Goal: Complete application form

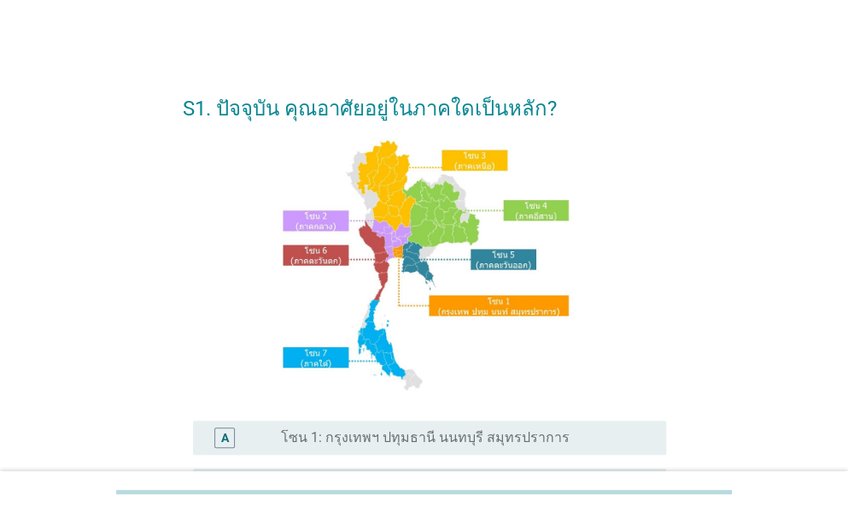
click at [385, 440] on label "โซน 1: กรุงเทพฯ ปทุมธานี นนทบุรี สมุทรปราการ" at bounding box center [425, 437] width 289 height 17
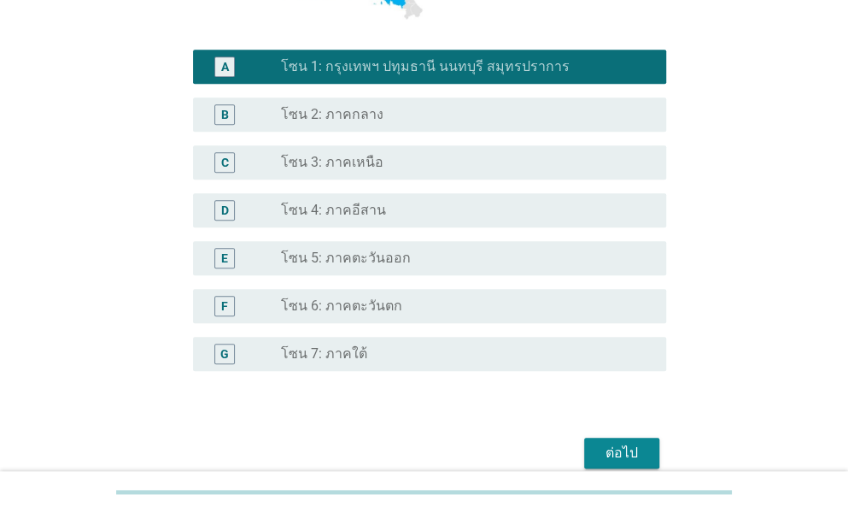
scroll to position [449, 0]
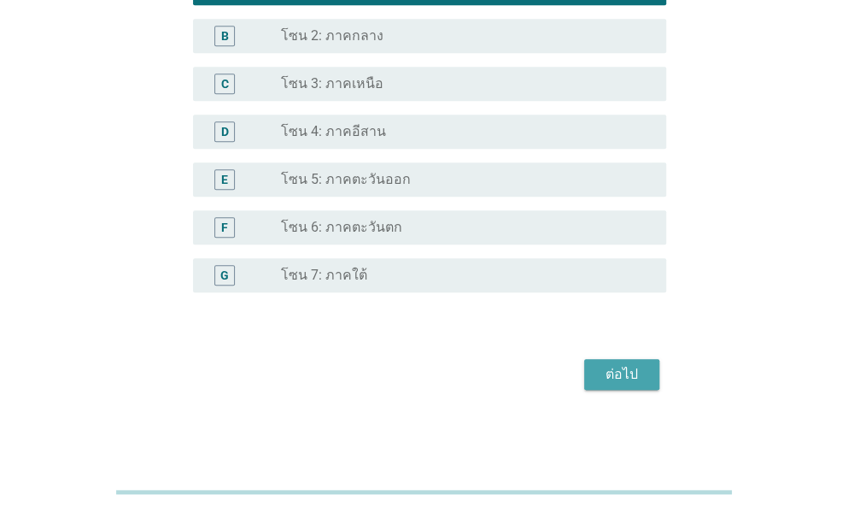
click at [614, 364] on div "ต่อไป" at bounding box center [622, 374] width 48 height 21
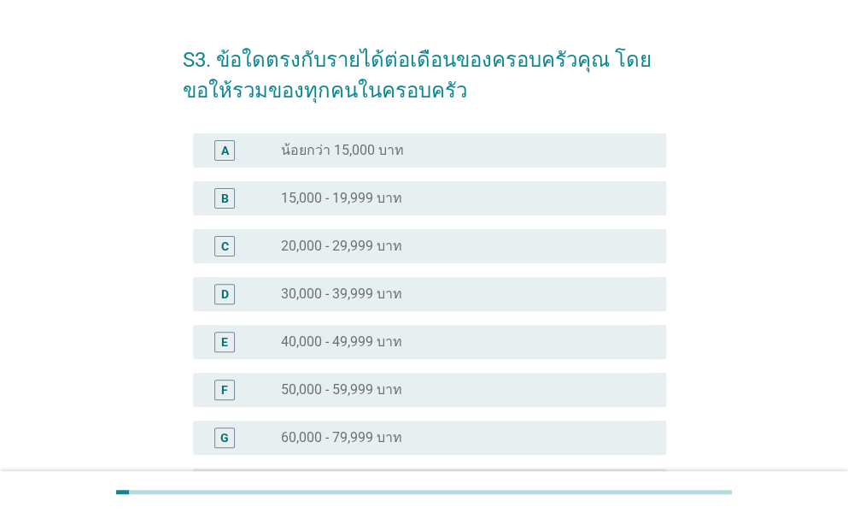
scroll to position [85, 0]
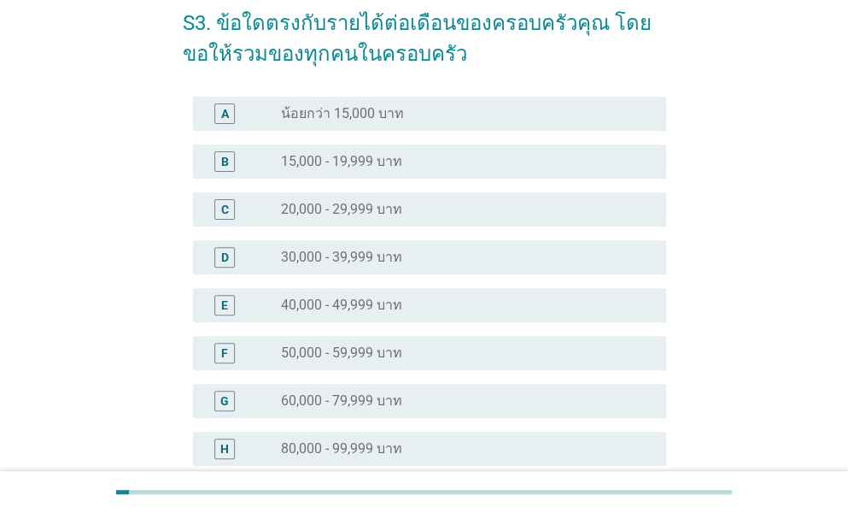
click at [374, 401] on label "60,000 - 79,999 บาท" at bounding box center [341, 400] width 121 height 17
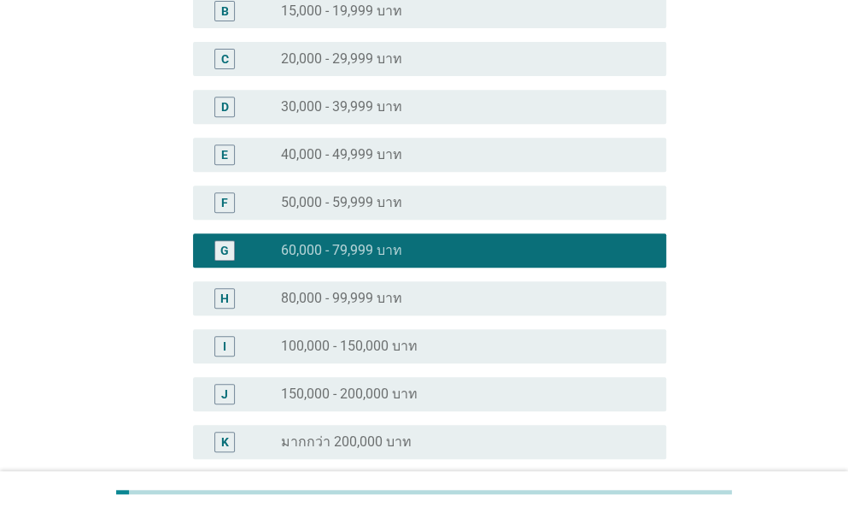
scroll to position [402, 0]
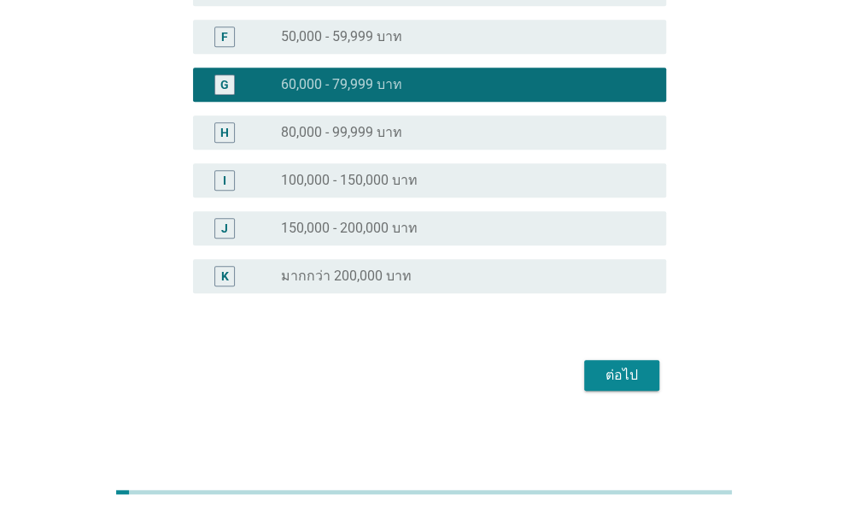
click at [638, 372] on div "ต่อไป" at bounding box center [622, 375] width 48 height 21
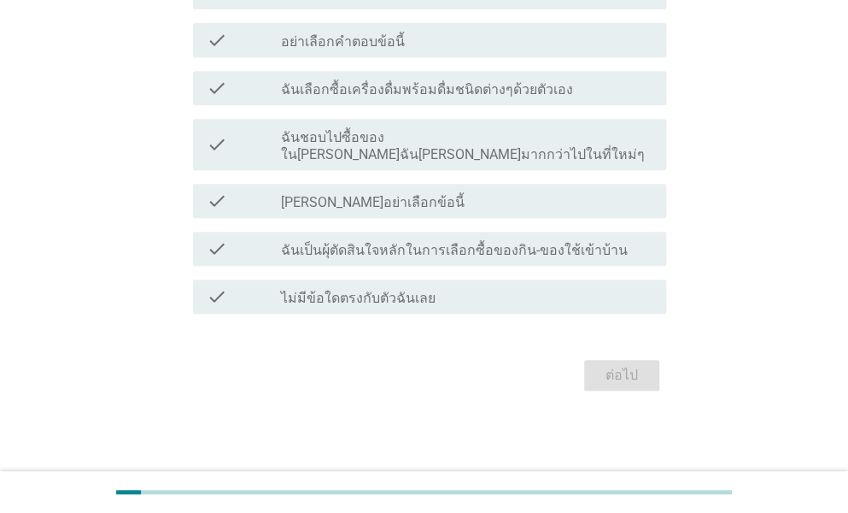
scroll to position [0, 0]
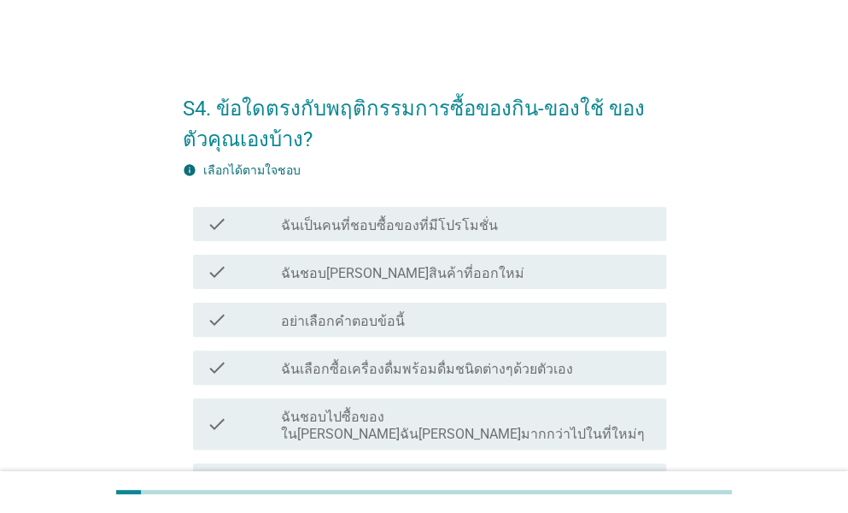
click at [396, 214] on div "check_box_outline_blank ฉันเป็นคนที่ชอบซื้อของที่มีโปรโมชั่น" at bounding box center [467, 224] width 372 height 21
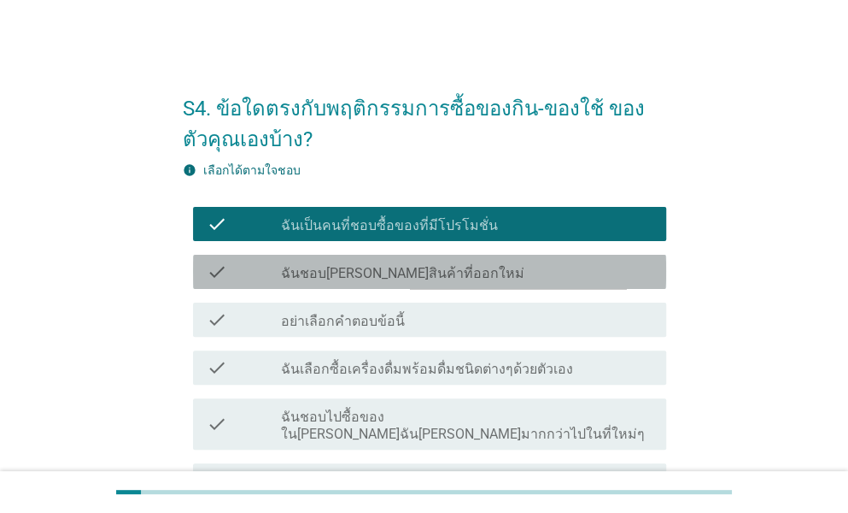
click at [383, 265] on label "ฉันชอบ[PERSON_NAME]สินค้าที่ออกใหม่" at bounding box center [402, 273] width 243 height 17
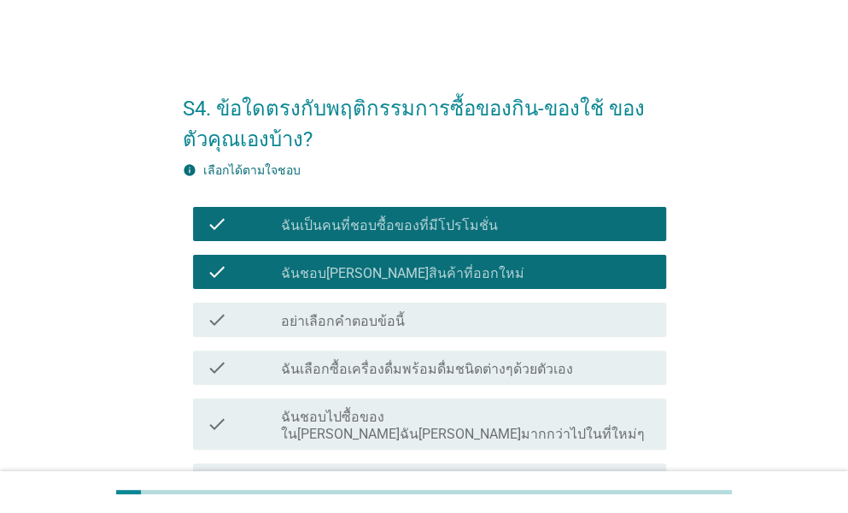
scroll to position [85, 0]
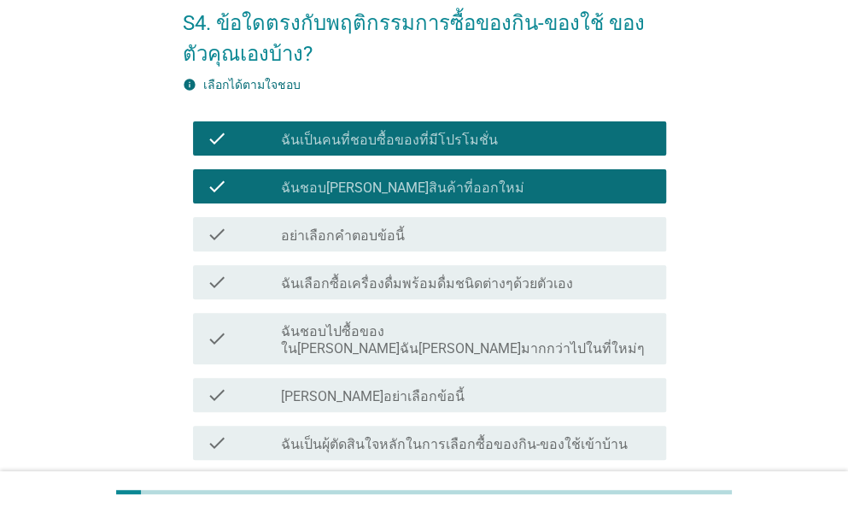
click at [417, 284] on label "ฉันเลือกซื้อเครื่องดื่มพร้อมดื่มชนิดต่างๆด้วยตัวเอง" at bounding box center [427, 283] width 292 height 17
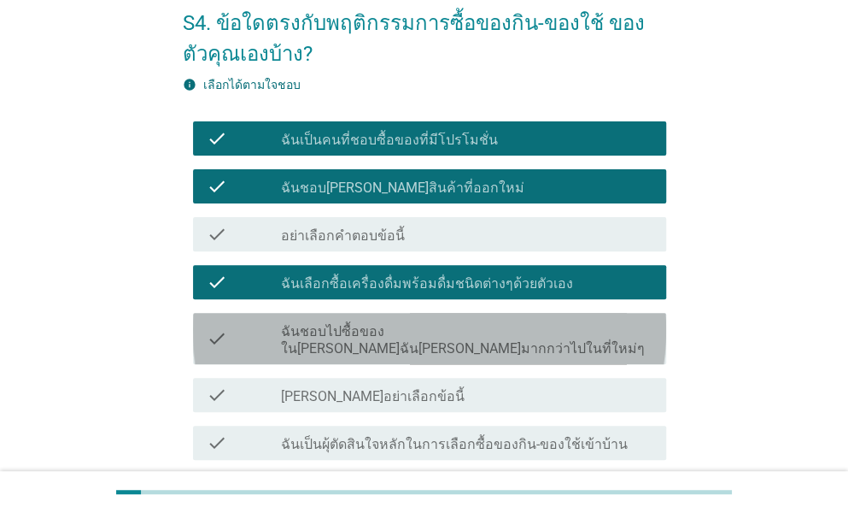
click at [432, 336] on label "ฉันชอบไปซื้อของใน[PERSON_NAME]ฉัน[PERSON_NAME]มากกว่าไปในที่ใหม่ๆ" at bounding box center [467, 340] width 372 height 34
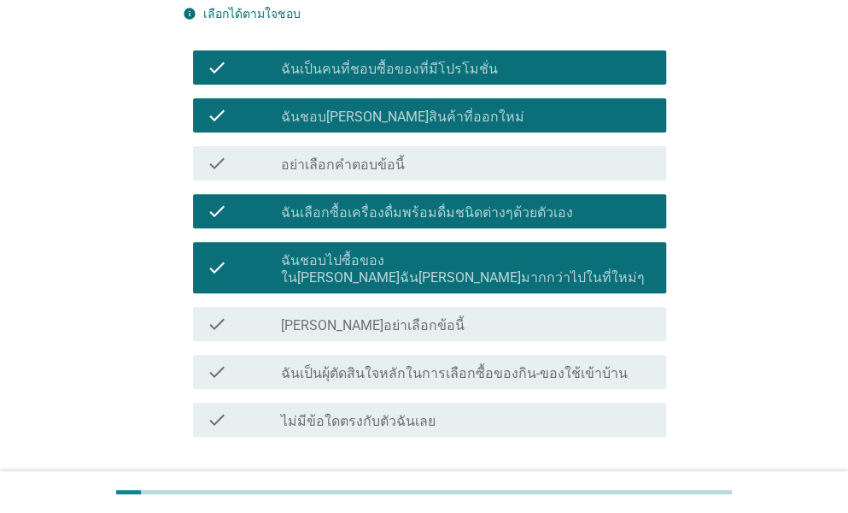
scroll to position [256, 0]
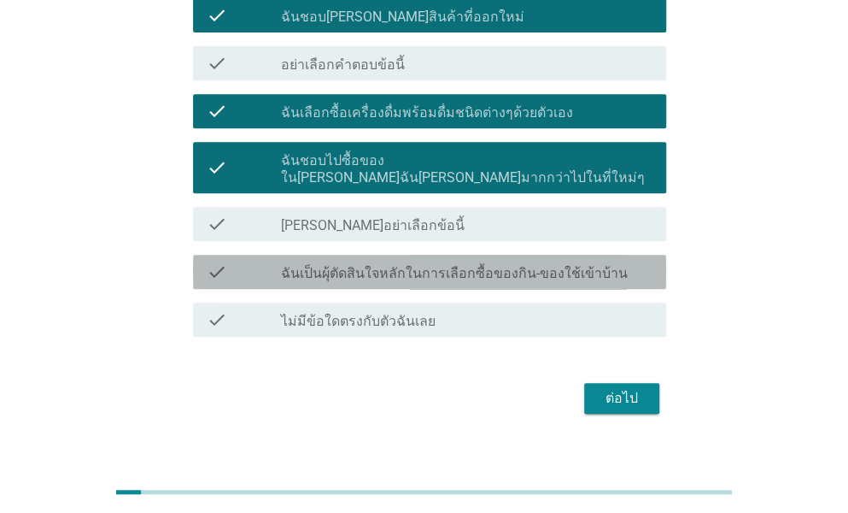
click at [463, 265] on label "ฉันเป็นผุ้ตัดสินใจหลักในการเลือกซื้อของกิน-ของใช้เข้าบ้าน" at bounding box center [454, 273] width 347 height 17
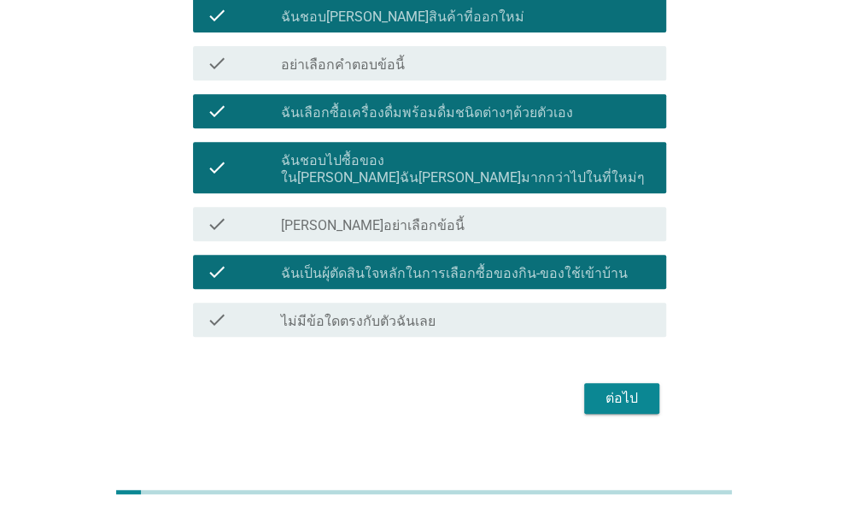
click at [595, 383] on button "ต่อไป" at bounding box center [621, 398] width 75 height 31
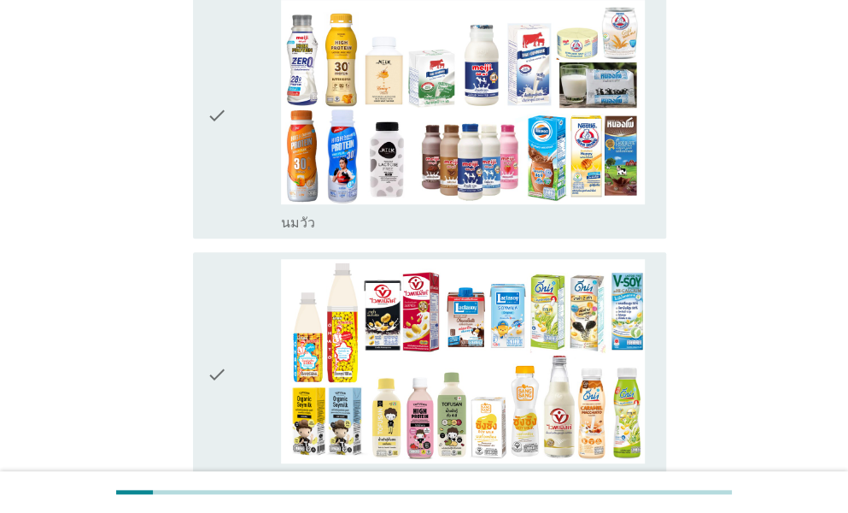
scroll to position [85, 0]
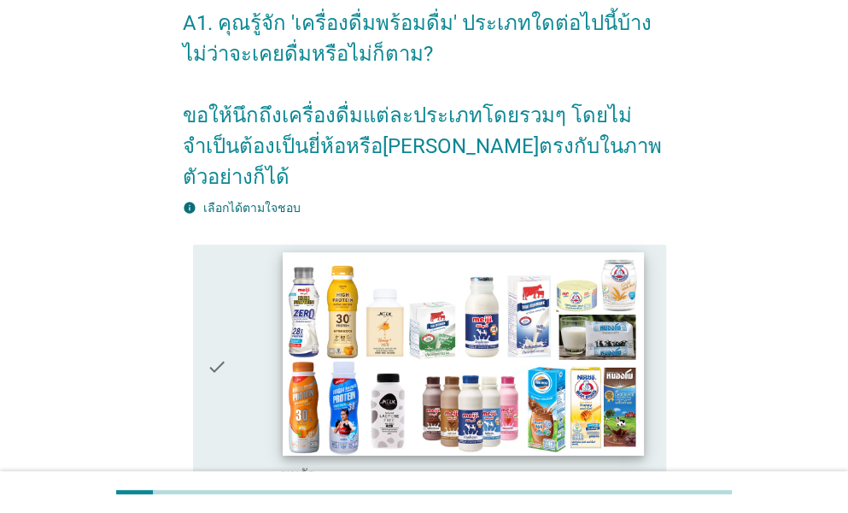
click at [552, 348] on img at bounding box center [463, 353] width 361 height 203
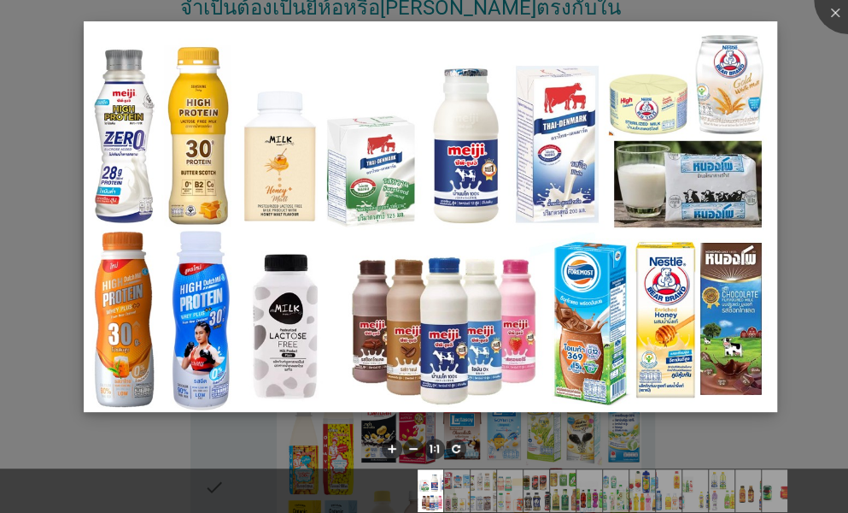
scroll to position [342, 0]
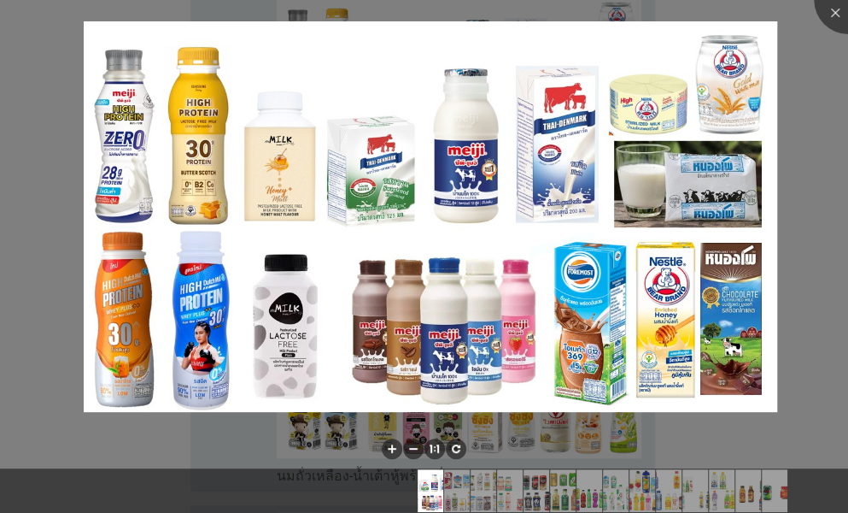
click at [830, 377] on div at bounding box center [424, 256] width 848 height 513
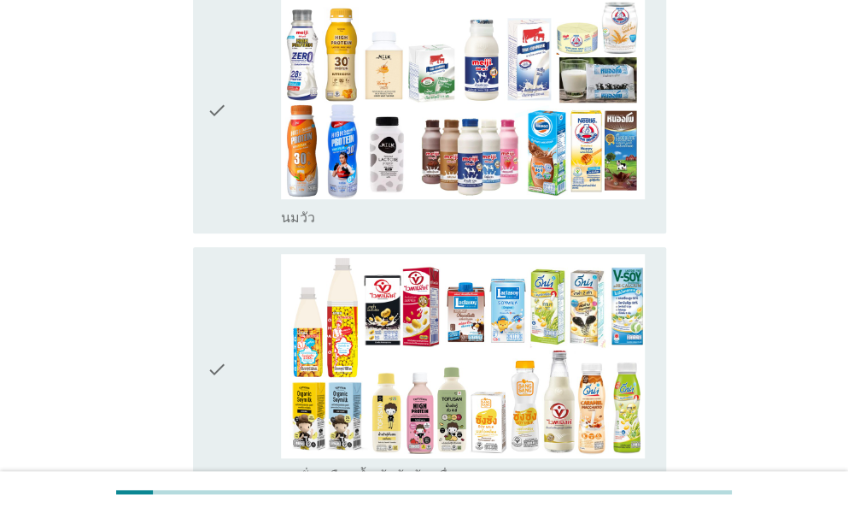
click at [245, 168] on div "check" at bounding box center [244, 111] width 74 height 232
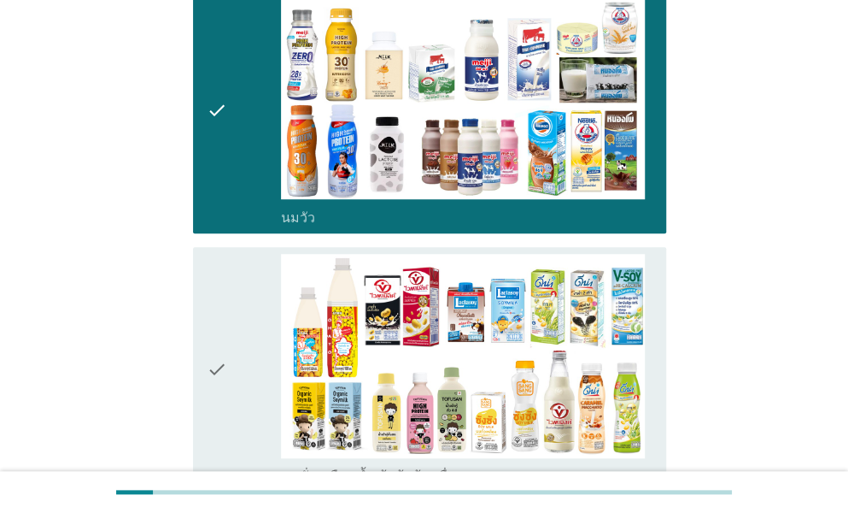
click at [239, 312] on div "check" at bounding box center [244, 370] width 74 height 232
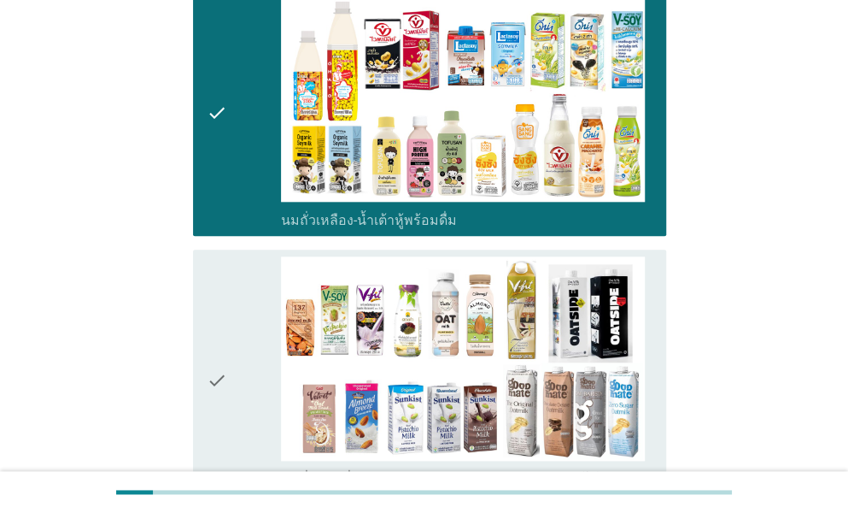
click at [229, 337] on div "check" at bounding box center [244, 380] width 74 height 249
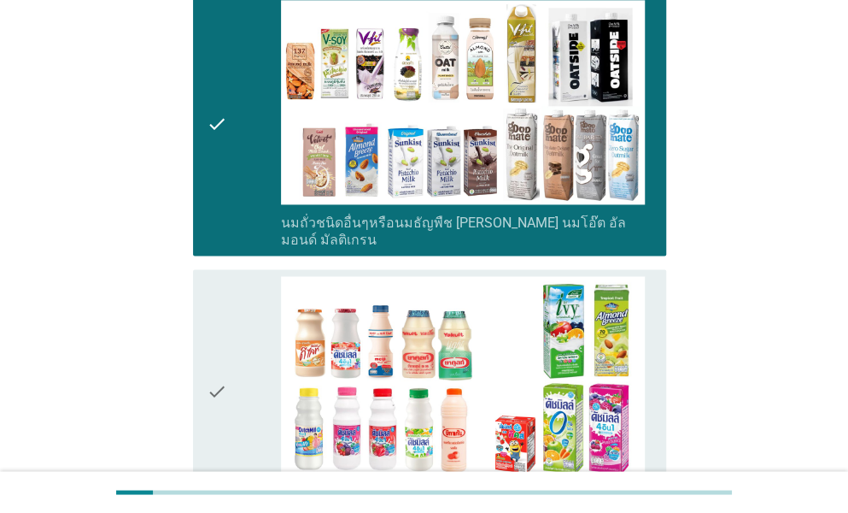
click at [232, 333] on div "check" at bounding box center [244, 392] width 74 height 232
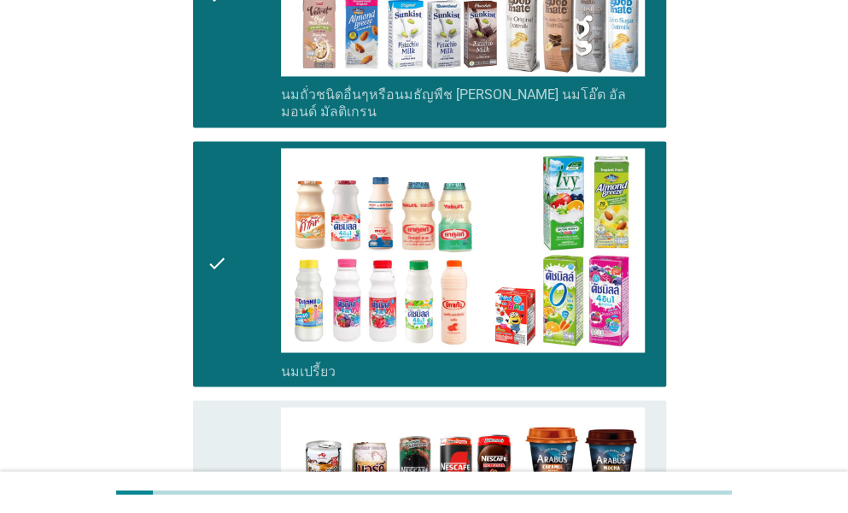
scroll to position [1111, 0]
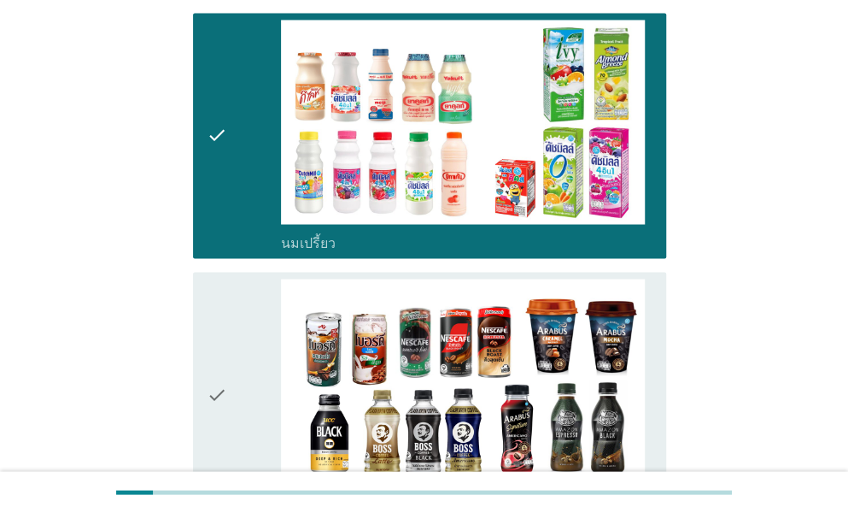
click at [245, 332] on div "check" at bounding box center [244, 395] width 74 height 232
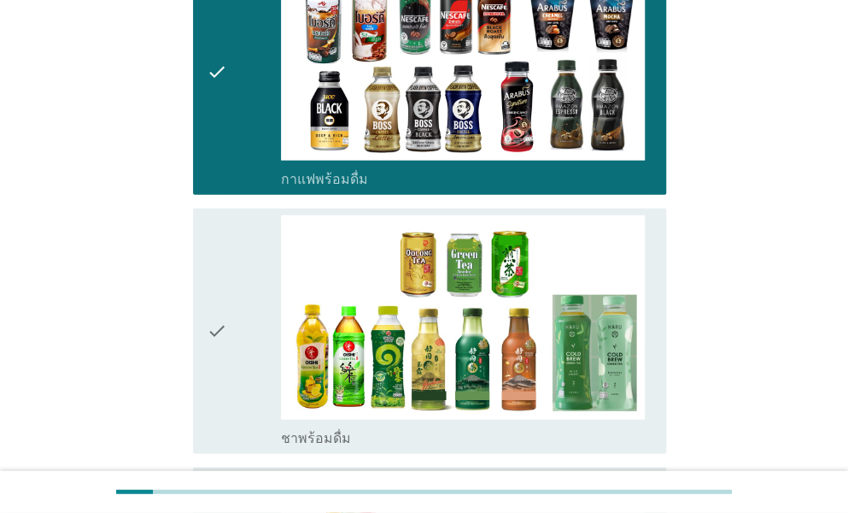
scroll to position [1452, 0]
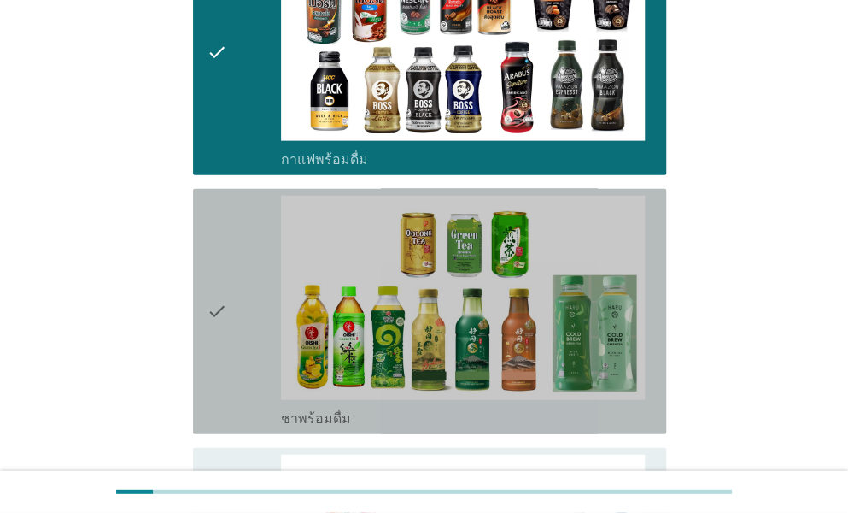
click at [209, 314] on icon "check" at bounding box center [217, 312] width 21 height 232
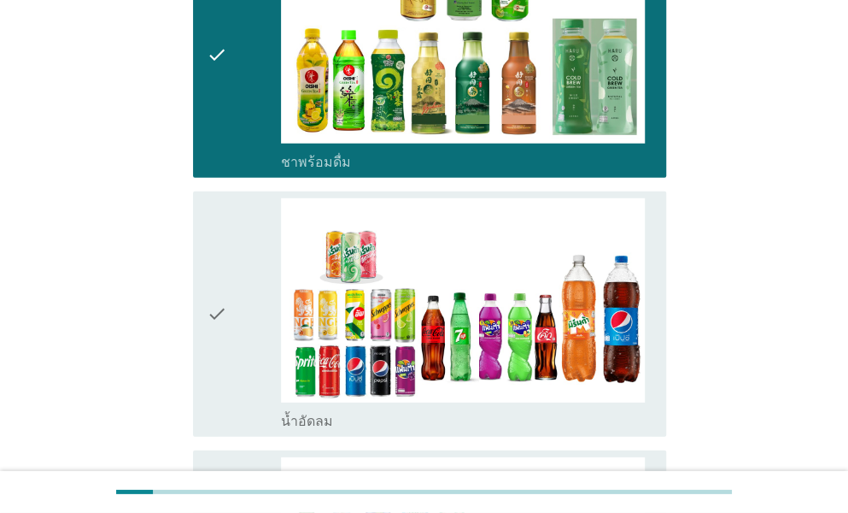
click at [227, 307] on div "check" at bounding box center [244, 314] width 74 height 232
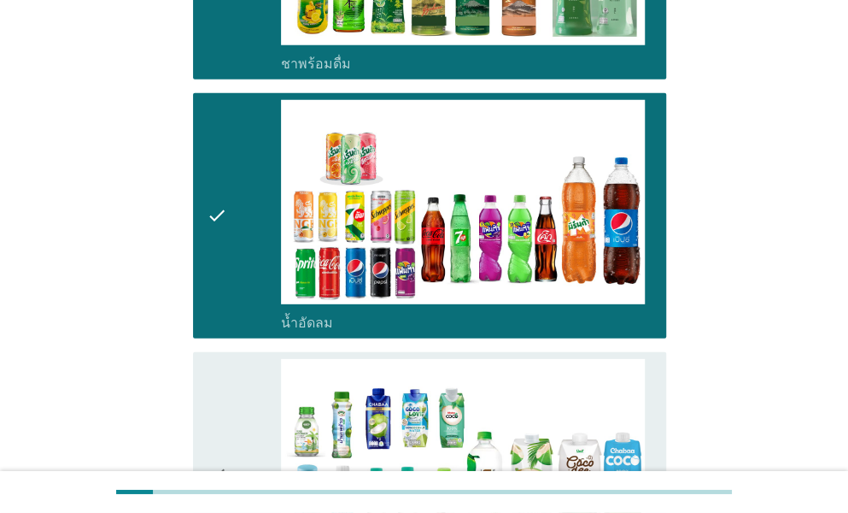
scroll to position [2050, 0]
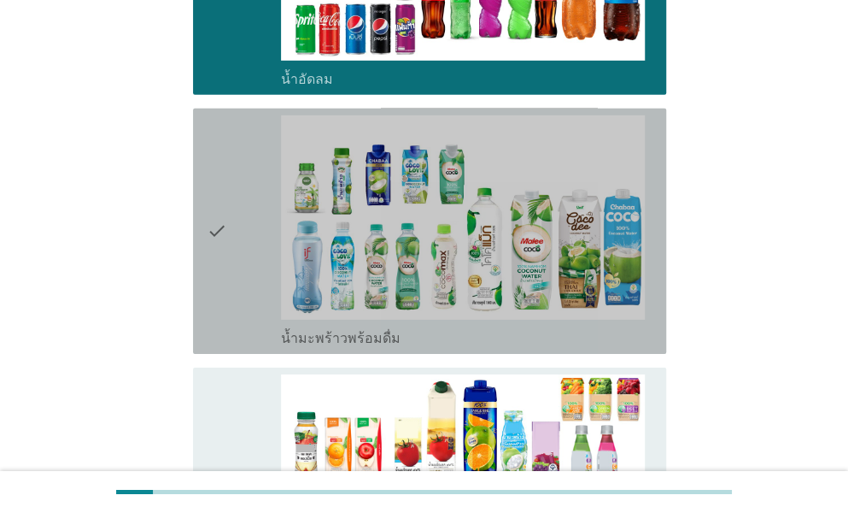
click at [226, 242] on icon "check" at bounding box center [217, 231] width 21 height 232
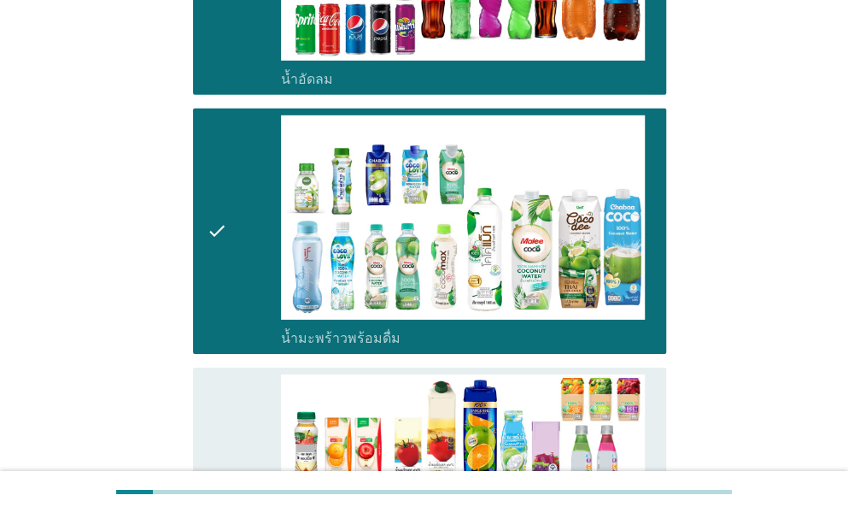
click at [253, 415] on div "check" at bounding box center [244, 490] width 74 height 232
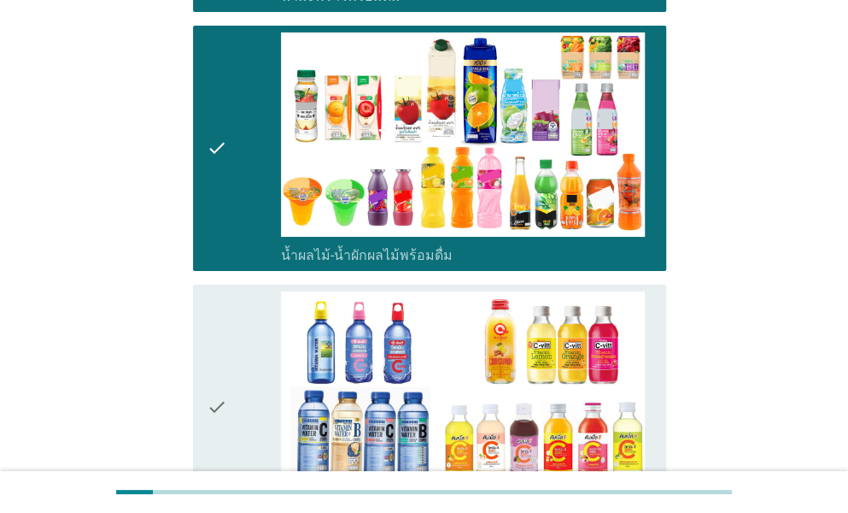
click at [251, 378] on div "check" at bounding box center [244, 407] width 74 height 232
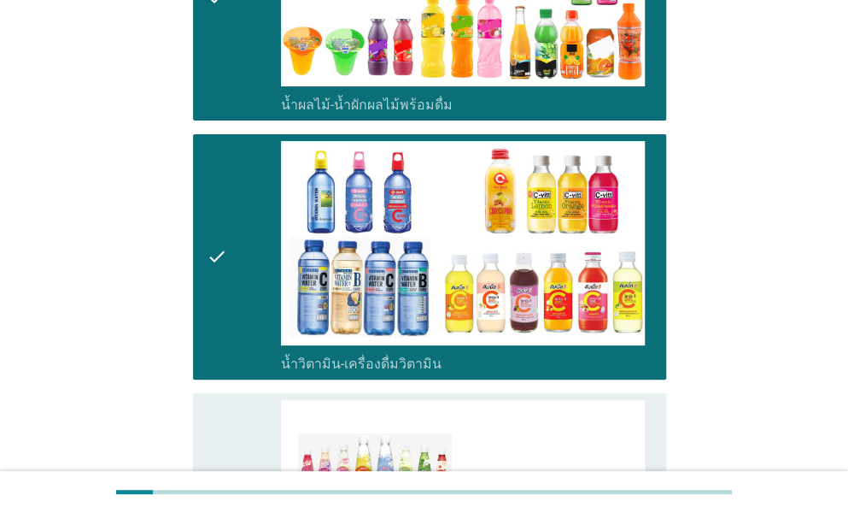
scroll to position [2734, 0]
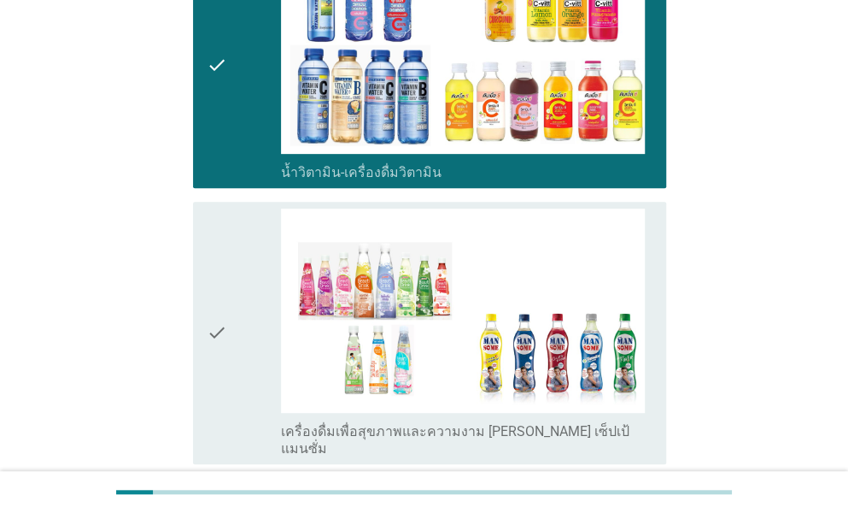
click at [238, 329] on div "check" at bounding box center [244, 332] width 74 height 249
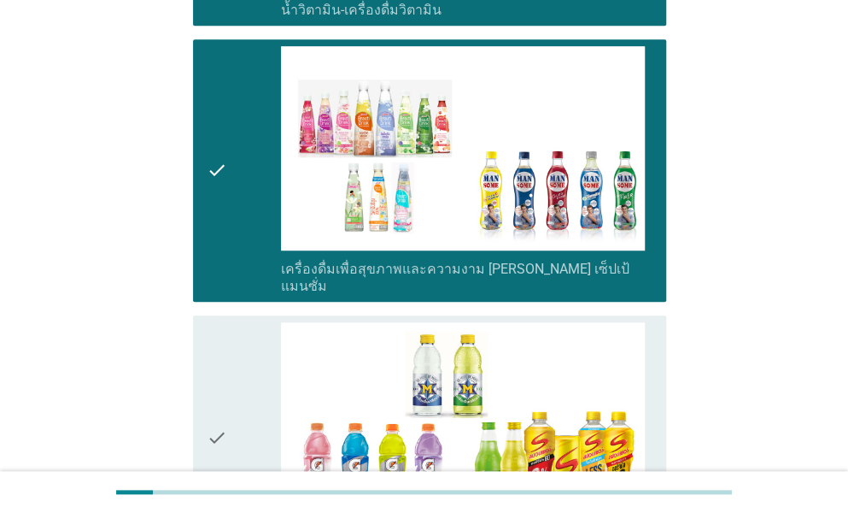
scroll to position [2990, 0]
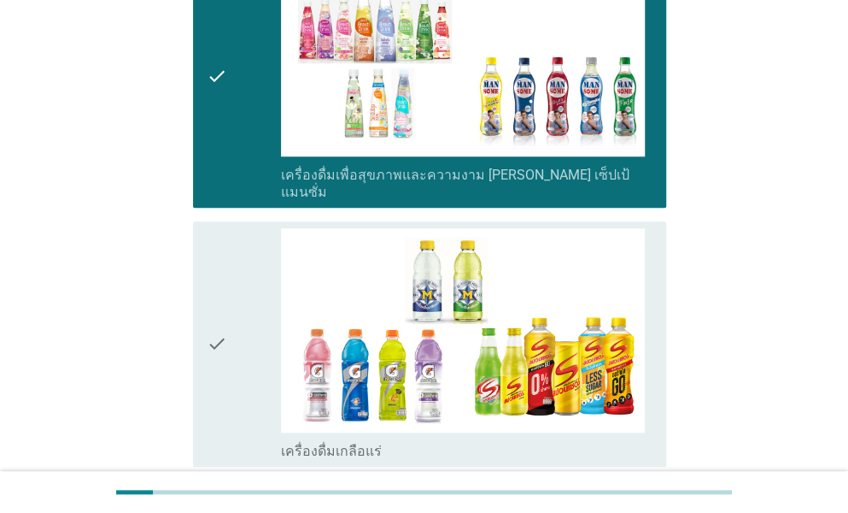
click at [227, 303] on div "check" at bounding box center [244, 344] width 74 height 232
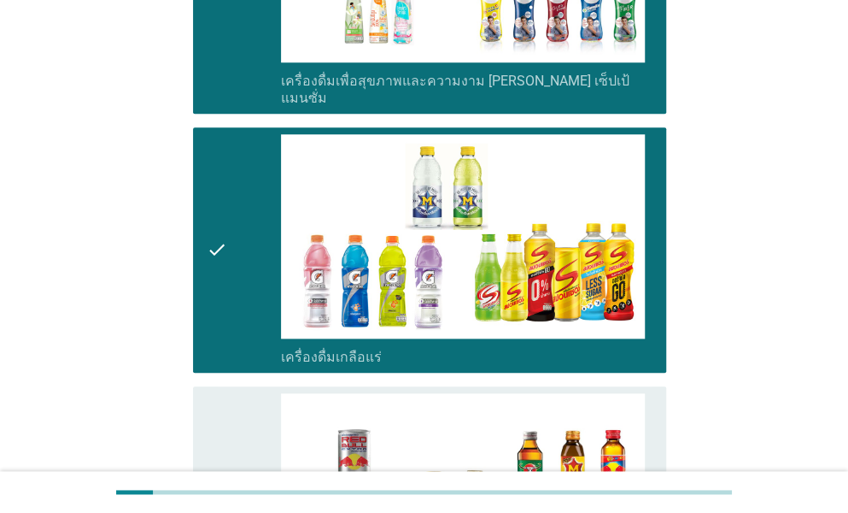
scroll to position [3332, 0]
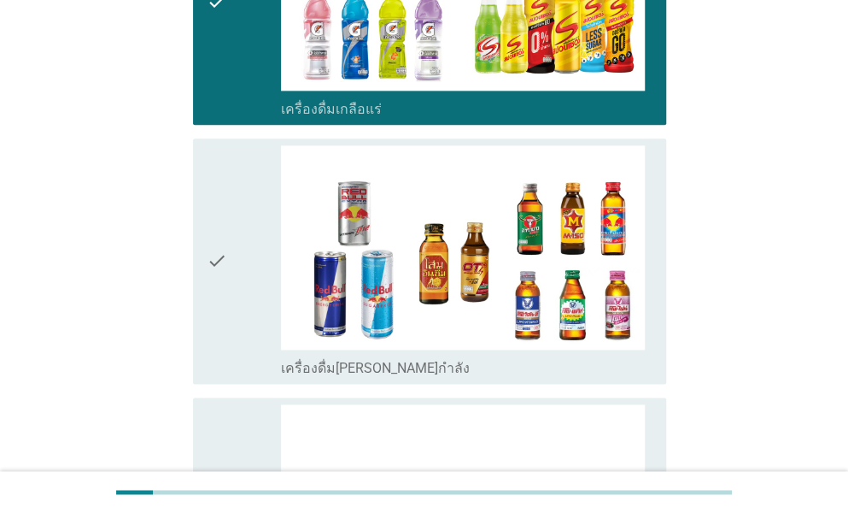
click at [228, 254] on div "check" at bounding box center [244, 261] width 74 height 232
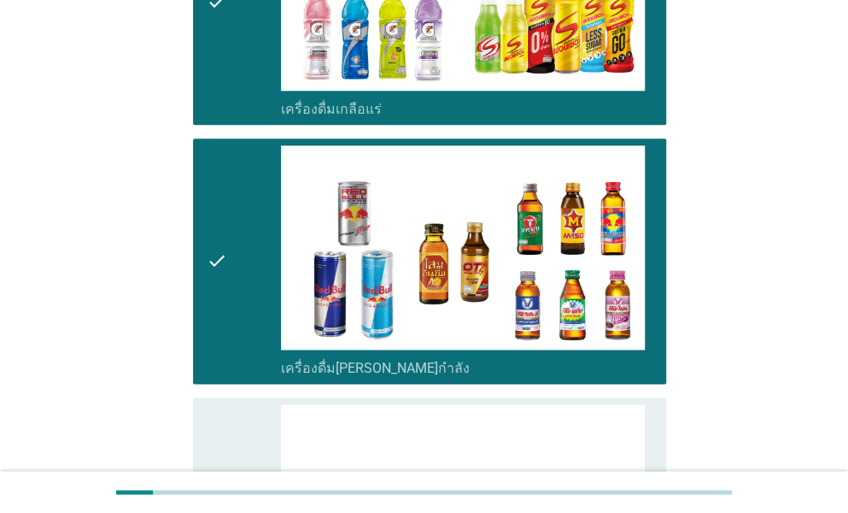
click at [244, 415] on div "check" at bounding box center [244, 520] width 74 height 232
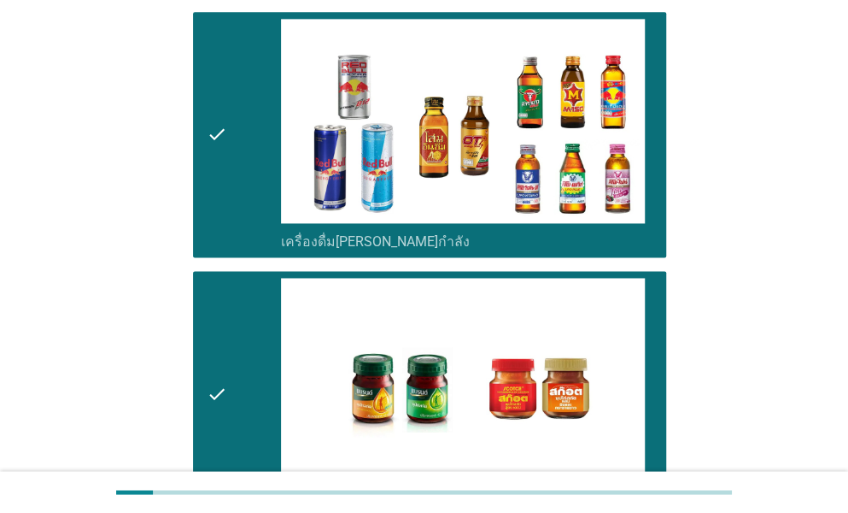
scroll to position [3640, 0]
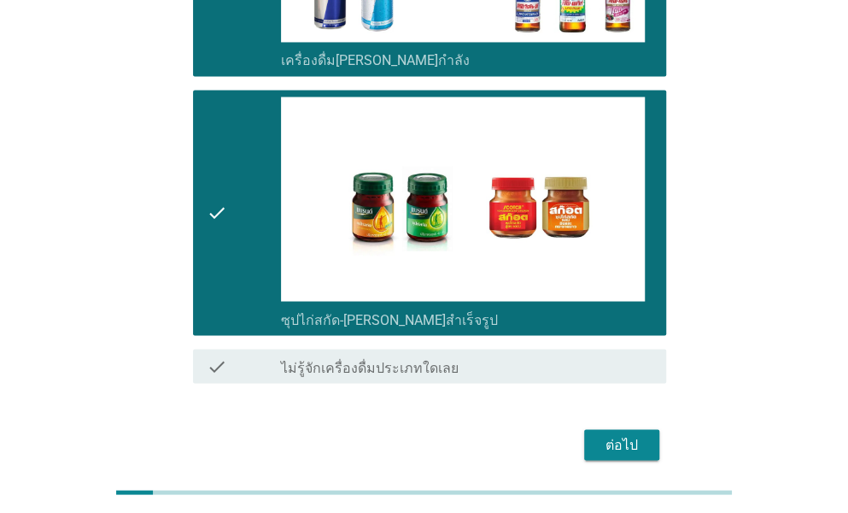
drag, startPoint x: 686, startPoint y: 376, endPoint x: 631, endPoint y: 373, distance: 54.7
click at [631, 434] on div "ต่อไป" at bounding box center [622, 444] width 48 height 21
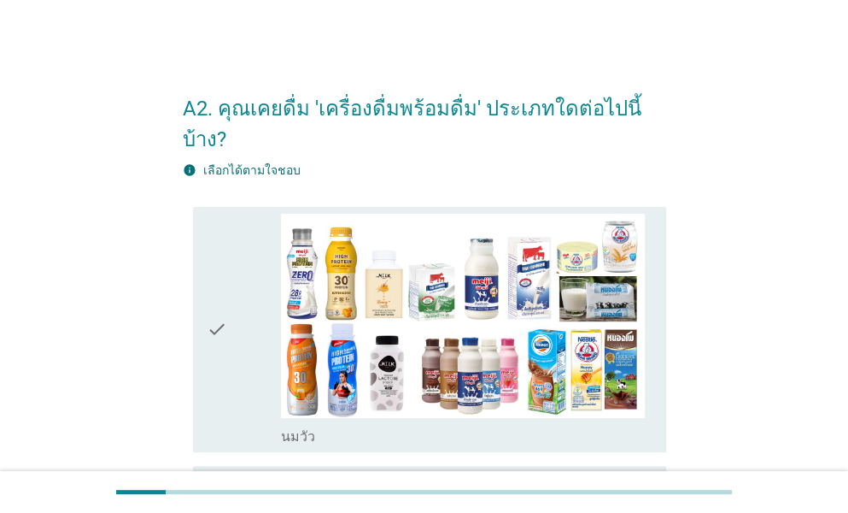
click at [261, 252] on div "check" at bounding box center [244, 330] width 74 height 232
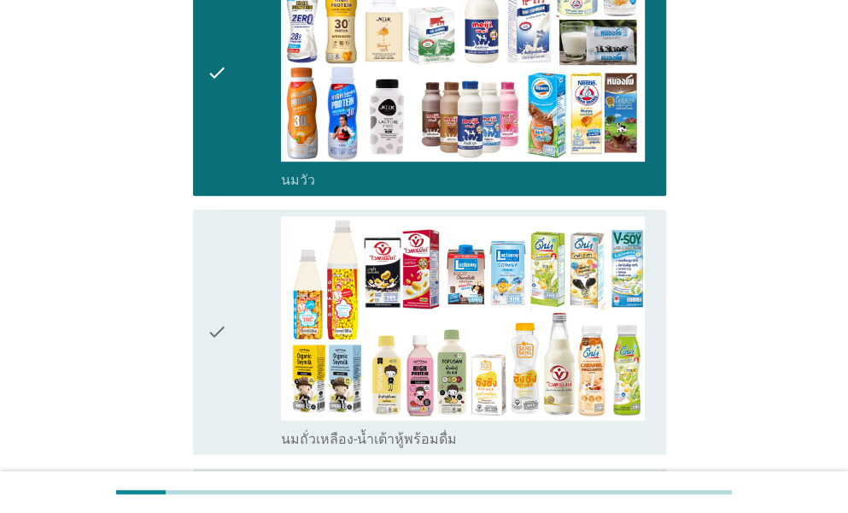
click at [246, 345] on div "check" at bounding box center [244, 332] width 74 height 232
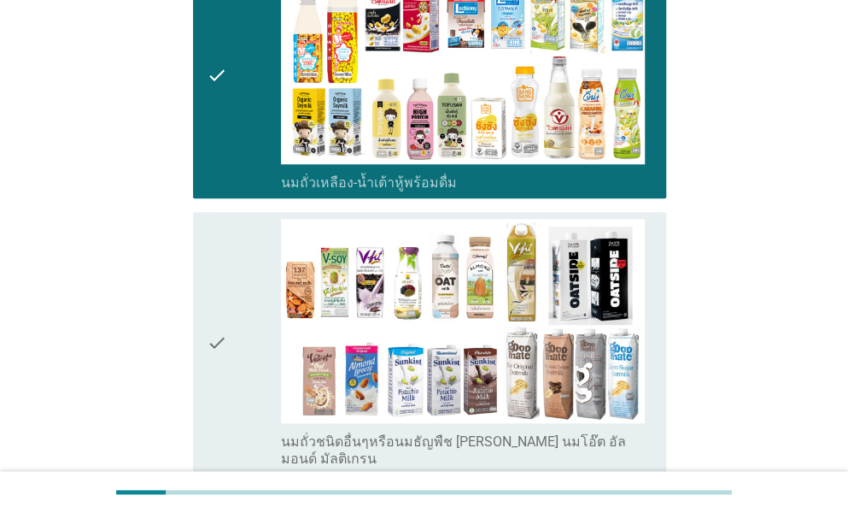
click at [246, 341] on div "check" at bounding box center [244, 343] width 74 height 249
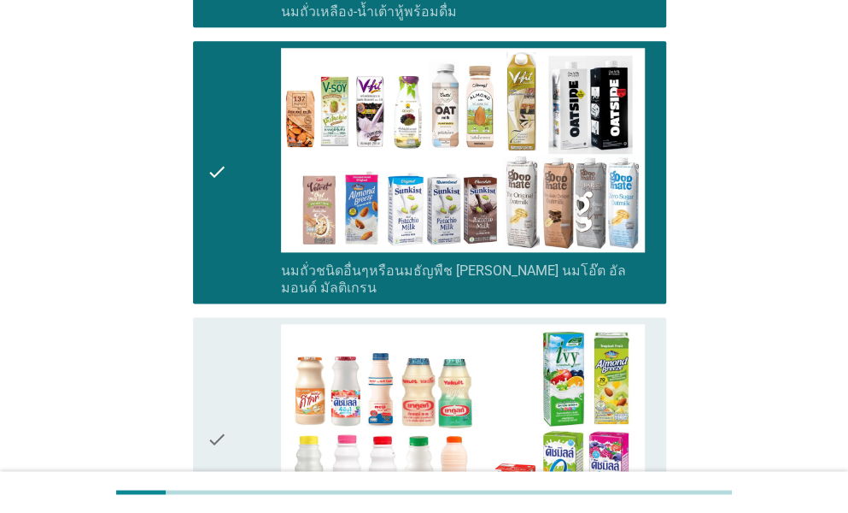
click at [235, 371] on div "check" at bounding box center [244, 440] width 74 height 232
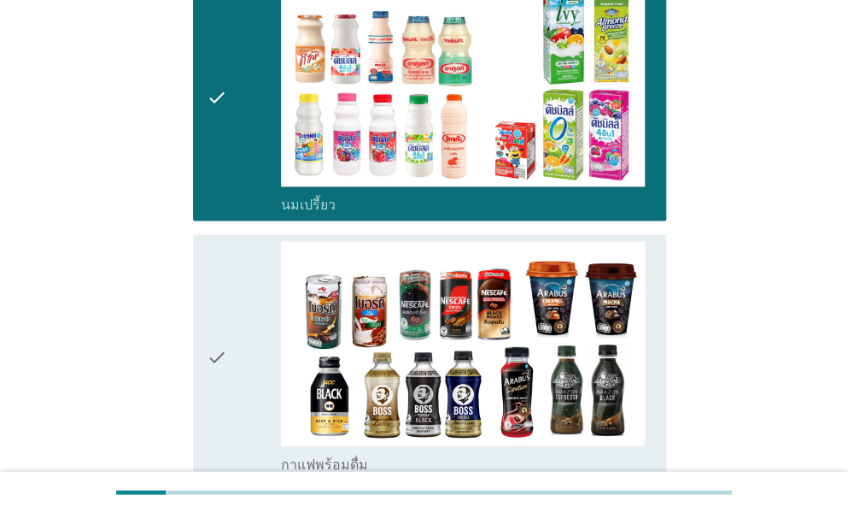
click at [238, 339] on div "check" at bounding box center [244, 357] width 74 height 232
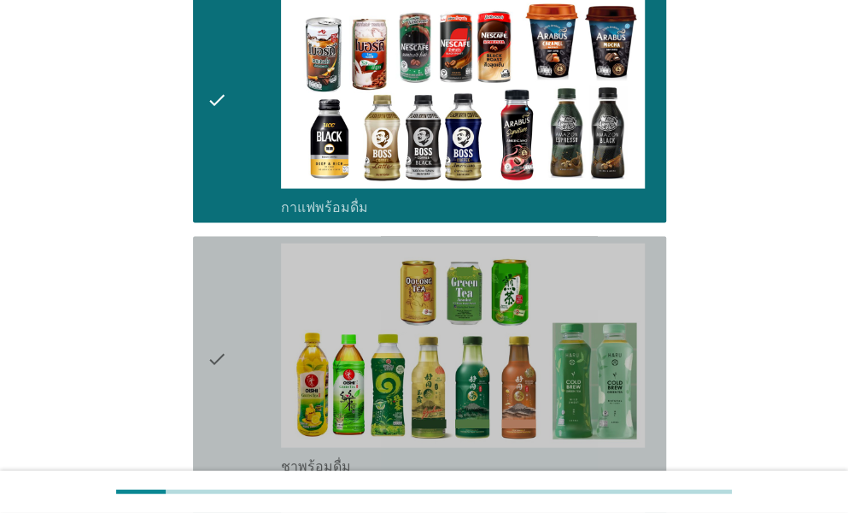
click at [241, 341] on div "check" at bounding box center [244, 359] width 74 height 232
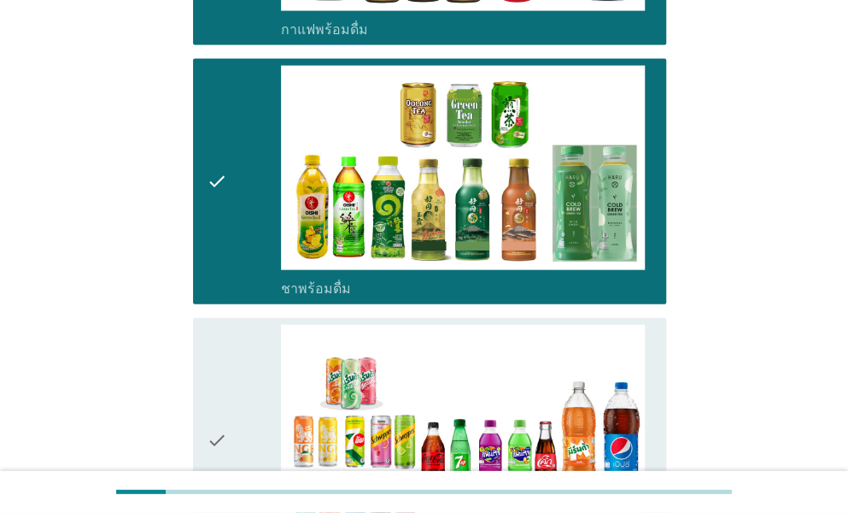
scroll to position [1623, 0]
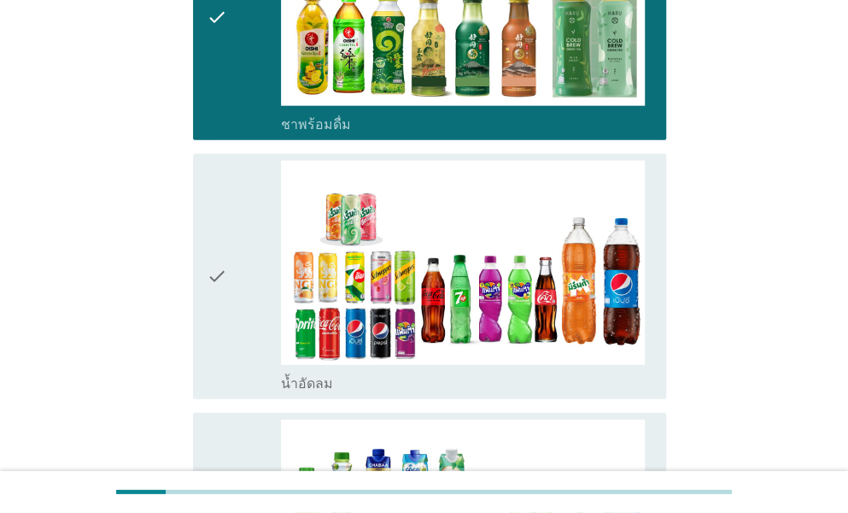
click at [234, 271] on div "check" at bounding box center [244, 277] width 74 height 232
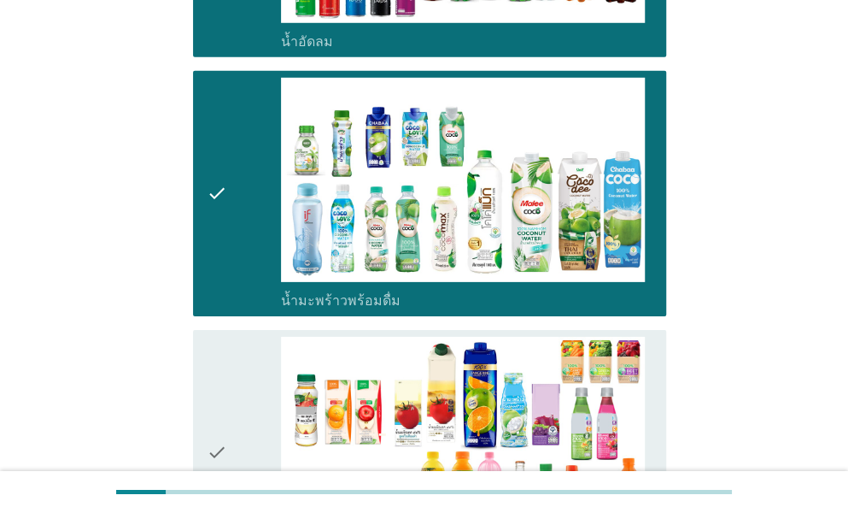
click at [227, 378] on div "check" at bounding box center [244, 453] width 74 height 232
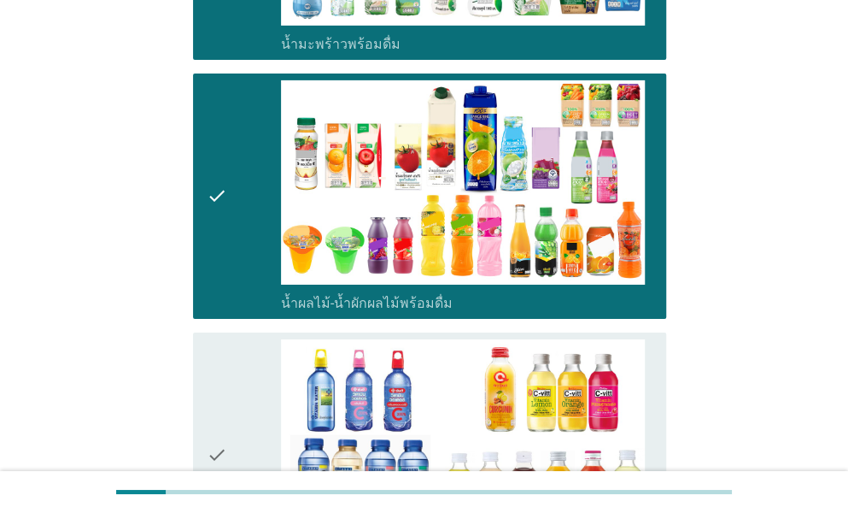
click at [231, 384] on div "check" at bounding box center [244, 455] width 74 height 232
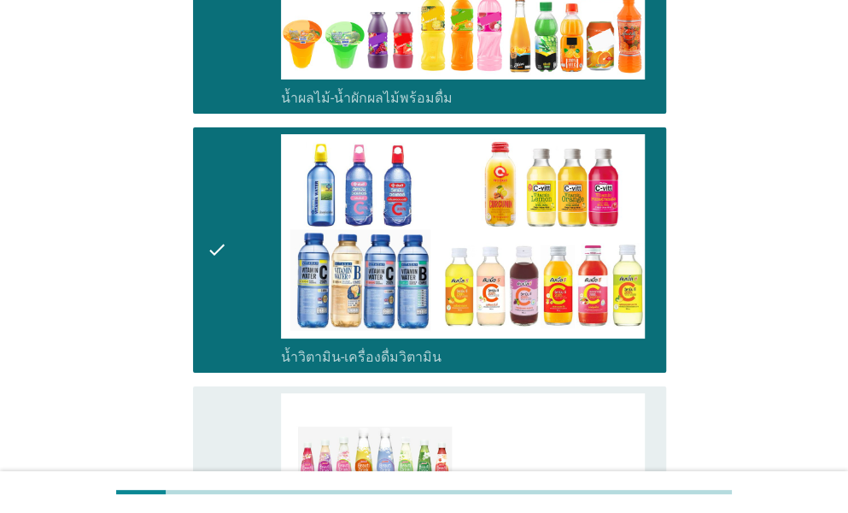
scroll to position [2648, 0]
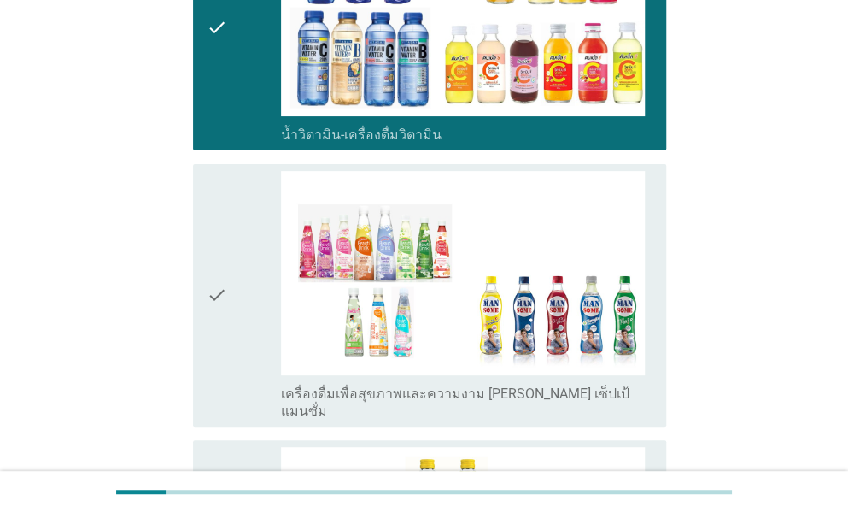
click at [251, 255] on div "check" at bounding box center [244, 295] width 74 height 249
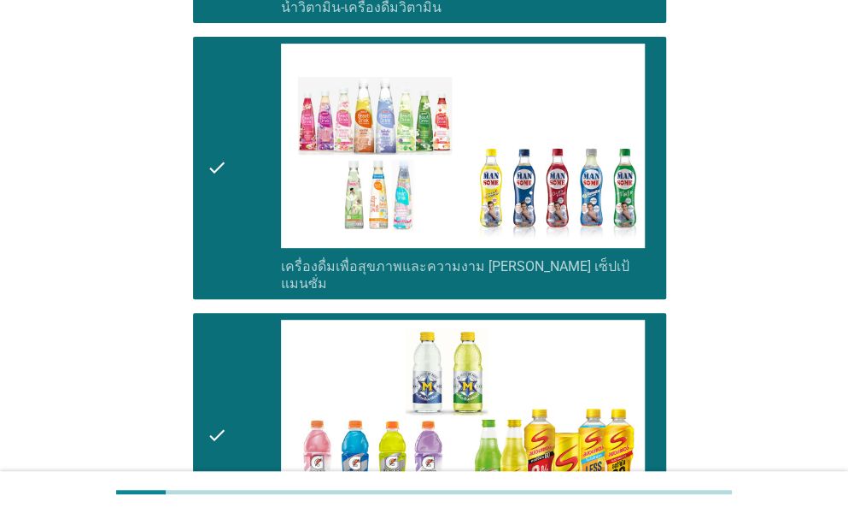
scroll to position [2905, 0]
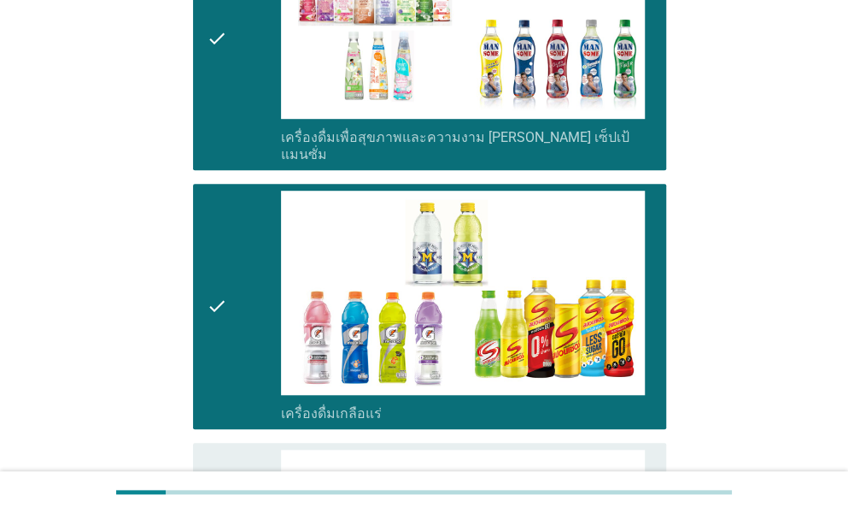
click at [241, 474] on div at bounding box center [424, 492] width 848 height 42
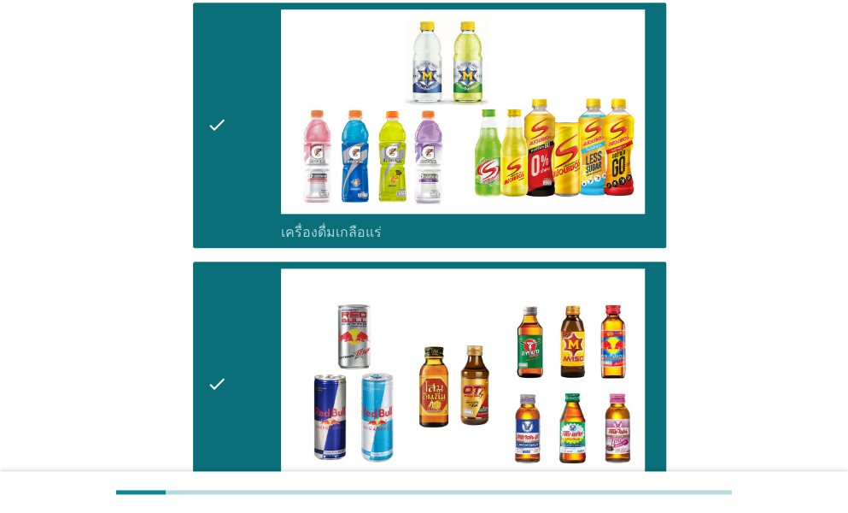
scroll to position [3332, 0]
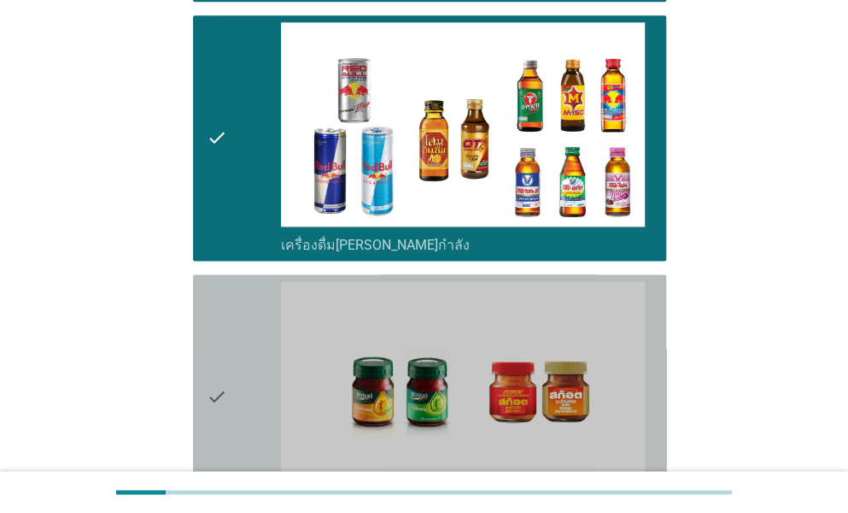
click at [248, 413] on div "check" at bounding box center [244, 397] width 74 height 232
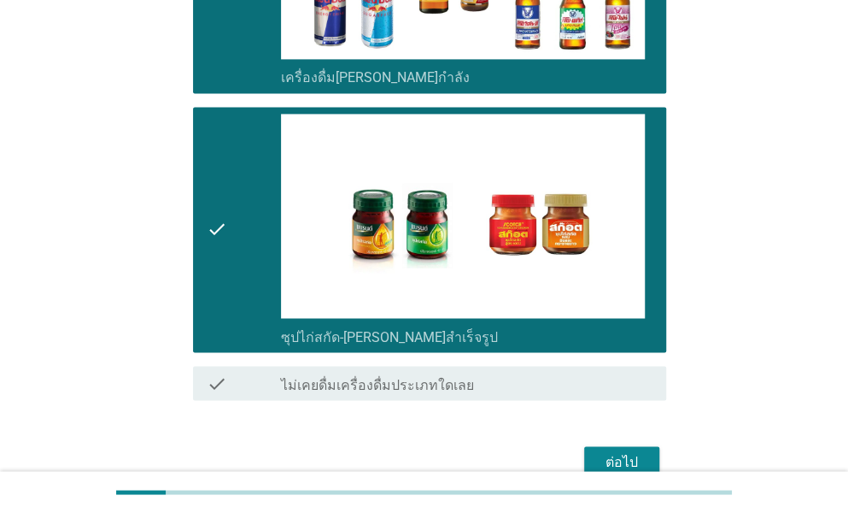
scroll to position [3503, 0]
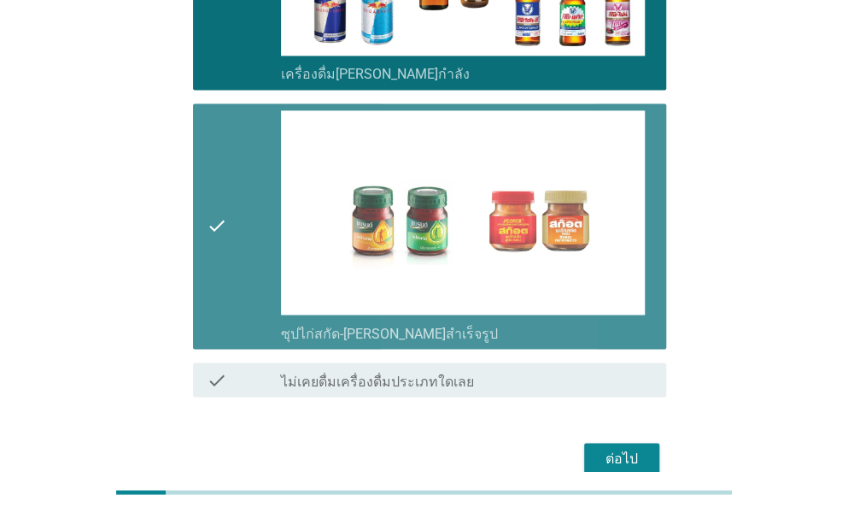
click at [208, 259] on icon "check" at bounding box center [217, 226] width 21 height 232
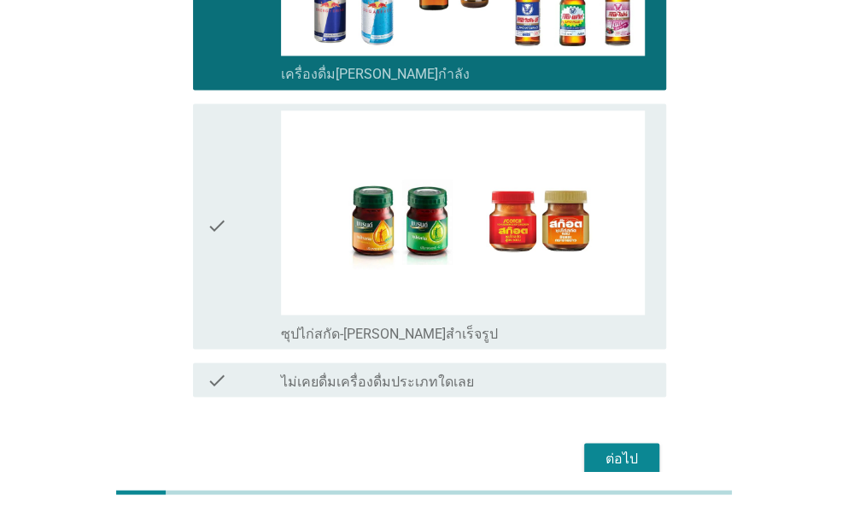
click at [625, 443] on button "ต่อไป" at bounding box center [621, 458] width 75 height 31
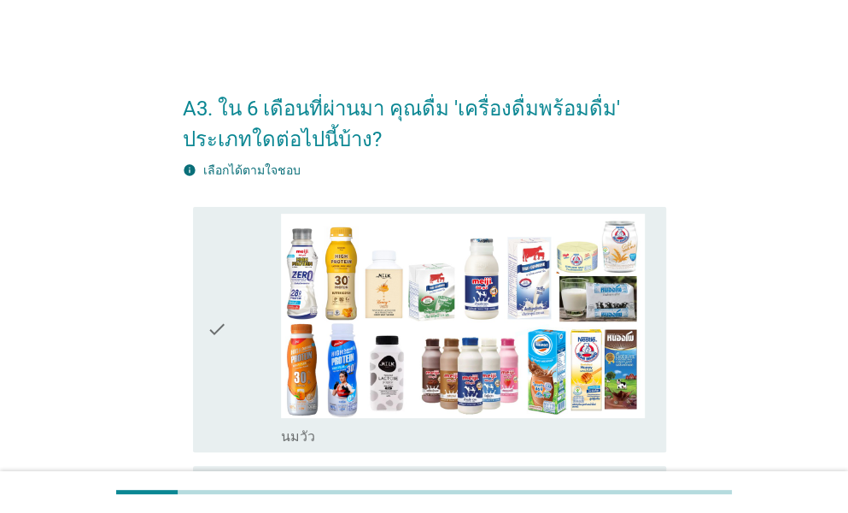
click at [231, 337] on div "check" at bounding box center [244, 330] width 74 height 232
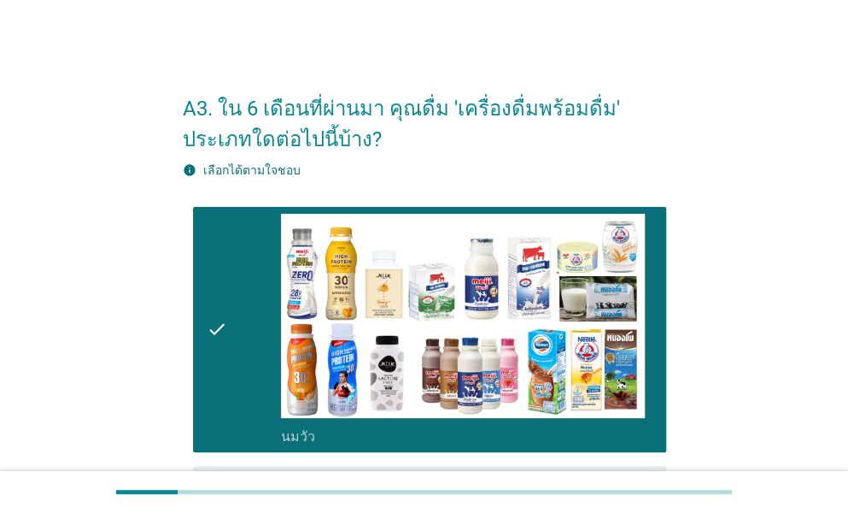
scroll to position [256, 0]
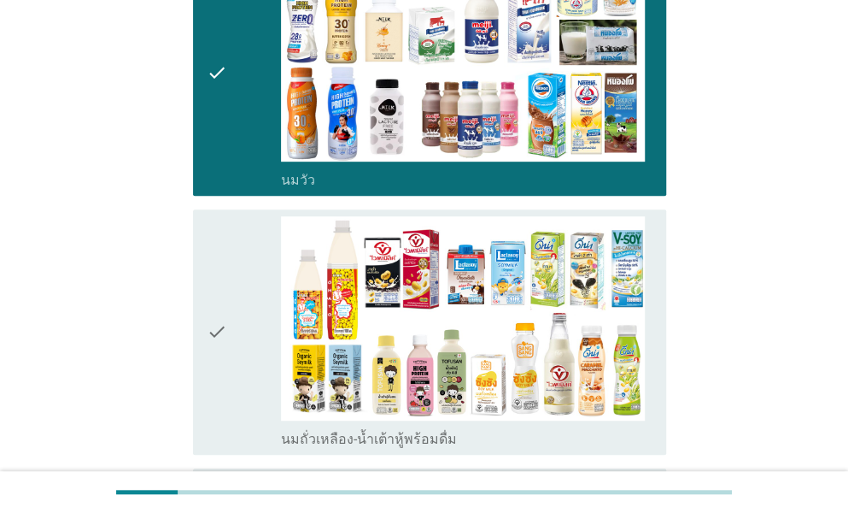
click at [237, 319] on div "check" at bounding box center [244, 332] width 74 height 232
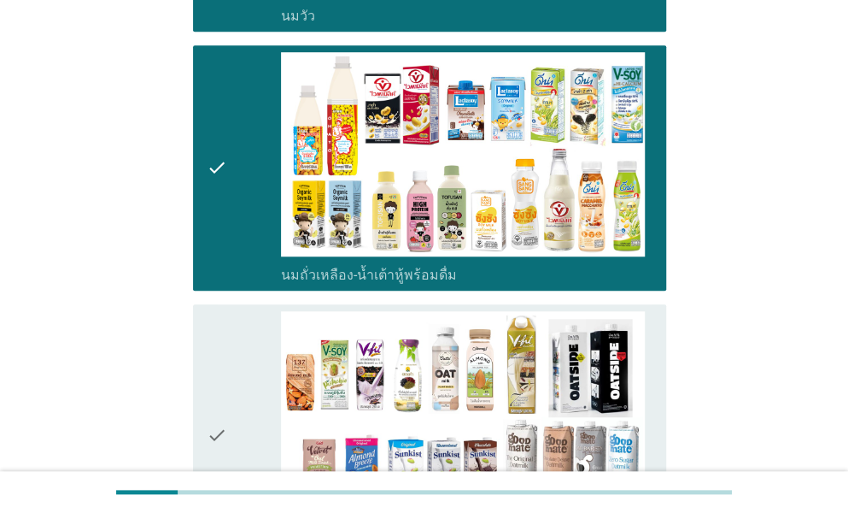
scroll to position [598, 0]
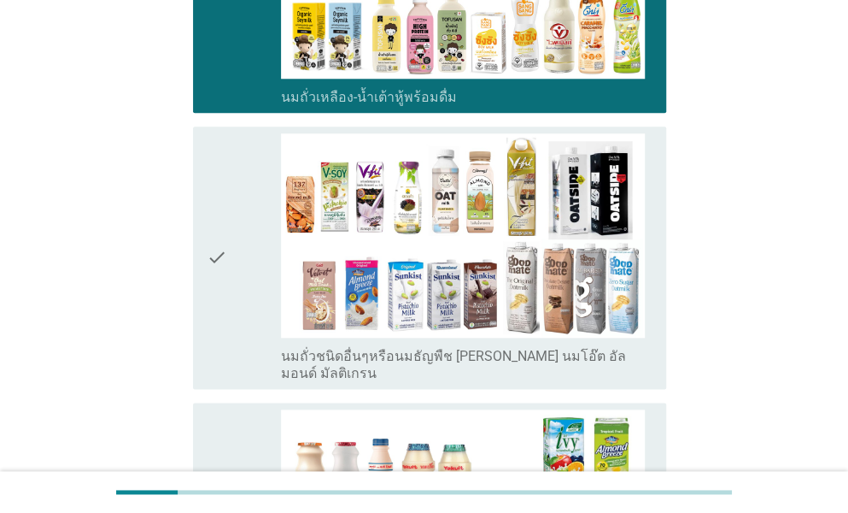
click at [243, 300] on div "check" at bounding box center [244, 257] width 74 height 249
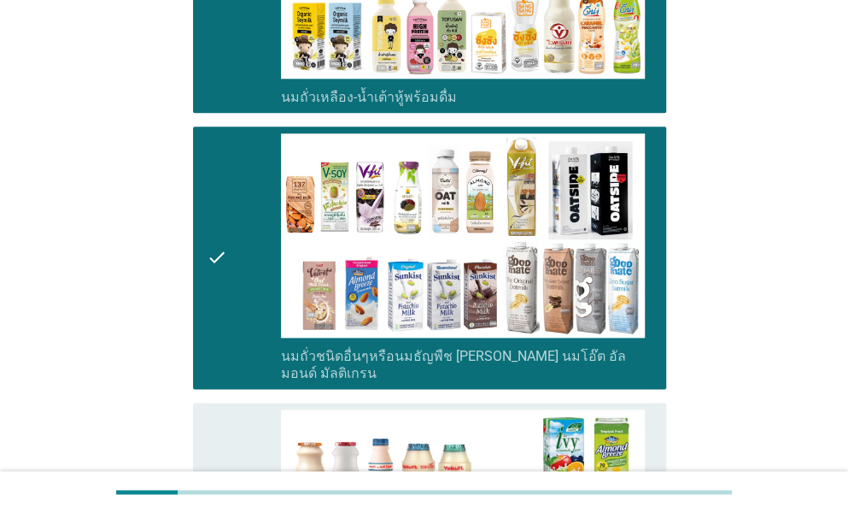
click at [239, 315] on div "check" at bounding box center [244, 257] width 74 height 249
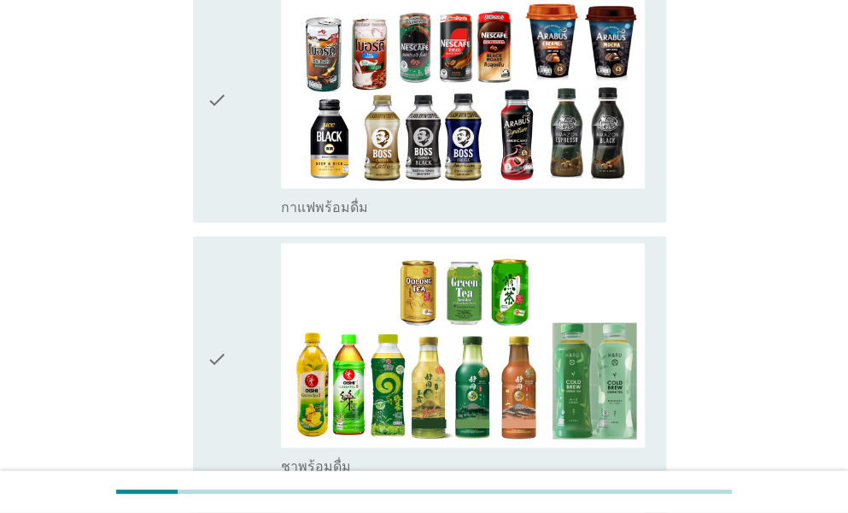
click at [261, 365] on div "check" at bounding box center [244, 359] width 74 height 232
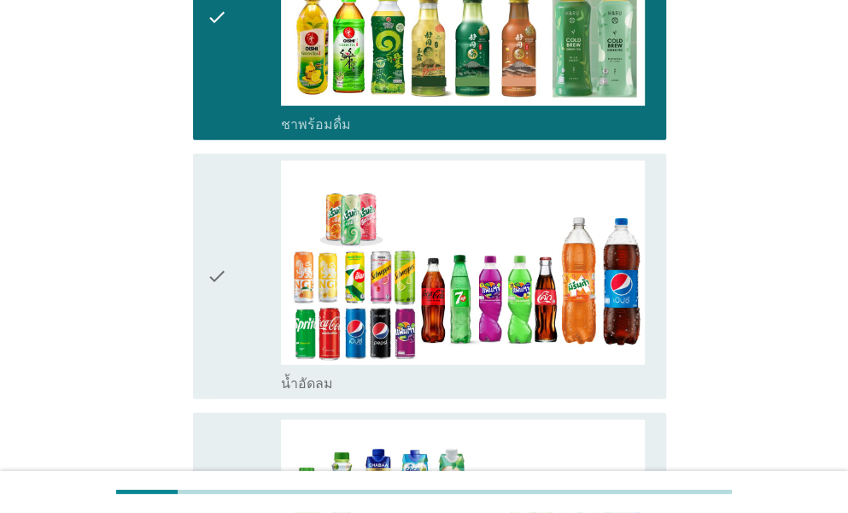
click at [229, 329] on div "check" at bounding box center [244, 277] width 74 height 232
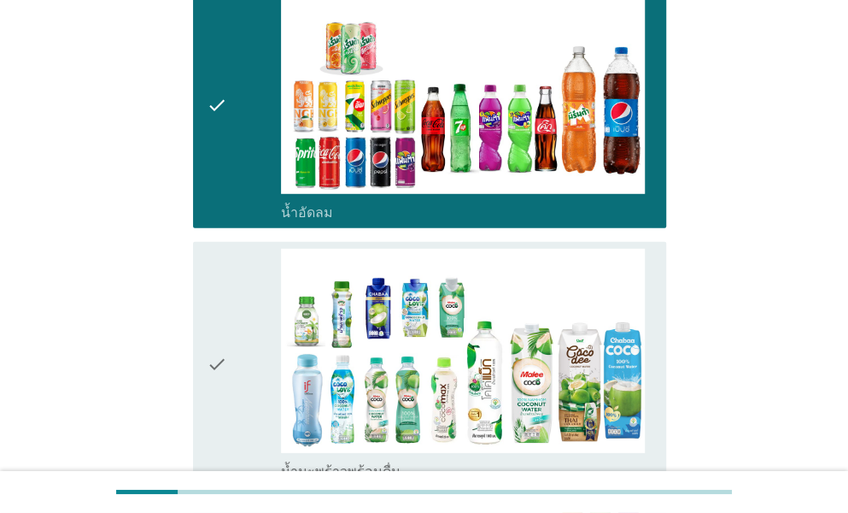
click at [261, 341] on div "check" at bounding box center [244, 365] width 74 height 232
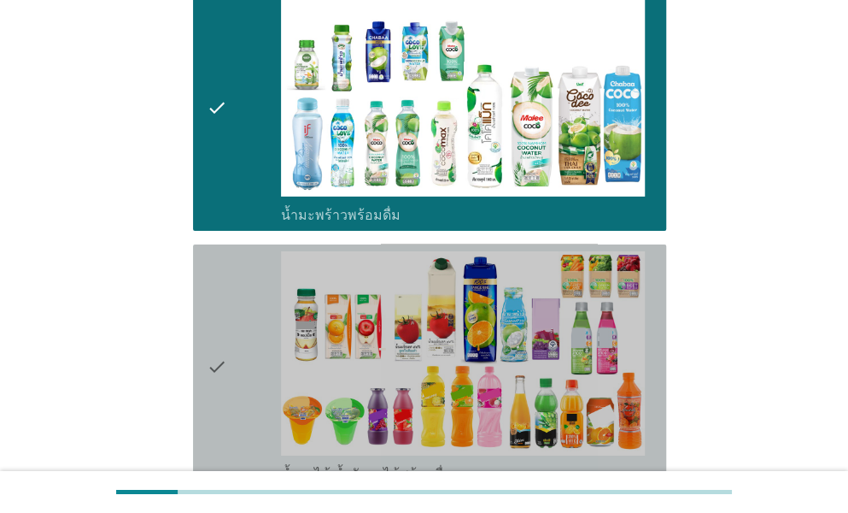
click at [248, 355] on div "check" at bounding box center [244, 367] width 74 height 232
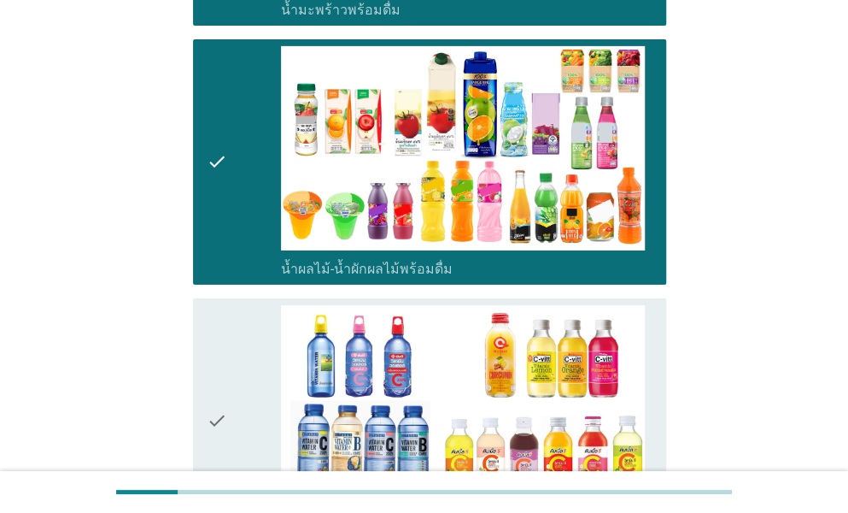
scroll to position [2478, 0]
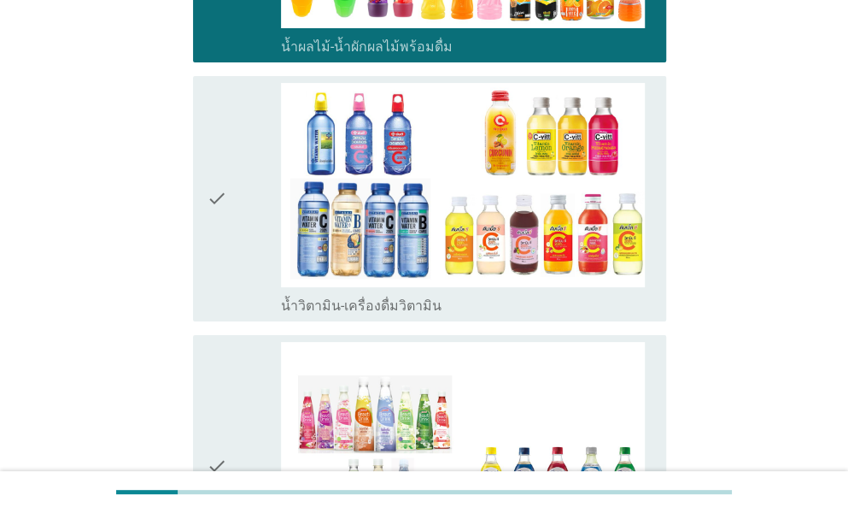
click at [232, 225] on div "check" at bounding box center [244, 199] width 74 height 232
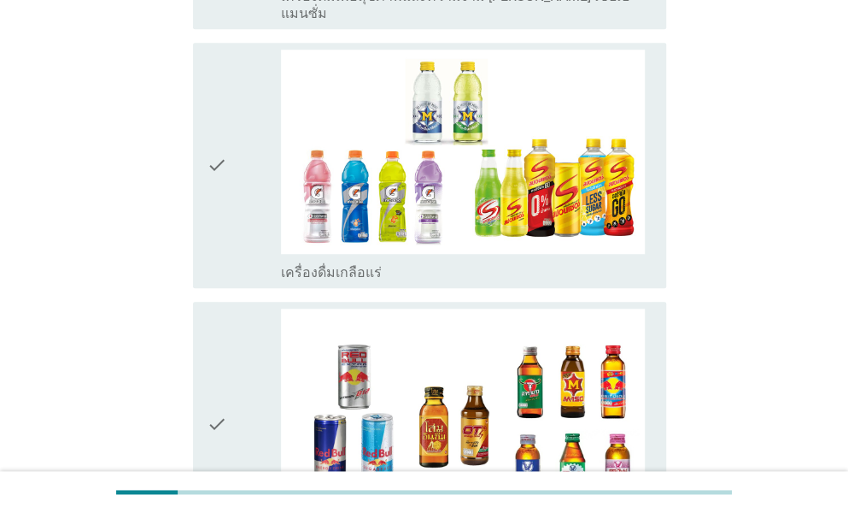
scroll to position [3247, 0]
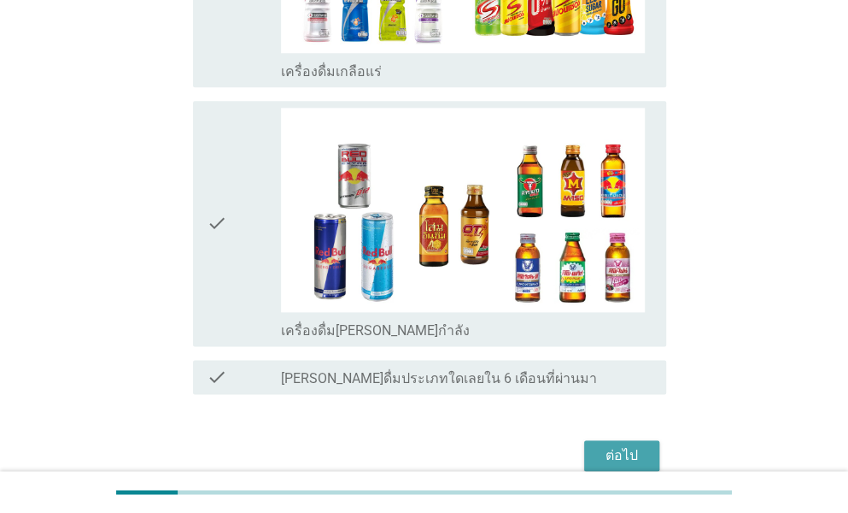
click at [624, 445] on div "ต่อไป" at bounding box center [622, 455] width 48 height 21
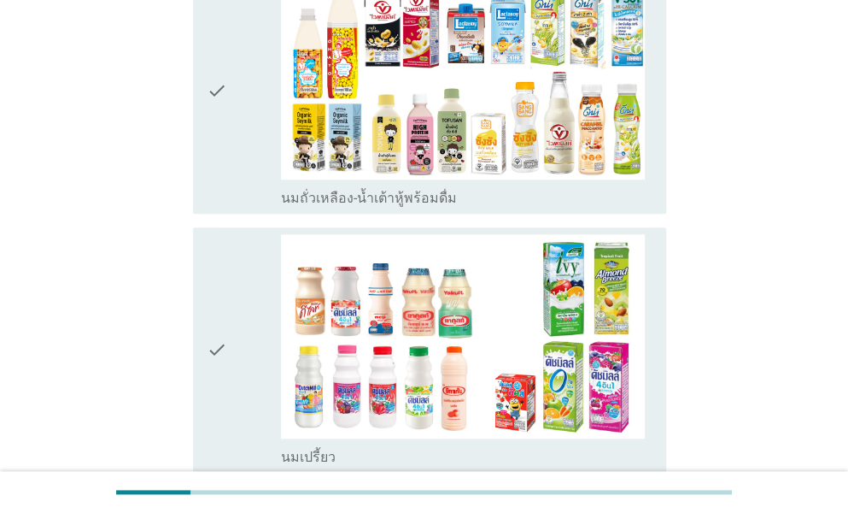
scroll to position [513, 0]
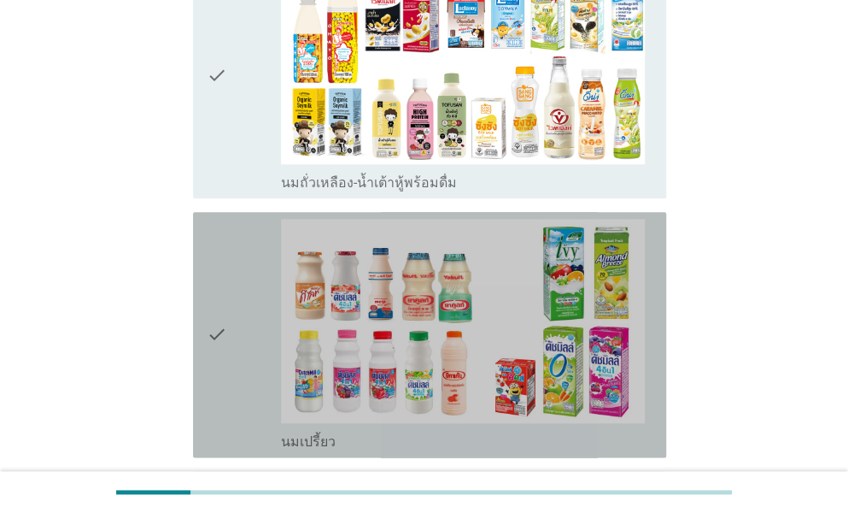
click at [235, 343] on div "check" at bounding box center [244, 335] width 74 height 232
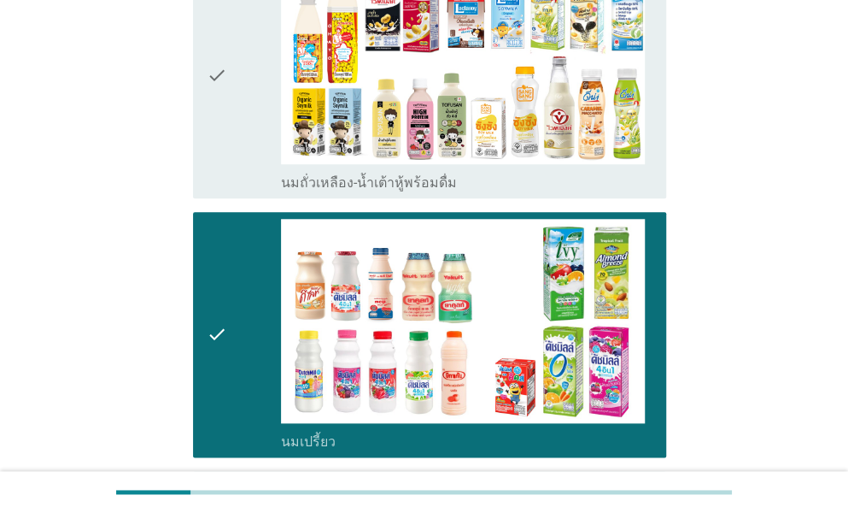
scroll to position [342, 0]
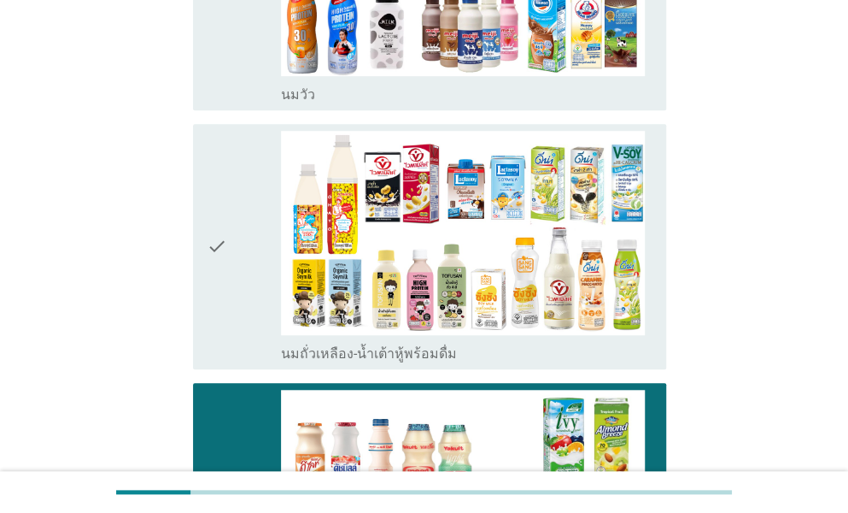
click at [261, 233] on div "check" at bounding box center [244, 247] width 74 height 232
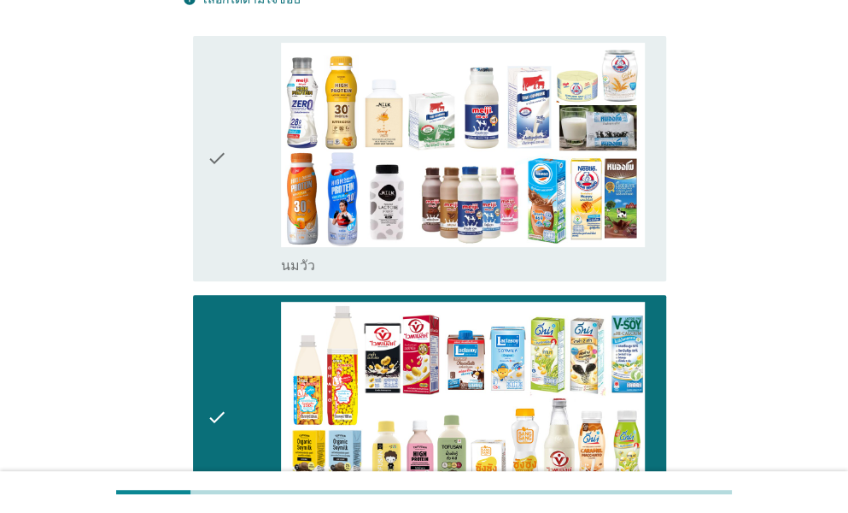
click at [240, 226] on div "check" at bounding box center [244, 159] width 74 height 232
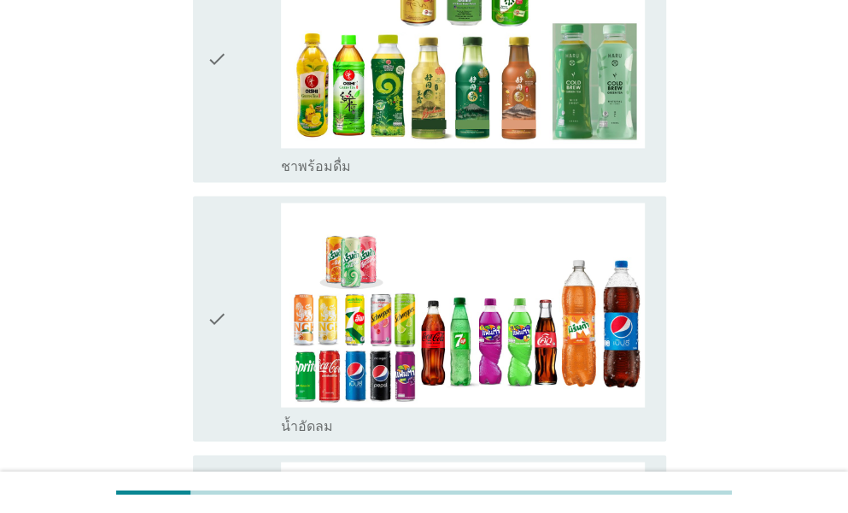
scroll to position [940, 0]
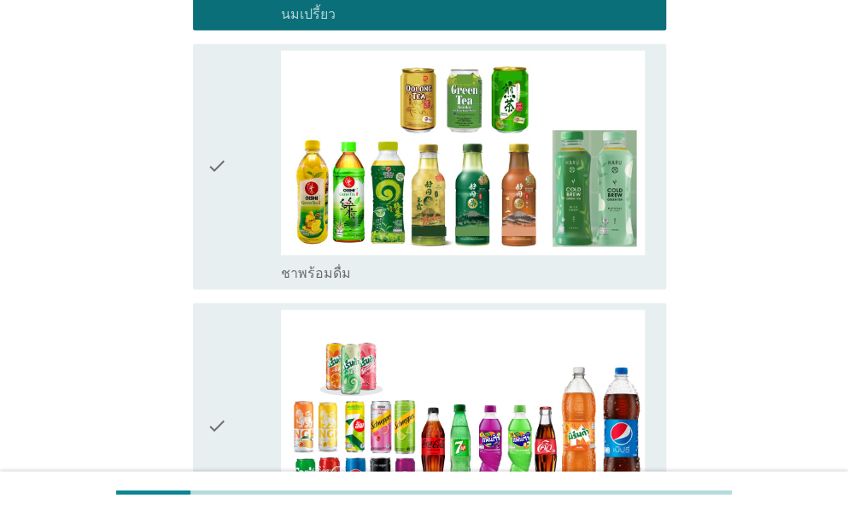
click at [261, 383] on div "check" at bounding box center [244, 425] width 74 height 232
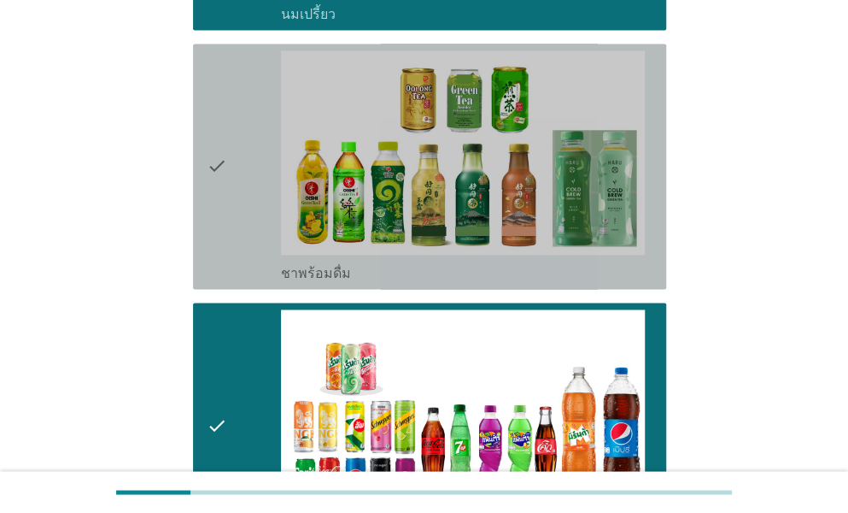
click at [261, 229] on div "check" at bounding box center [244, 166] width 74 height 232
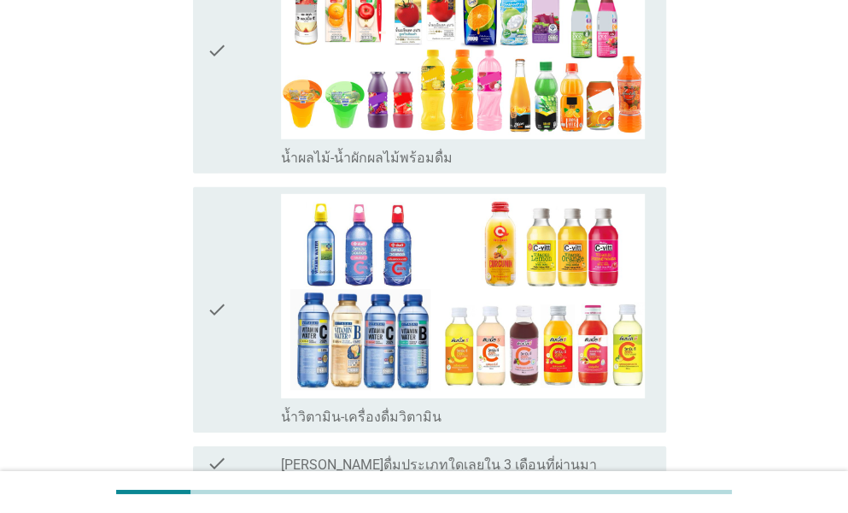
scroll to position [1996, 0]
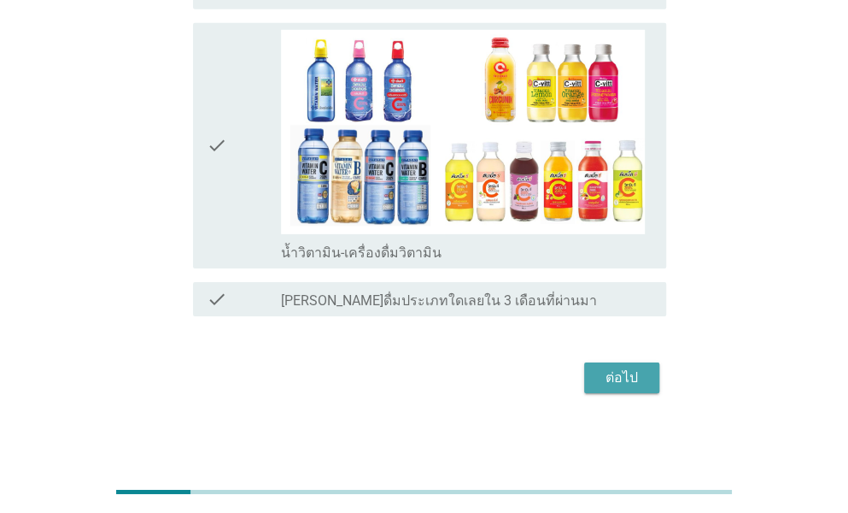
click at [619, 367] on div "ต่อไป" at bounding box center [622, 377] width 48 height 21
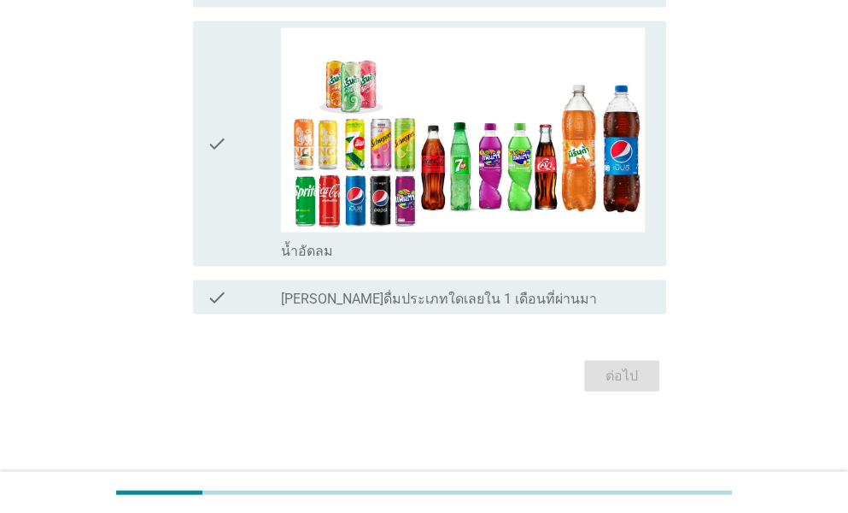
scroll to position [0, 0]
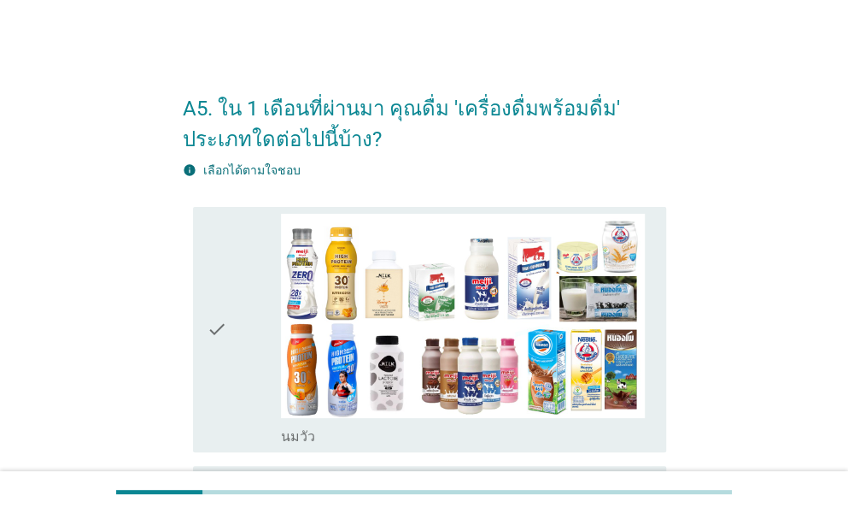
click at [270, 373] on div "check" at bounding box center [244, 330] width 74 height 232
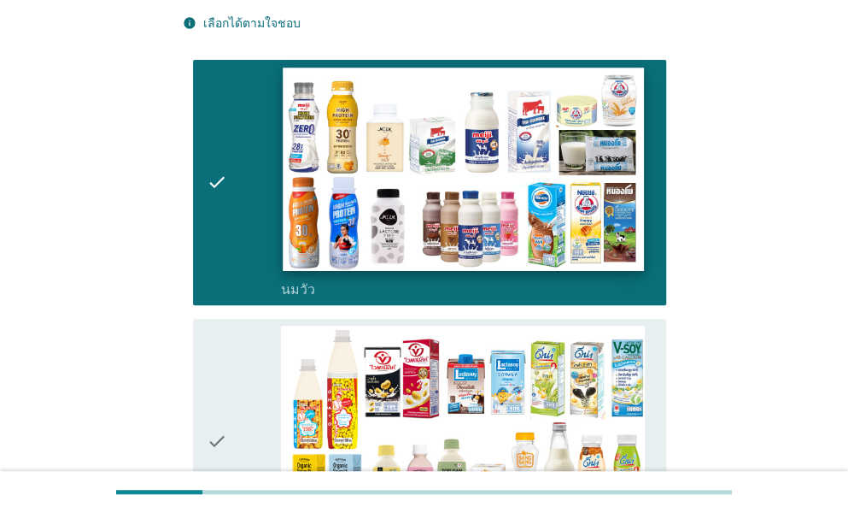
scroll to position [256, 0]
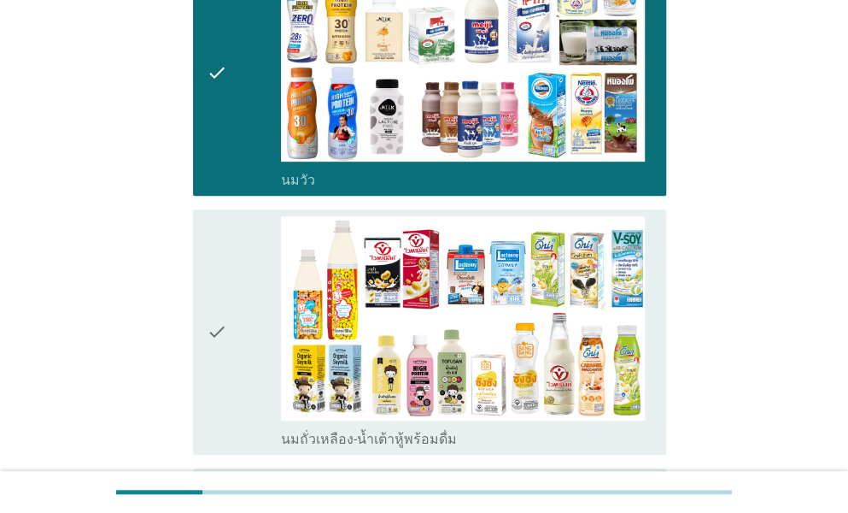
click at [244, 106] on div "check" at bounding box center [244, 73] width 74 height 232
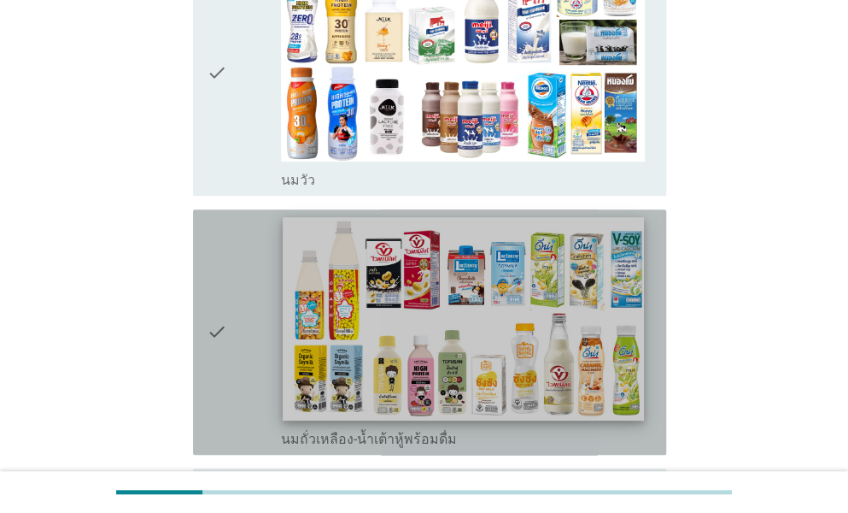
click at [299, 293] on img at bounding box center [463, 318] width 361 height 203
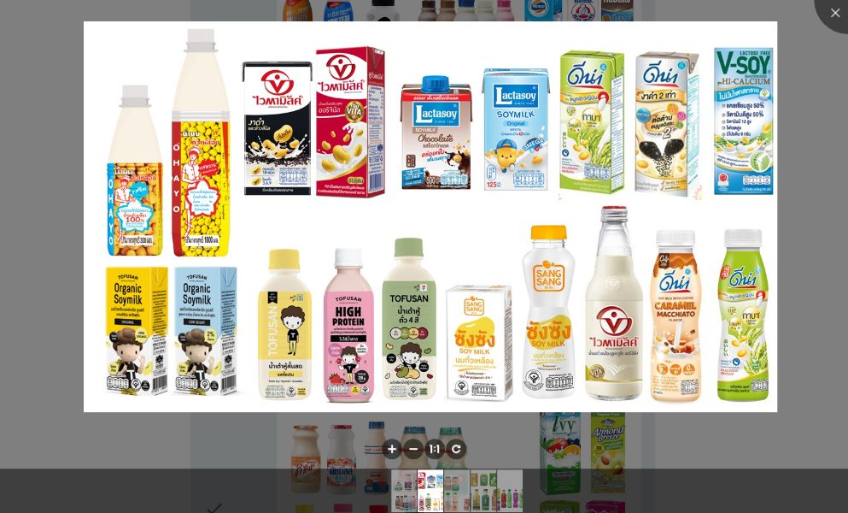
scroll to position [342, 0]
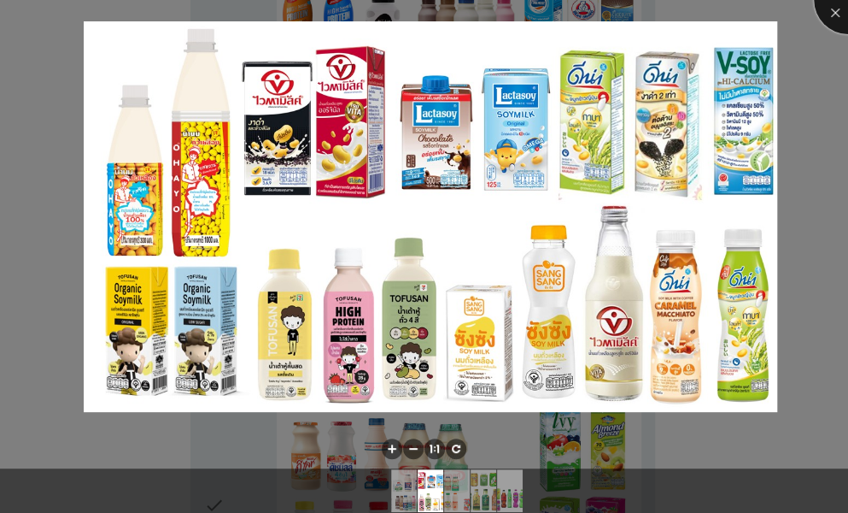
click at [834, 16] on div at bounding box center [848, 0] width 68 height 68
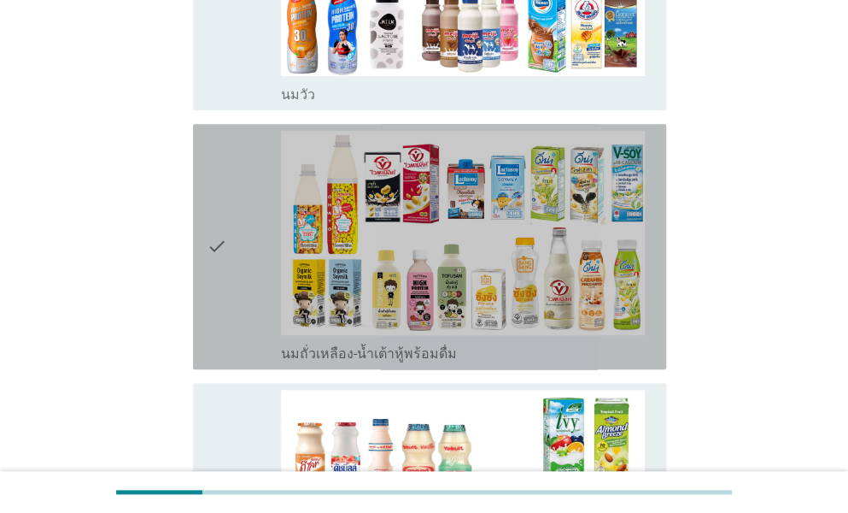
click at [355, 300] on img at bounding box center [463, 233] width 365 height 205
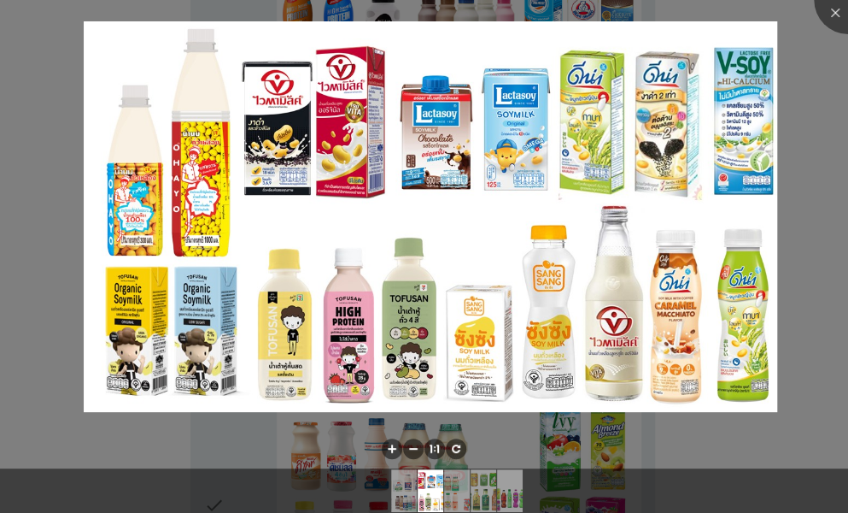
click at [809, 430] on div at bounding box center [424, 256] width 848 height 513
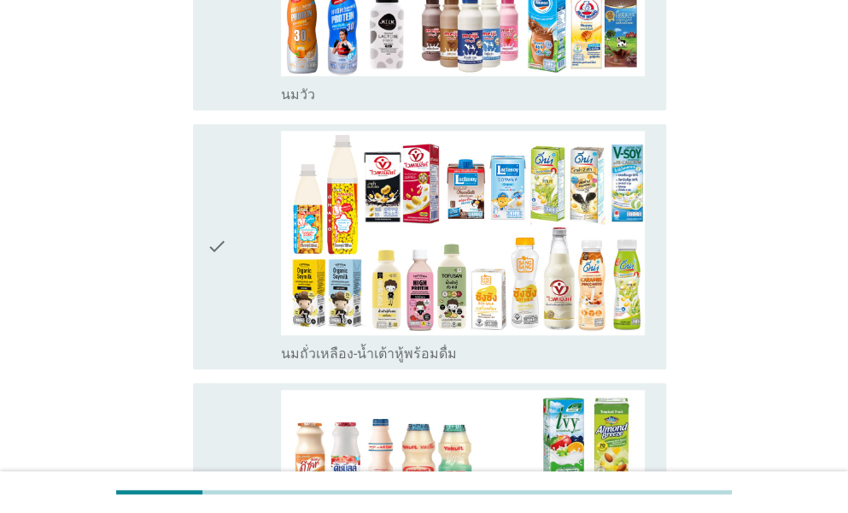
click at [221, 304] on icon "check" at bounding box center [217, 247] width 21 height 232
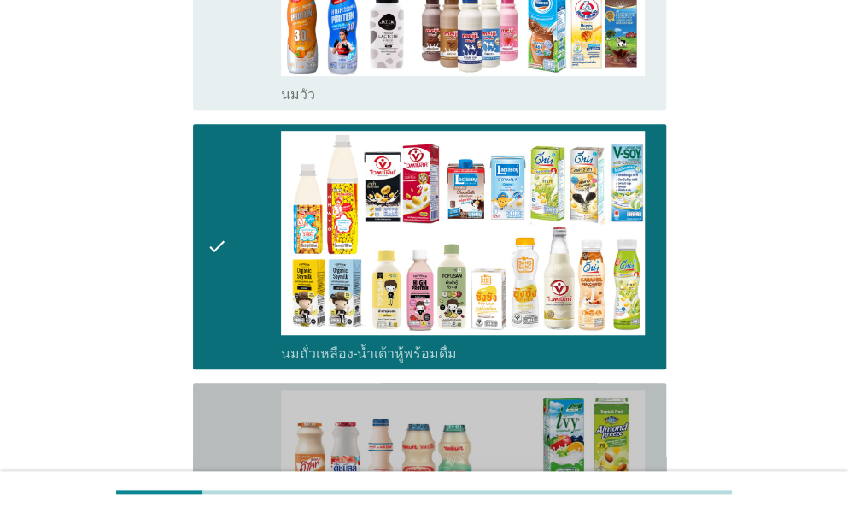
click at [234, 401] on div "check" at bounding box center [244, 506] width 74 height 232
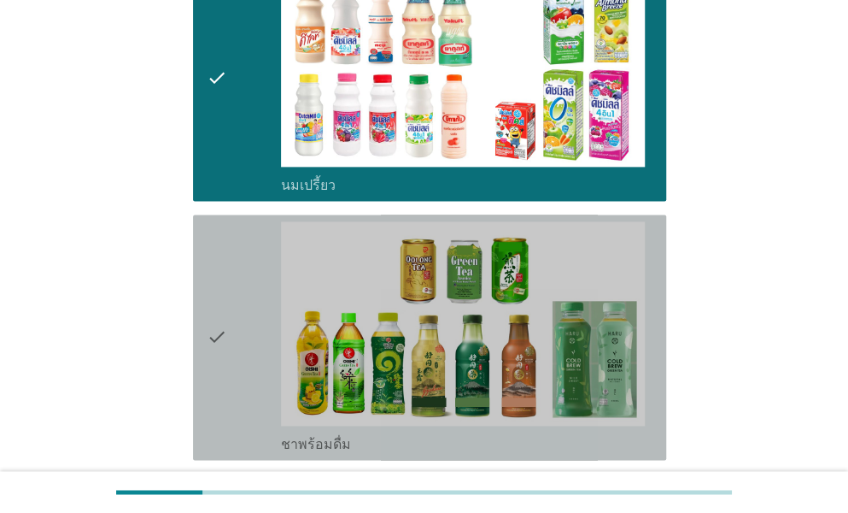
click at [250, 354] on div "check" at bounding box center [244, 337] width 74 height 232
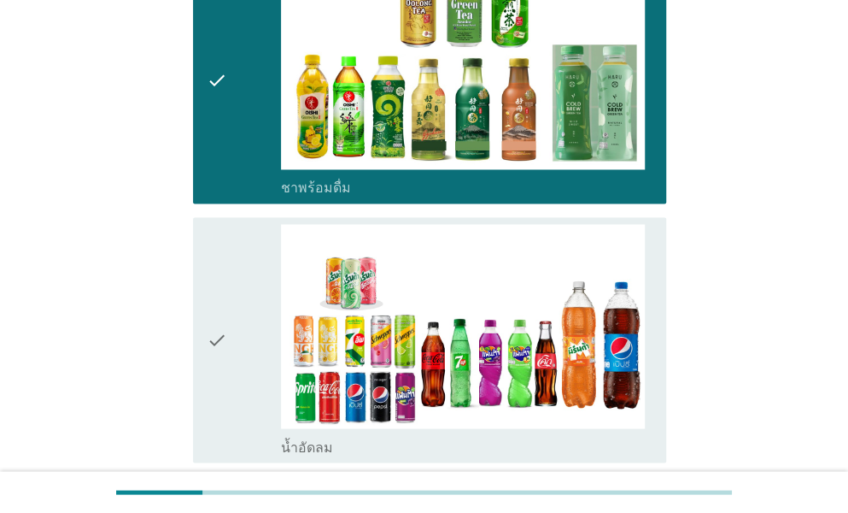
scroll to position [1220, 0]
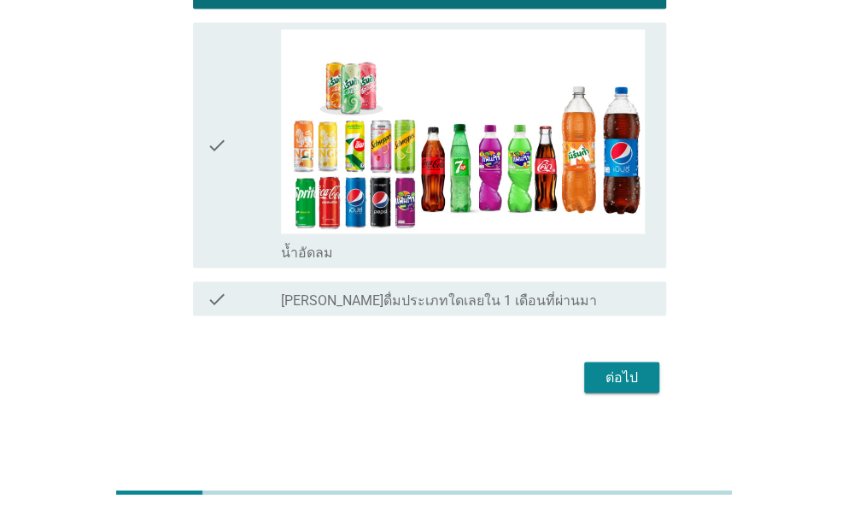
click at [238, 194] on div "check" at bounding box center [244, 145] width 74 height 232
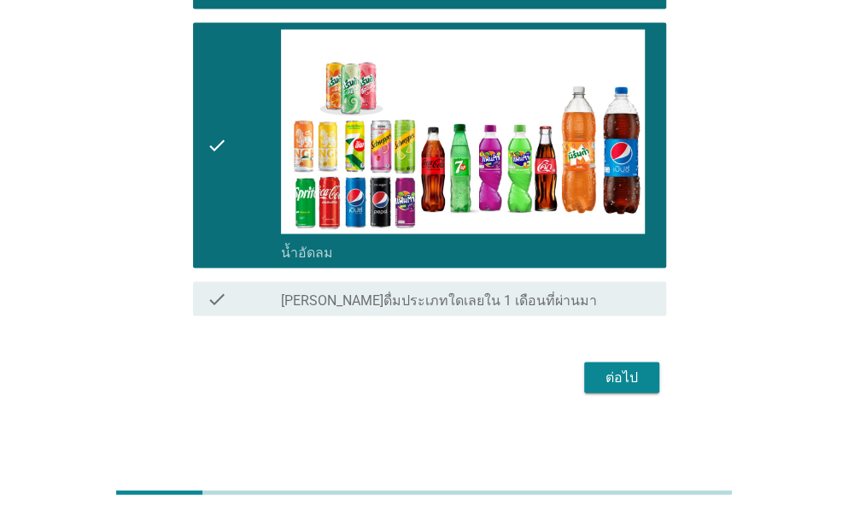
click at [638, 376] on div "ต่อไป" at bounding box center [622, 377] width 48 height 21
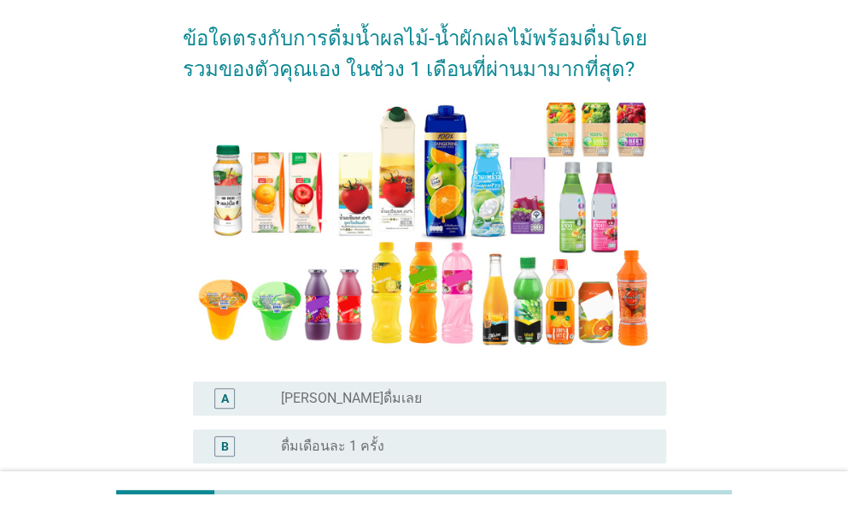
scroll to position [171, 0]
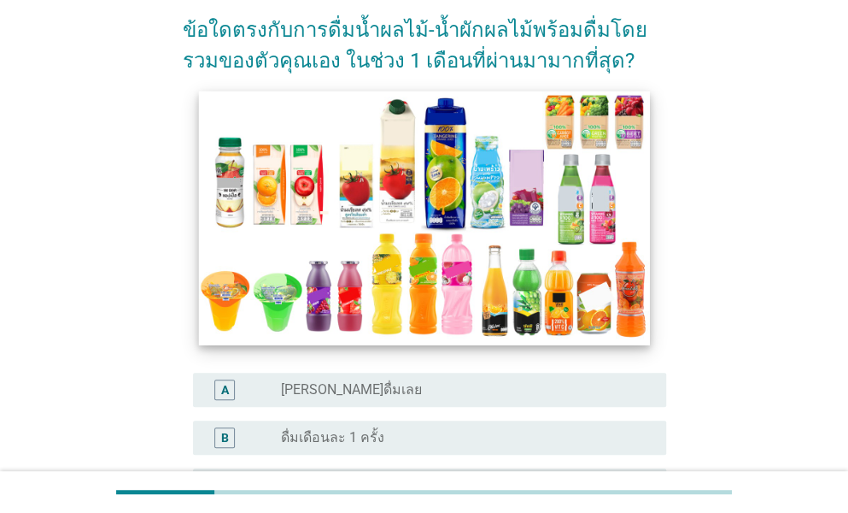
click at [349, 249] on img at bounding box center [423, 218] width 451 height 254
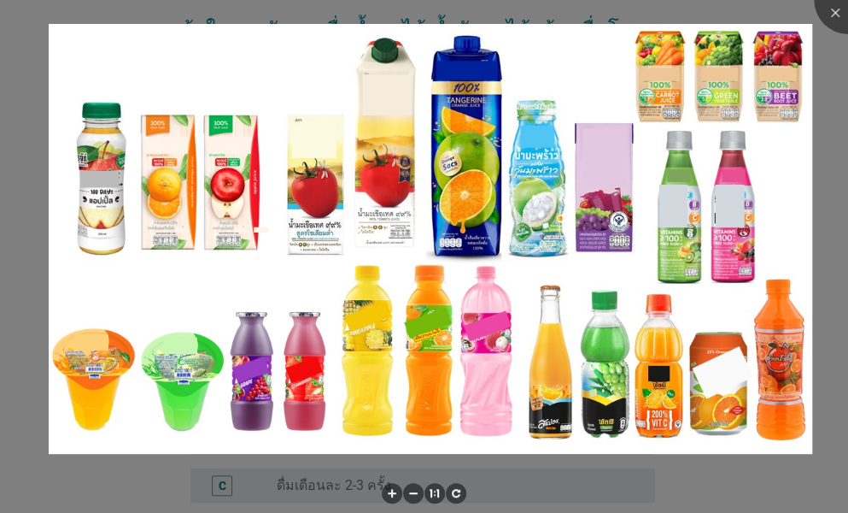
click at [128, 466] on div at bounding box center [424, 256] width 848 height 513
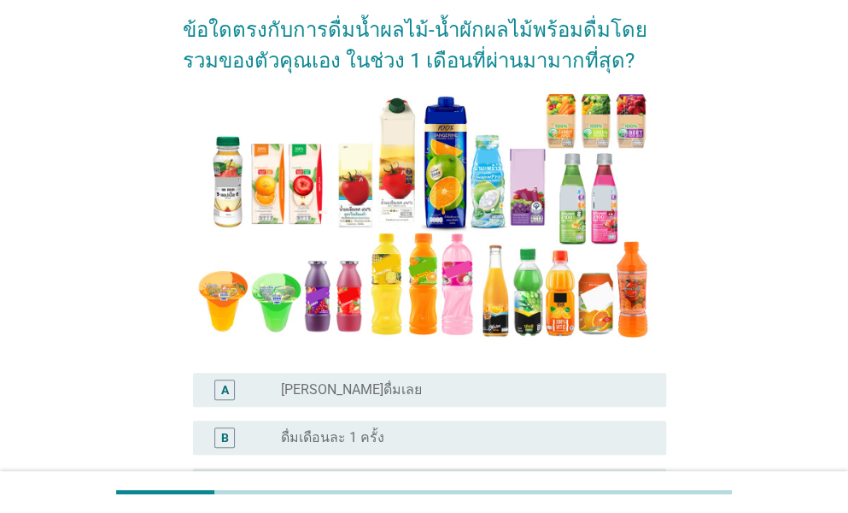
scroll to position [256, 0]
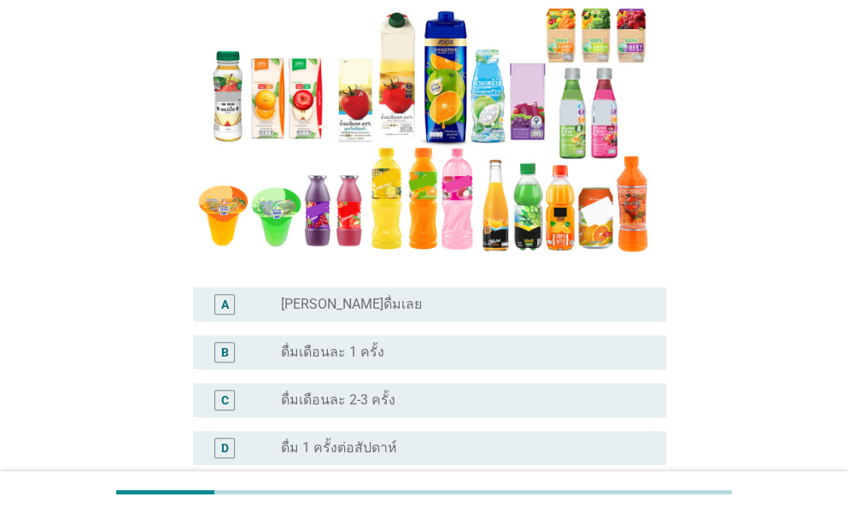
click at [337, 401] on label "ดื่มเดือนละ 2-3 ครั้ง" at bounding box center [338, 399] width 114 height 17
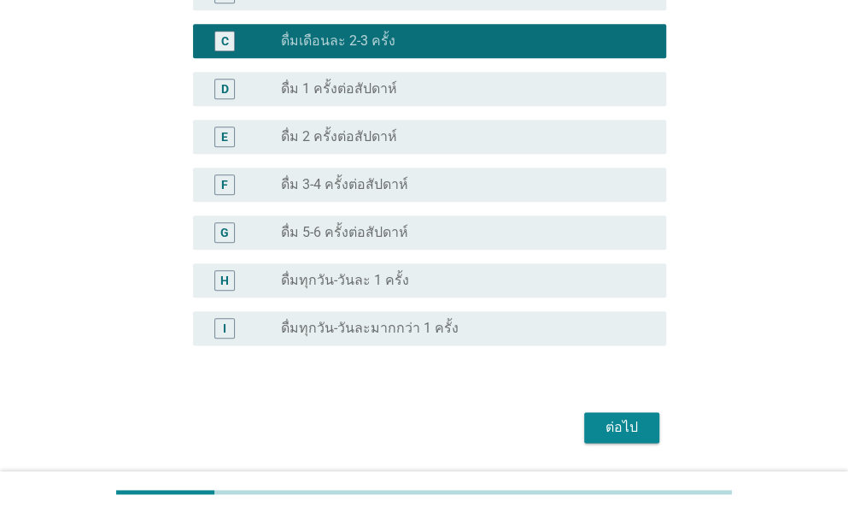
scroll to position [668, 0]
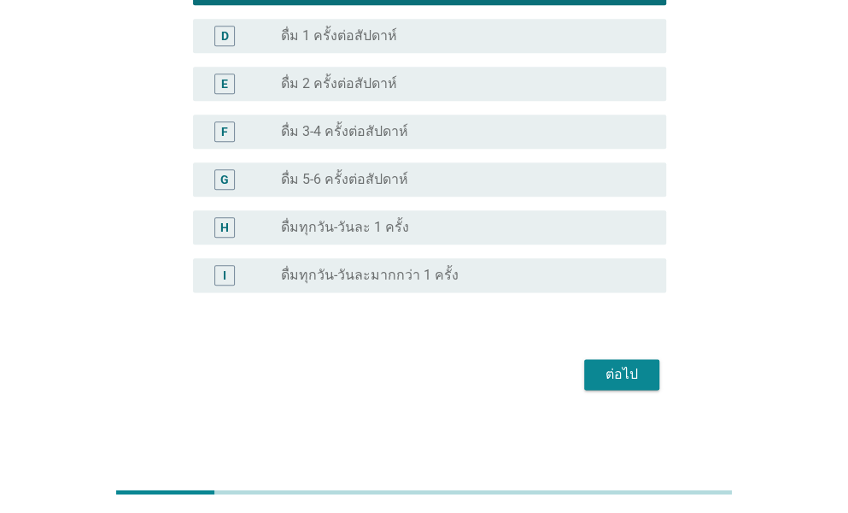
click at [615, 377] on div "ต่อไป" at bounding box center [622, 374] width 48 height 21
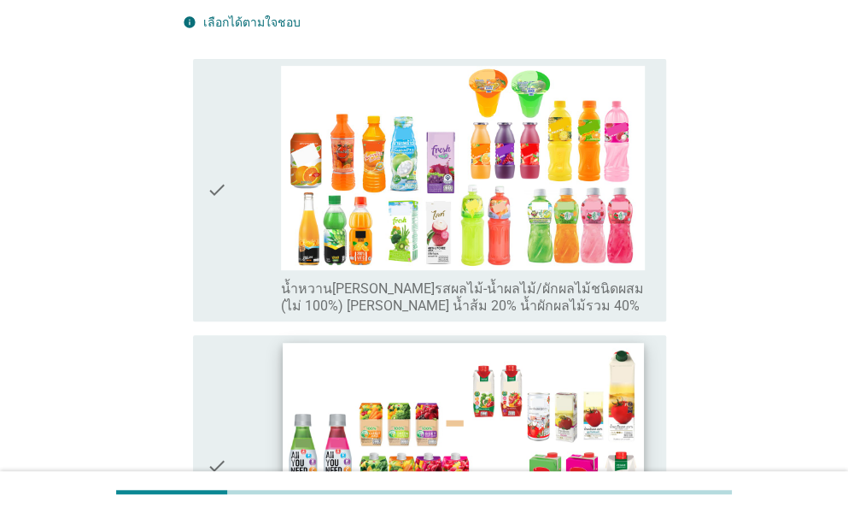
scroll to position [342, 0]
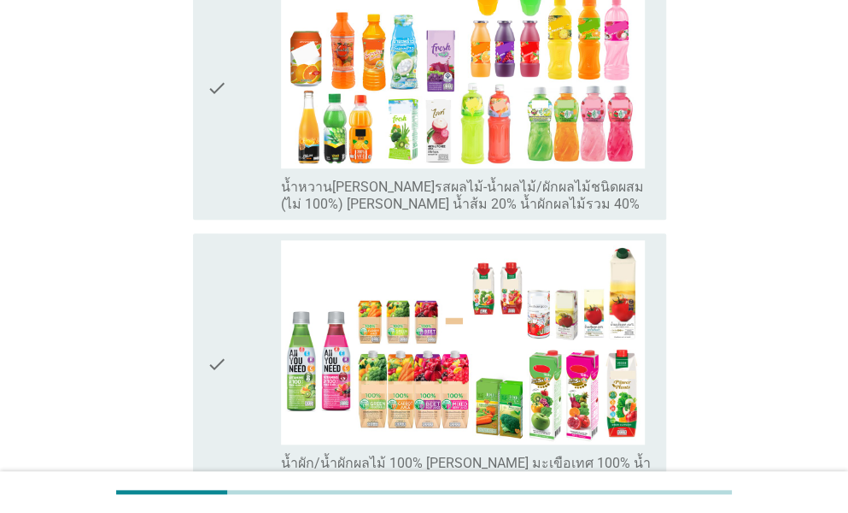
click at [254, 161] on div "check" at bounding box center [244, 88] width 74 height 249
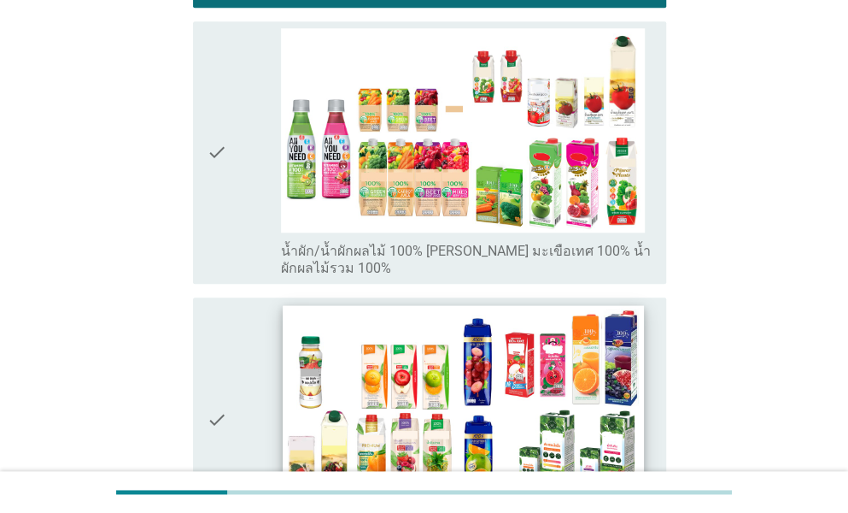
scroll to position [683, 0]
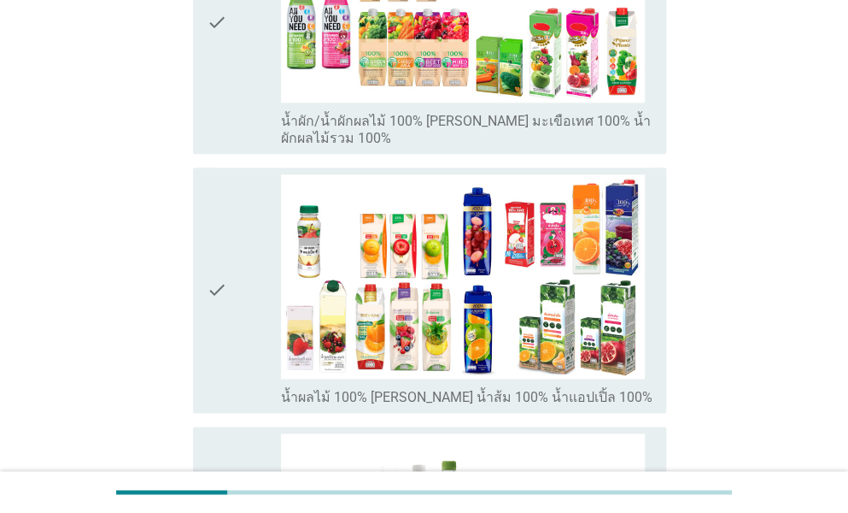
click at [225, 322] on icon "check" at bounding box center [217, 290] width 21 height 232
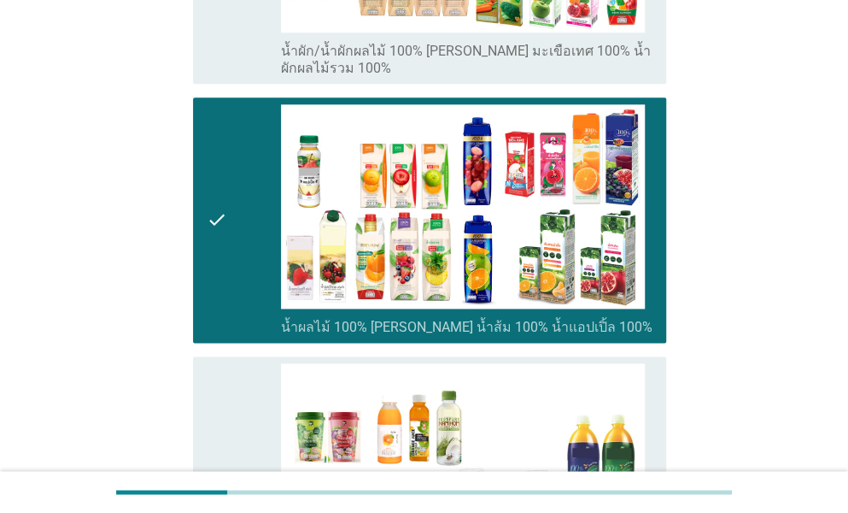
scroll to position [1025, 0]
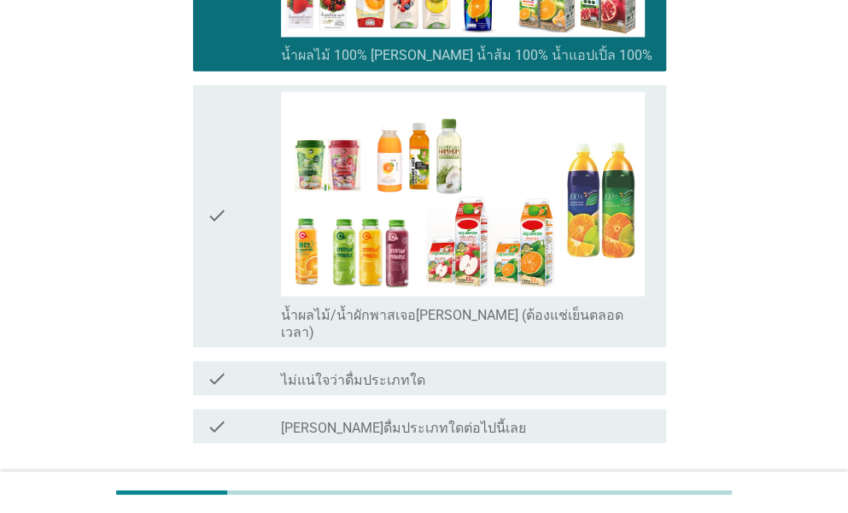
click at [619, 494] on div "ต่อไป" at bounding box center [622, 504] width 48 height 21
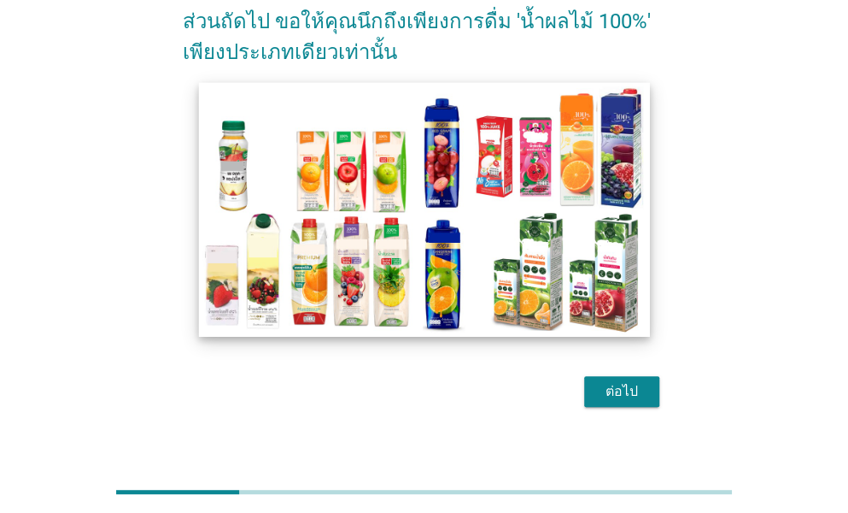
scroll to position [104, 0]
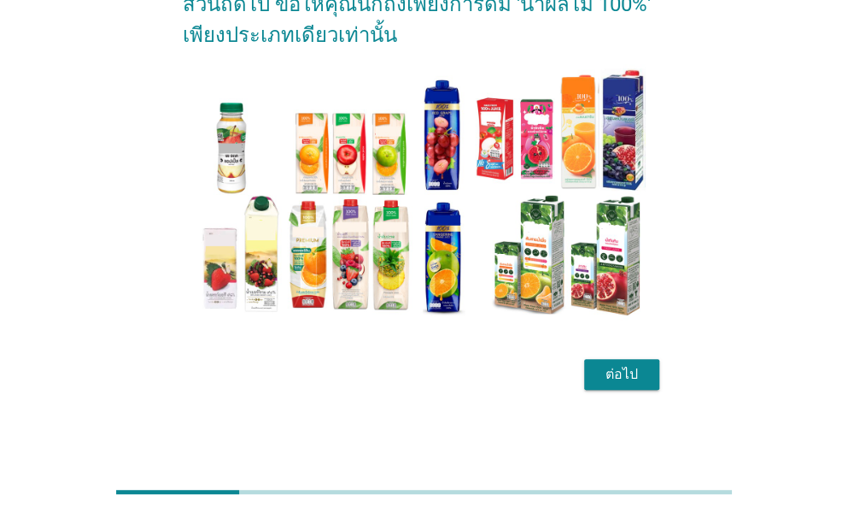
click at [633, 377] on div "ต่อไป" at bounding box center [622, 374] width 48 height 21
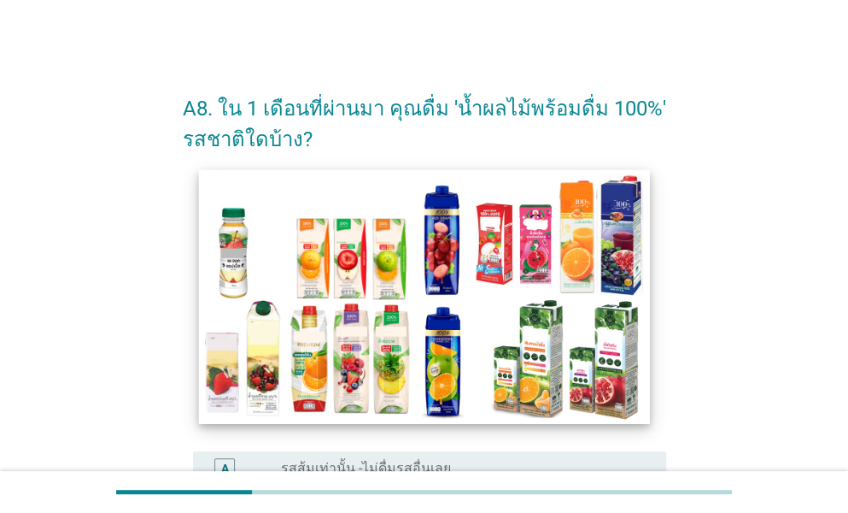
scroll to position [171, 0]
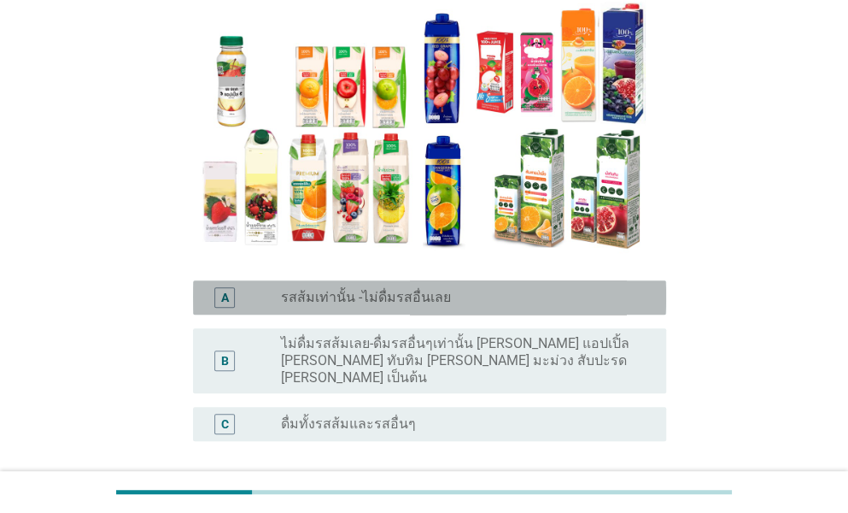
click at [360, 305] on label "รสส้มเท่านั้น -ไม่ดื่มรสอื่นเลย" at bounding box center [366, 297] width 170 height 17
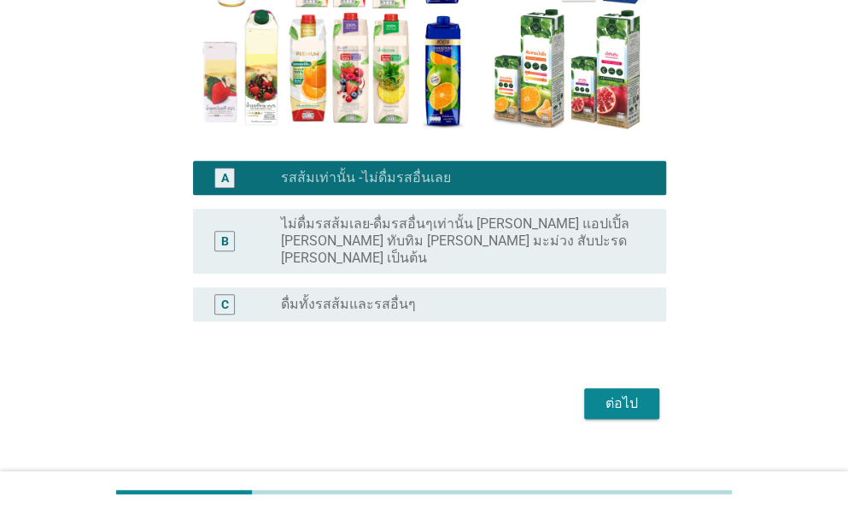
scroll to position [302, 0]
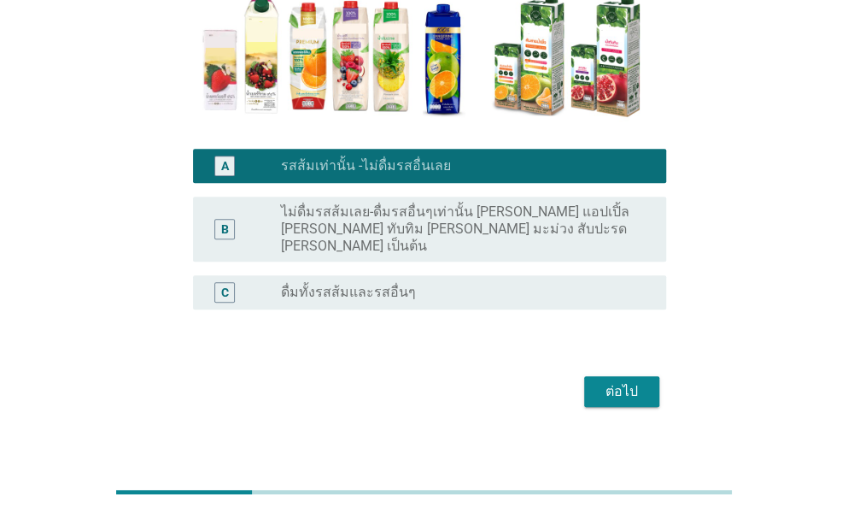
click at [421, 284] on div "radio_button_unchecked ดื่มทั้งรสส้มและรสอื่นๆ" at bounding box center [460, 292] width 358 height 17
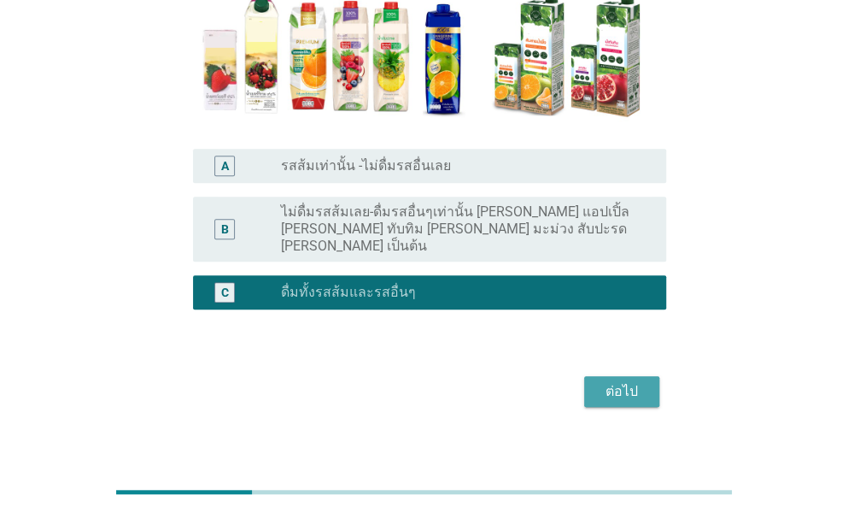
click at [620, 381] on div "ต่อไป" at bounding box center [622, 391] width 48 height 21
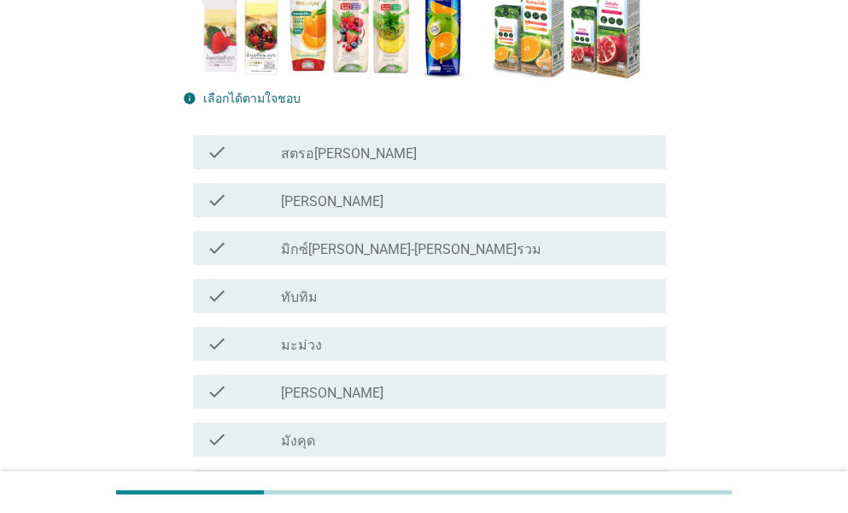
scroll to position [342, 0]
click at [322, 296] on div "check_box_outline_blank ทับทิม" at bounding box center [467, 294] width 372 height 21
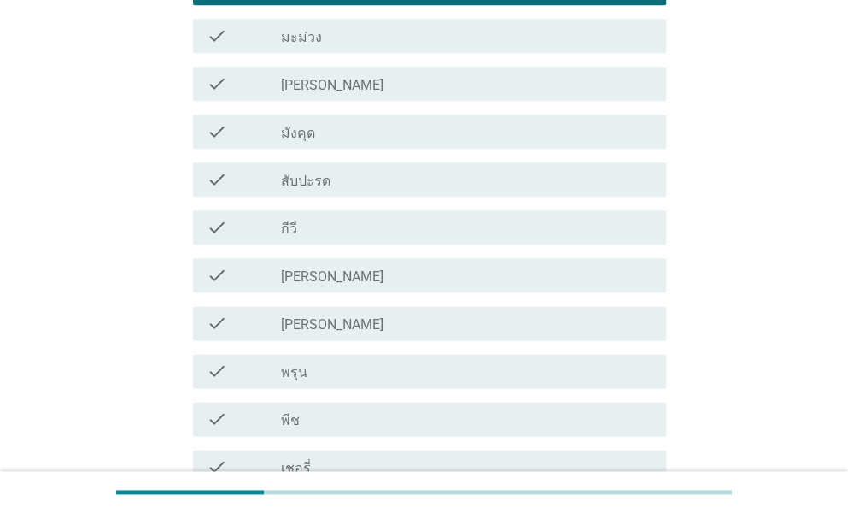
scroll to position [683, 0]
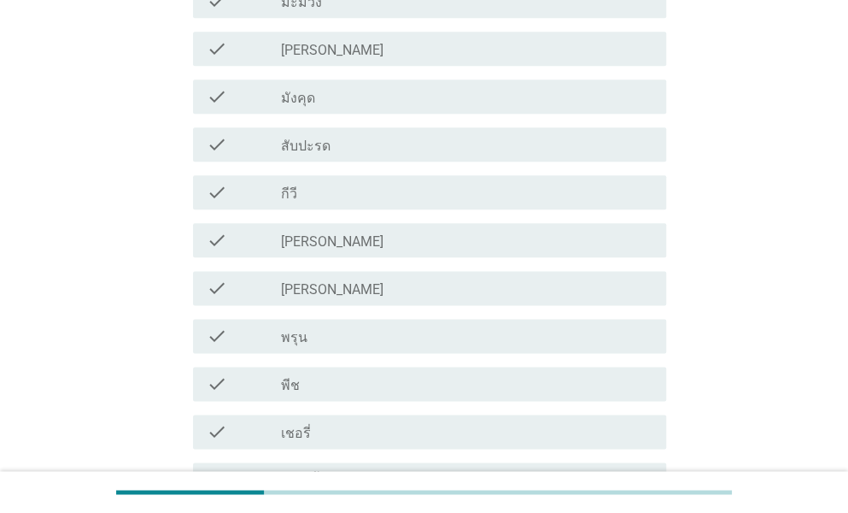
click at [319, 291] on div "check_box_outline_blank [PERSON_NAME]" at bounding box center [467, 288] width 372 height 21
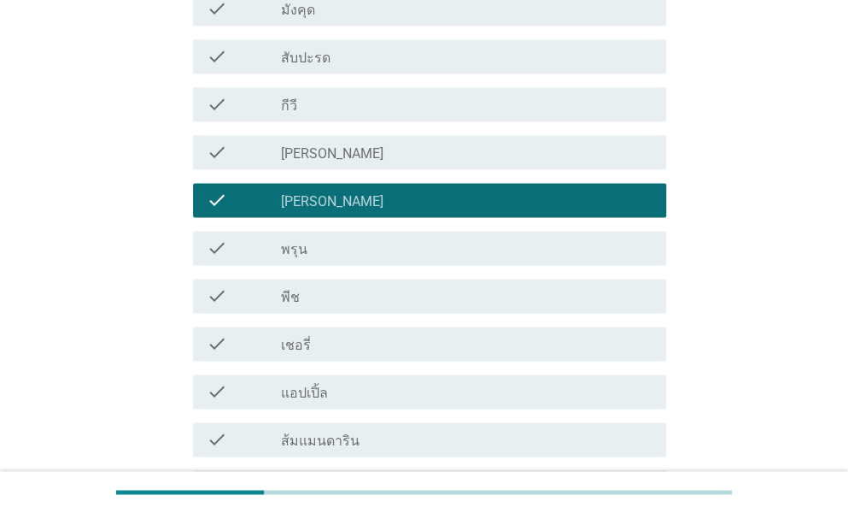
scroll to position [940, 0]
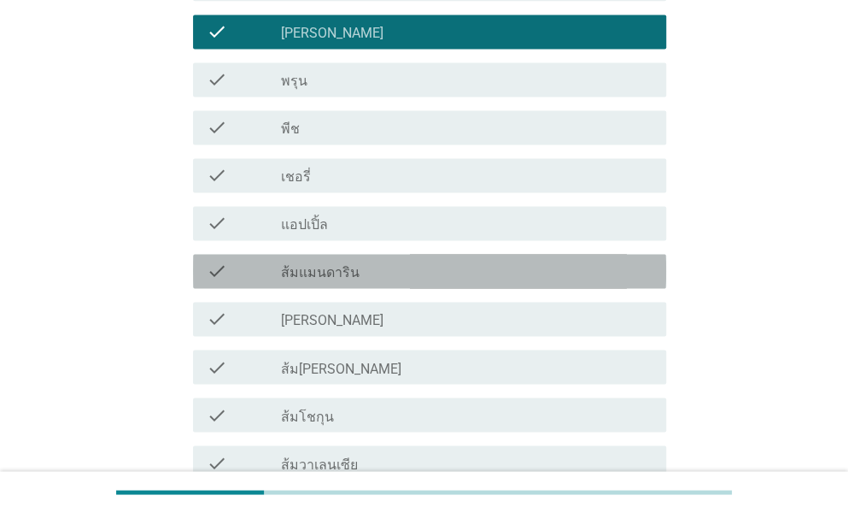
click at [326, 274] on label "ส้มแมนดาริน" at bounding box center [320, 272] width 79 height 17
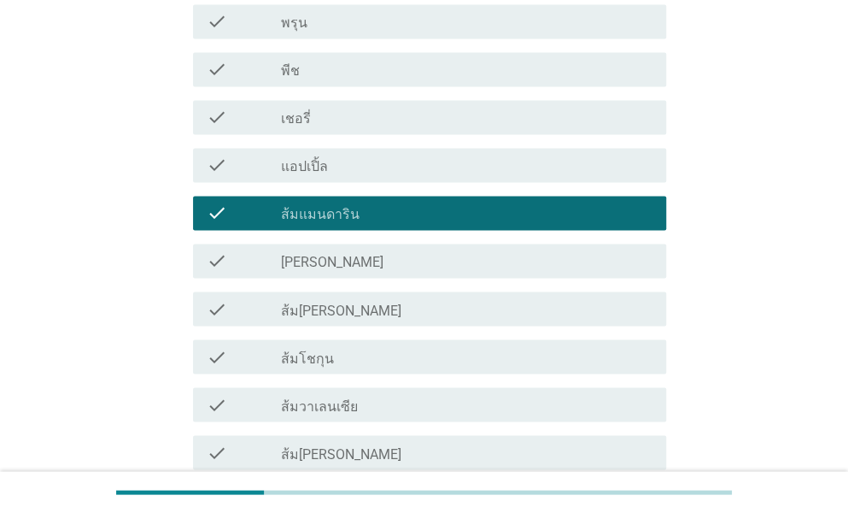
scroll to position [1025, 0]
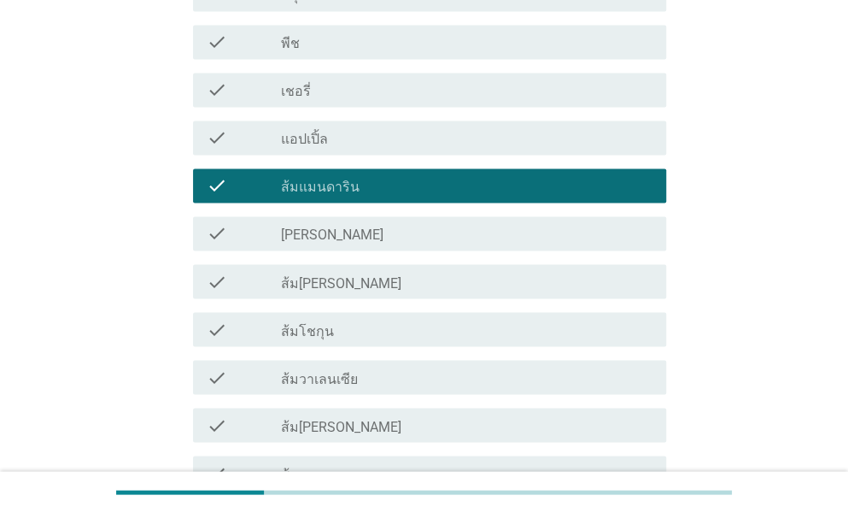
click at [351, 289] on div "check_box_outline_blank ส้ม[PERSON_NAME]" at bounding box center [467, 281] width 372 height 21
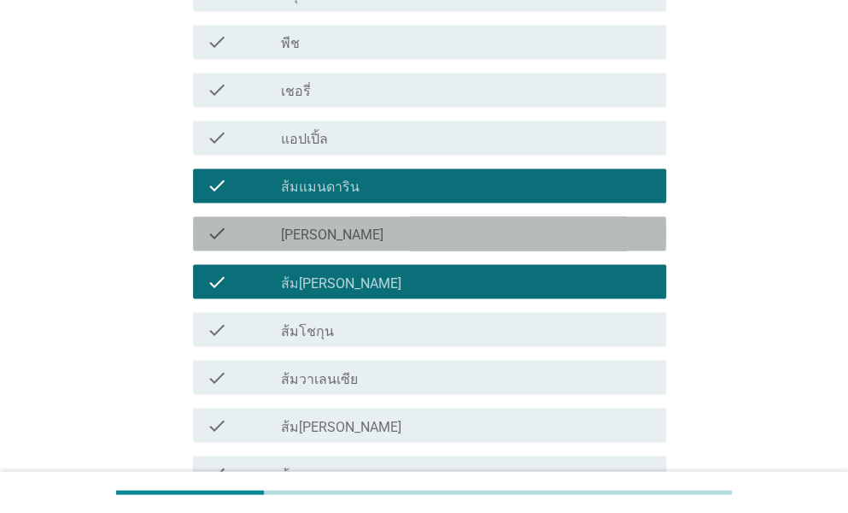
click at [352, 239] on label "[PERSON_NAME]" at bounding box center [332, 234] width 103 height 17
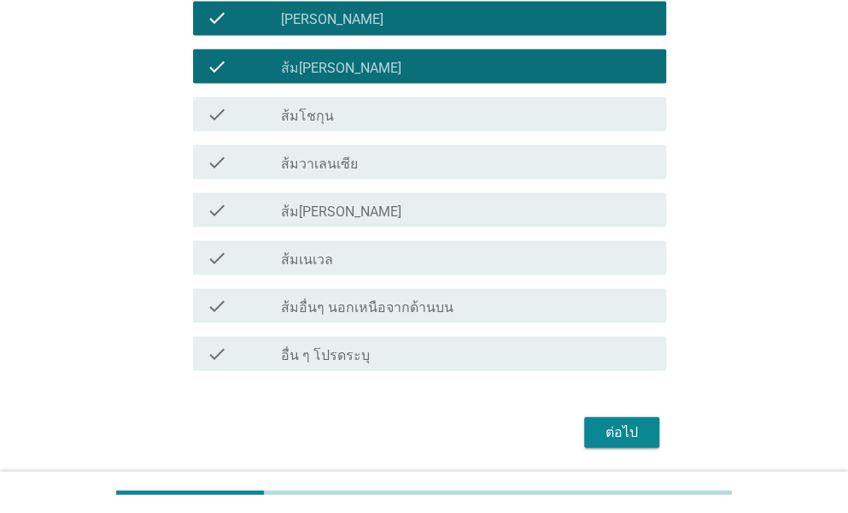
scroll to position [1298, 0]
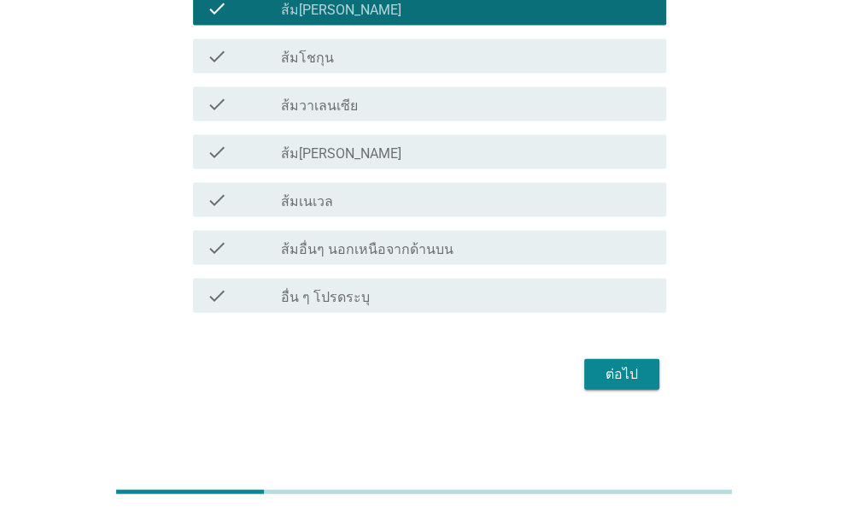
click at [632, 364] on div "ต่อไป" at bounding box center [622, 374] width 48 height 21
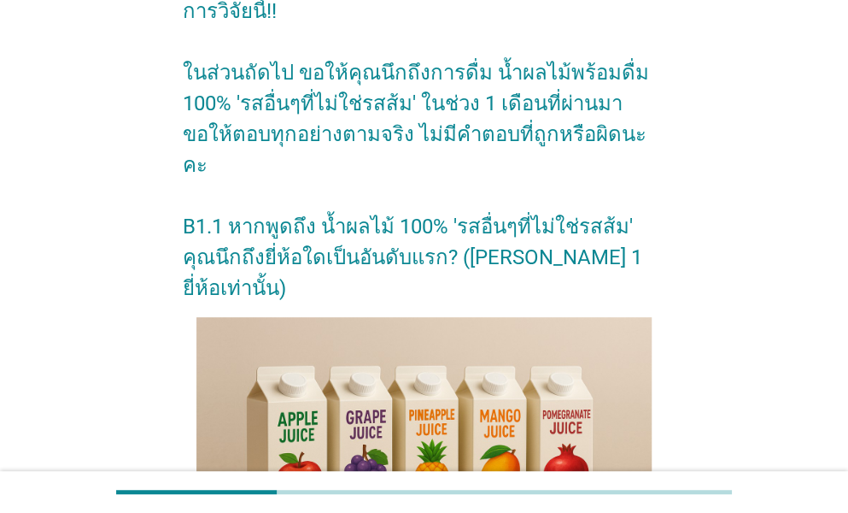
scroll to position [256, 0]
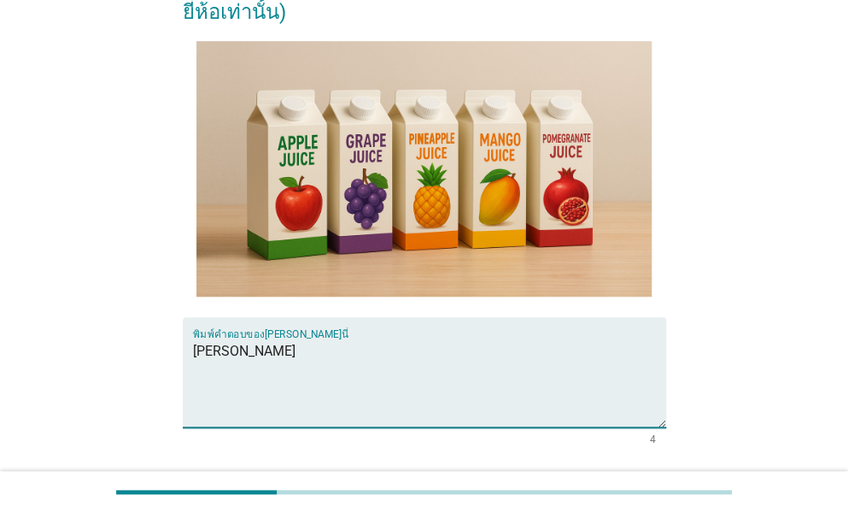
scroll to position [0, 0]
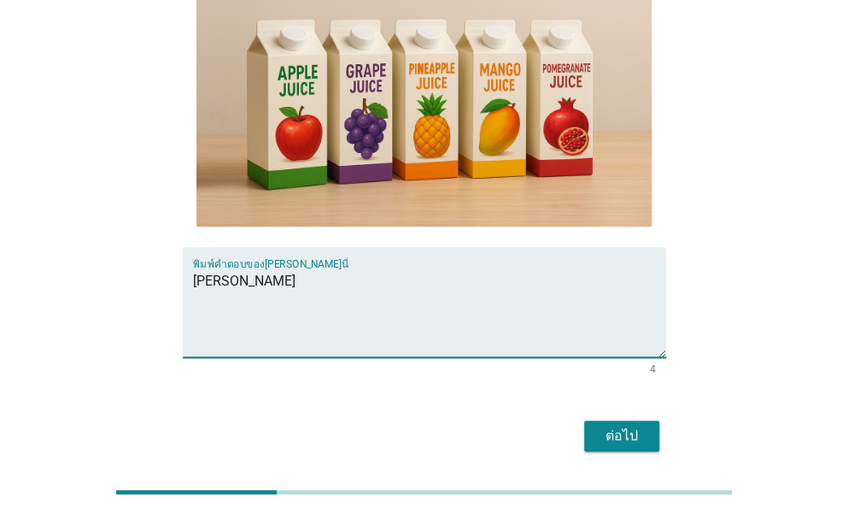
type textarea "[PERSON_NAME]"
click at [646, 351] on form "[PERSON_NAME]ด้วย คุณผ่านการคัดเลือกให้เข้าร่วมการวิจัยนี้!! ในส่วนถัดไป ขอให้ค…" at bounding box center [425, 29] width 484 height 855
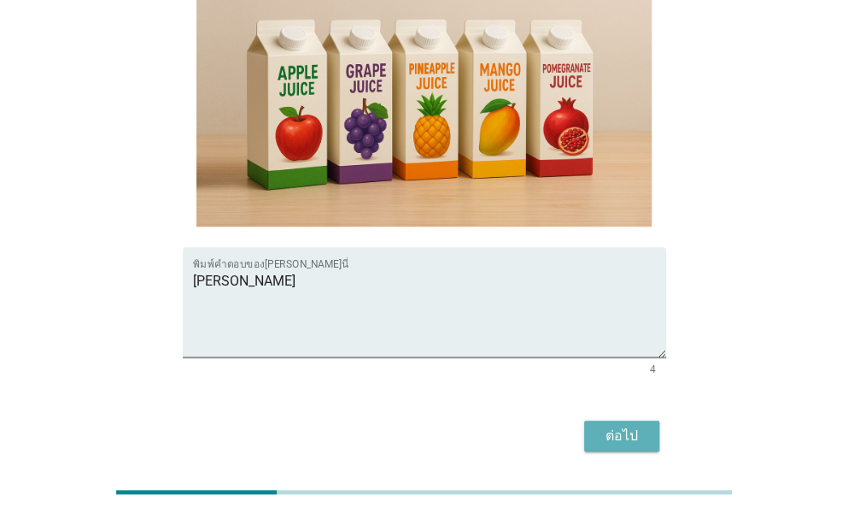
click at [641, 425] on div "ต่อไป" at bounding box center [622, 435] width 48 height 21
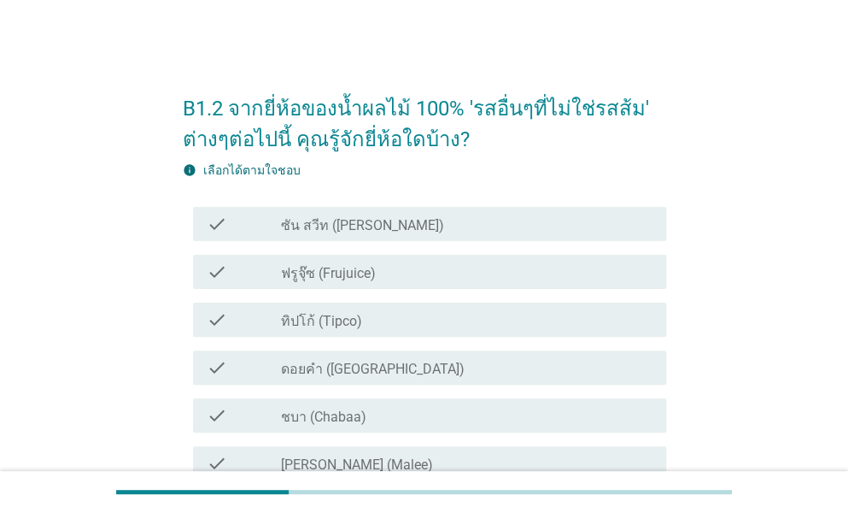
click at [318, 233] on div "check check_box_outline_blank ซัน สวีท (Sun sweet)" at bounding box center [429, 224] width 473 height 34
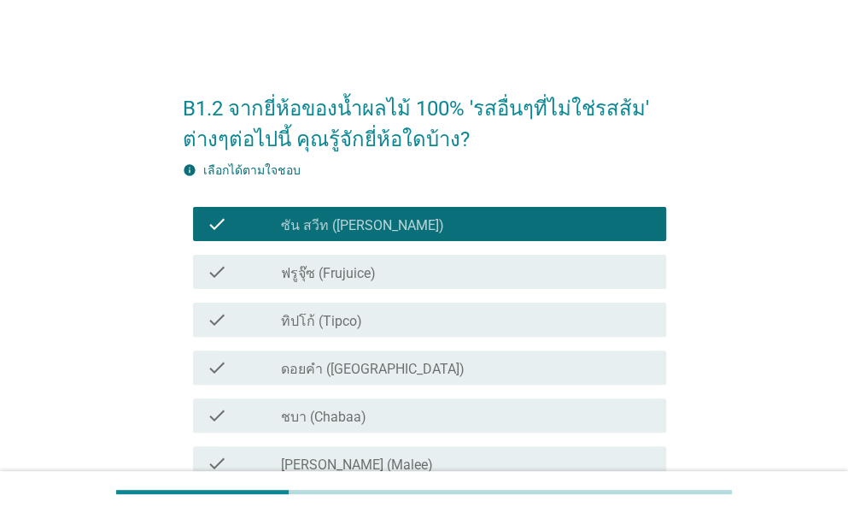
click at [336, 319] on label "ทิปโก้ (Tipco)" at bounding box center [321, 321] width 81 height 17
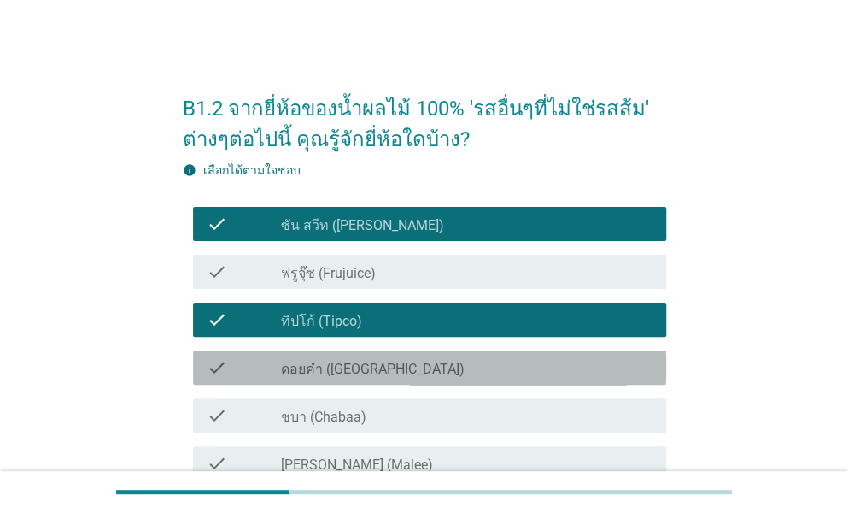
click at [354, 377] on div "check check_box_outline_blank ดอยคำ (Doi-Khham)" at bounding box center [429, 367] width 473 height 34
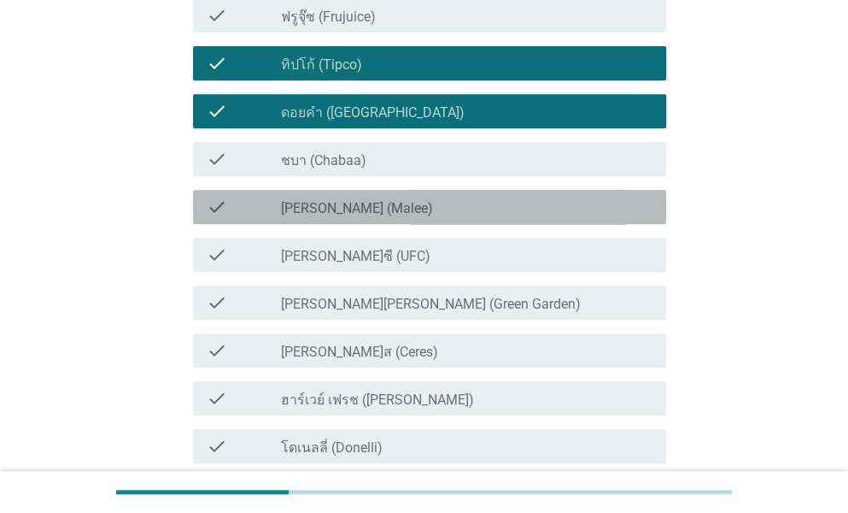
click at [351, 200] on label "[PERSON_NAME] (Malee)" at bounding box center [357, 208] width 152 height 17
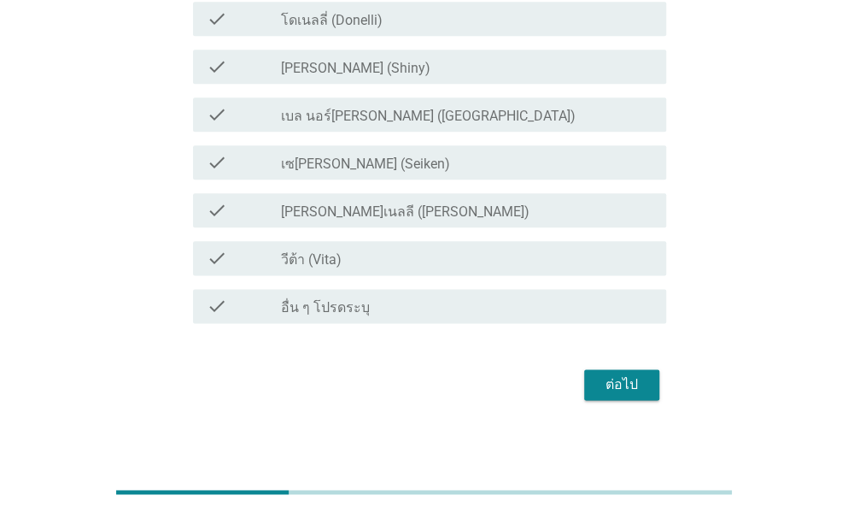
click at [623, 382] on div "ต่อไป" at bounding box center [622, 384] width 48 height 21
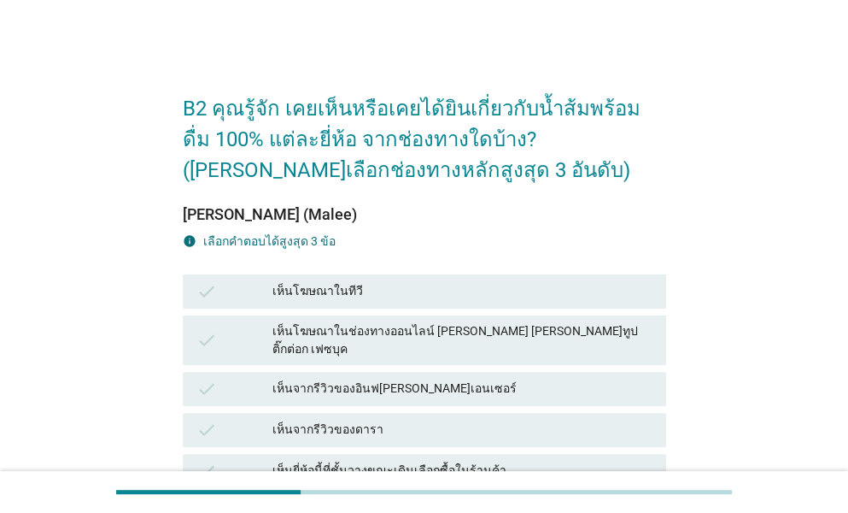
click at [378, 290] on div "เห็นโฆษณาในทีวี" at bounding box center [463, 291] width 380 height 21
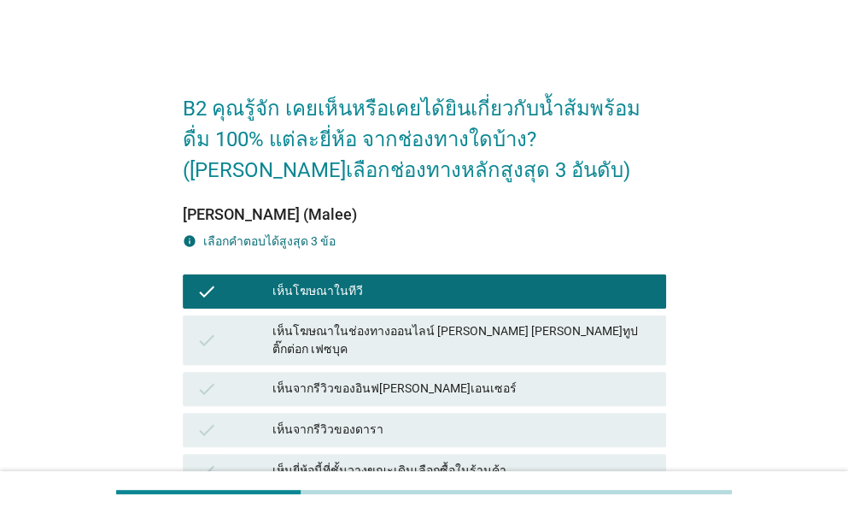
click at [403, 334] on div "เห็นโฆษณาในช่องทางออนไลน์ [PERSON_NAME] [PERSON_NAME]ทูป ติ๊กต่อก เฟซบุค" at bounding box center [463, 340] width 380 height 36
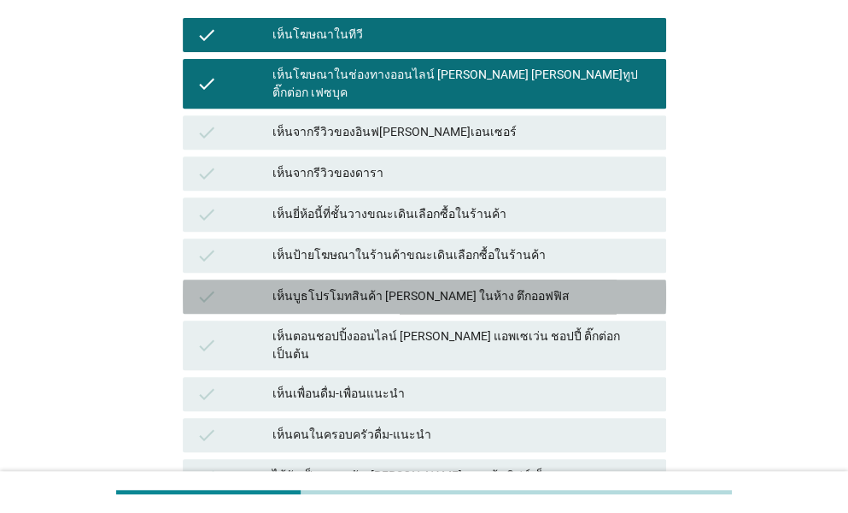
click at [417, 286] on div "เห็นบูธโปรโมทสินค้า [PERSON_NAME] ในห้าง ตึกออฟฟิส" at bounding box center [463, 296] width 380 height 21
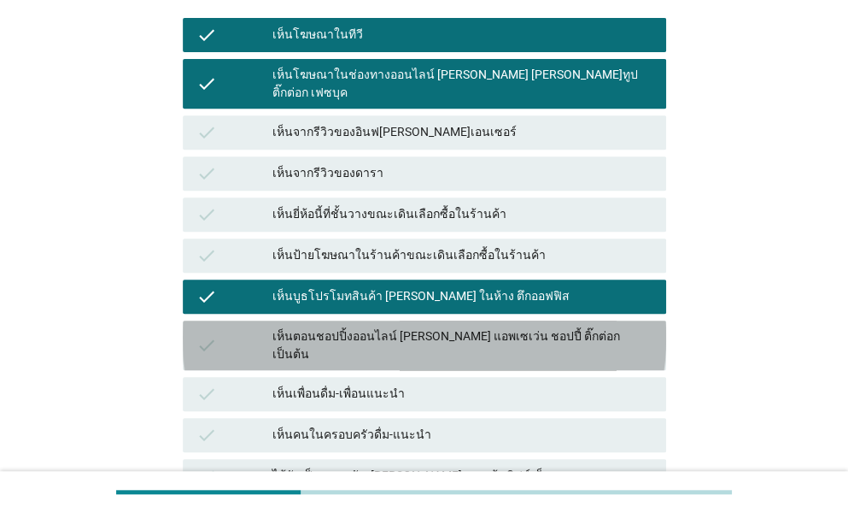
click at [383, 327] on div "เห็นตอนชอปปิ้งออนไลน์ [PERSON_NAME] แอพเซเว่น ชอปปี้ ติ๊กต่อก เป็นต้น" at bounding box center [463, 345] width 380 height 36
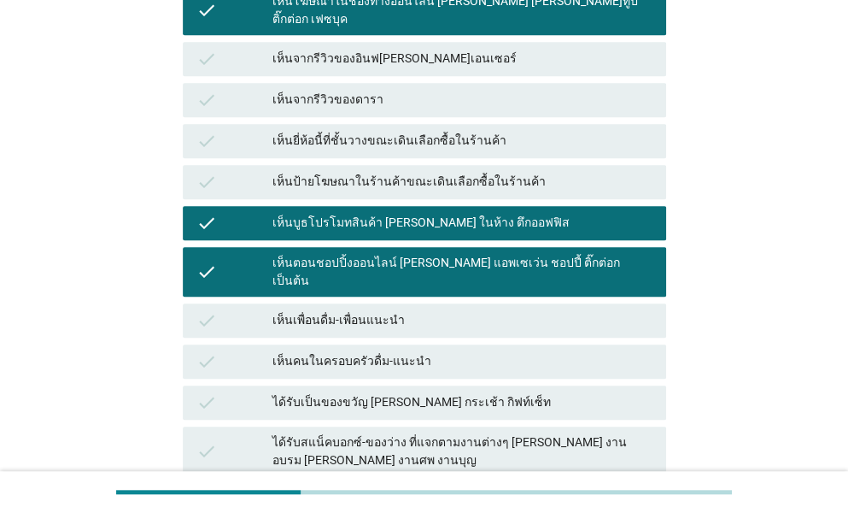
scroll to position [427, 0]
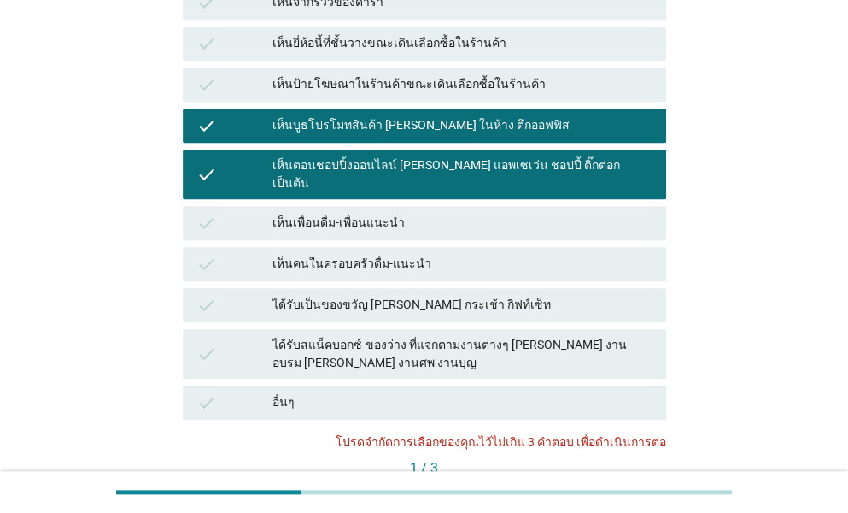
click at [431, 254] on div "เห็นคนในครอบครัวดื่ม-แนะนำ" at bounding box center [463, 264] width 380 height 21
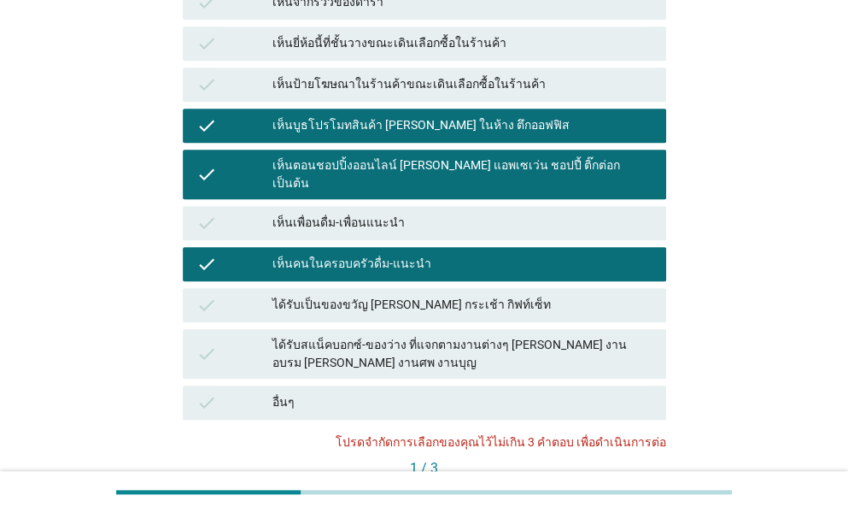
click at [641, 482] on div "ก่อนหน้า ต่อไป" at bounding box center [425, 497] width 484 height 31
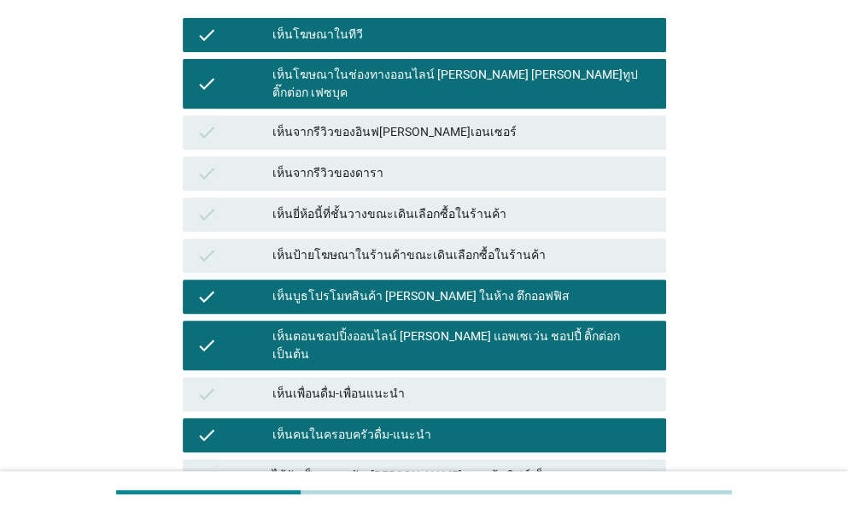
click at [388, 425] on div "เห็นคนในครอบครัวดื่ม-แนะนำ" at bounding box center [463, 435] width 380 height 21
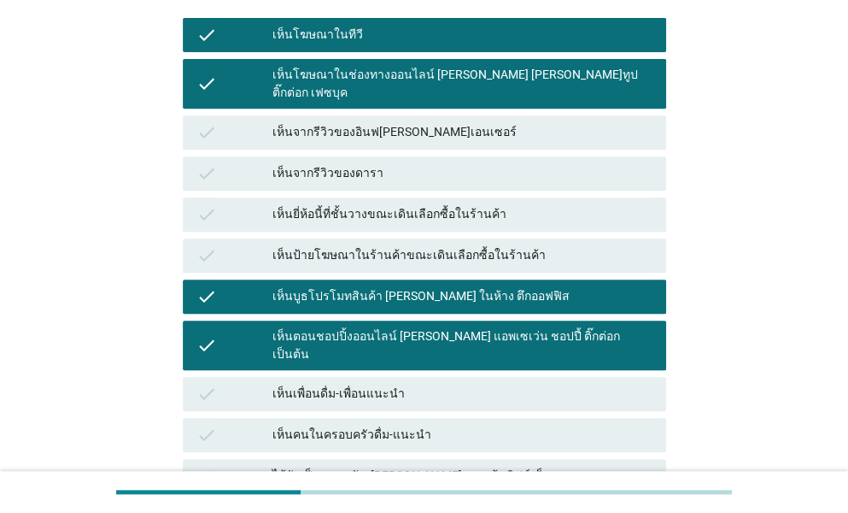
click at [395, 286] on div "เห็นบูธโปรโมทสินค้า [PERSON_NAME] ในห้าง ตึกออฟฟิส" at bounding box center [463, 296] width 380 height 21
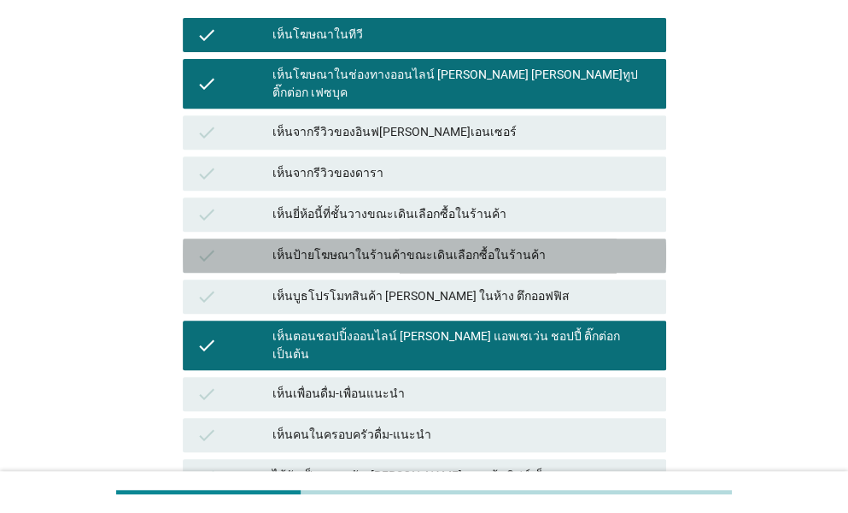
click at [402, 245] on div "เห็นป้ายโฆษณาในร้านค้าขณะเดินเลือกซื้อในร้านค้า" at bounding box center [463, 255] width 380 height 21
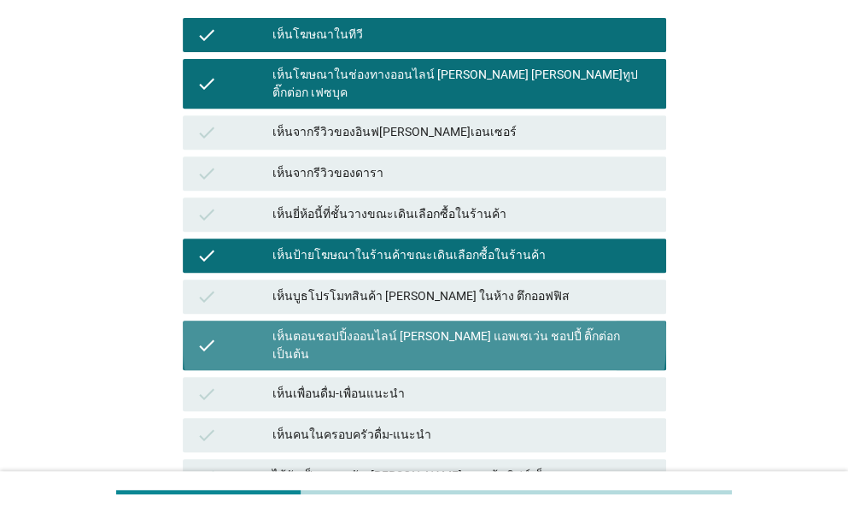
click at [405, 330] on div "เห็นตอนชอปปิ้งออนไลน์ [PERSON_NAME] แอพเซเว่น ชอปปี้ ติ๊กต่อก เป็นต้น" at bounding box center [463, 345] width 380 height 36
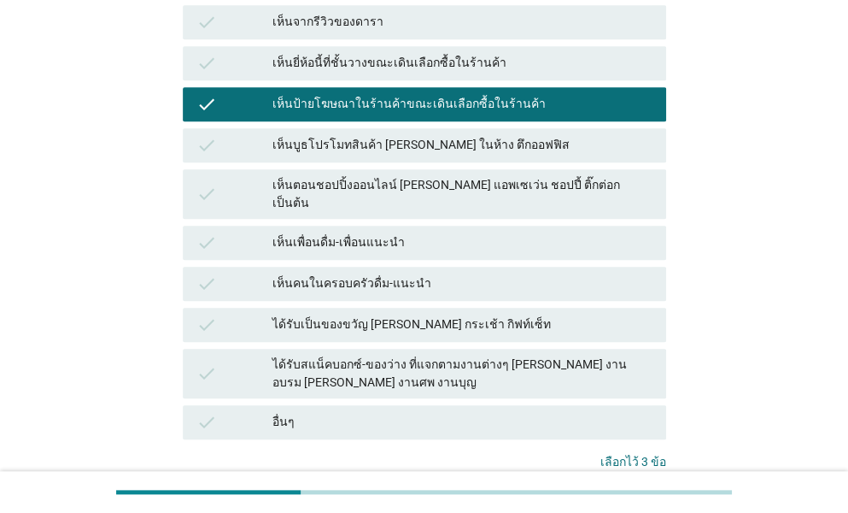
scroll to position [513, 0]
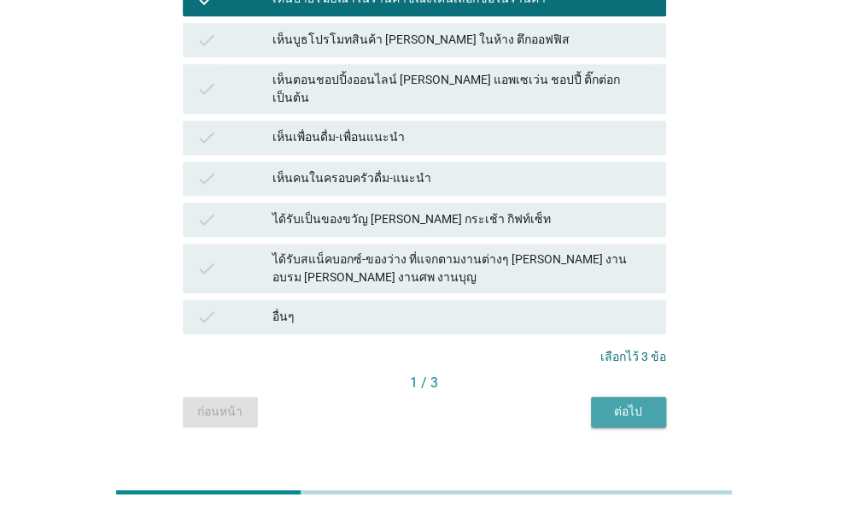
click at [614, 402] on div "ต่อไป" at bounding box center [629, 411] width 48 height 18
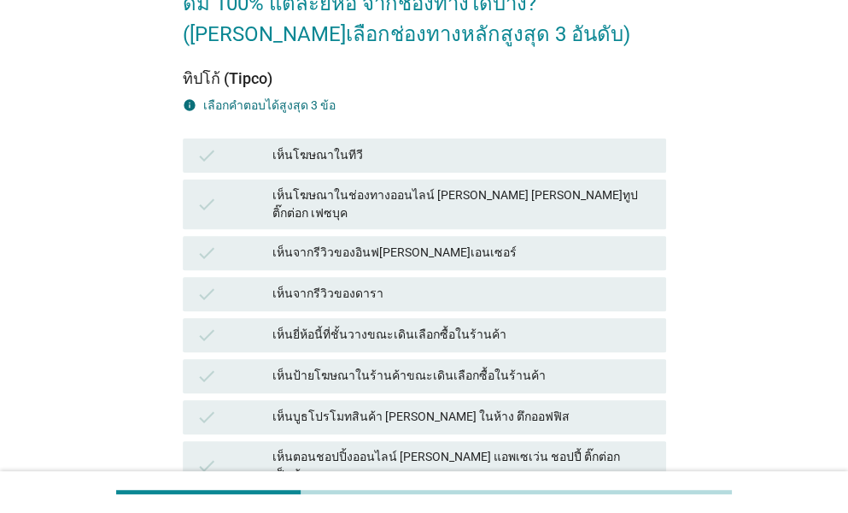
scroll to position [171, 0]
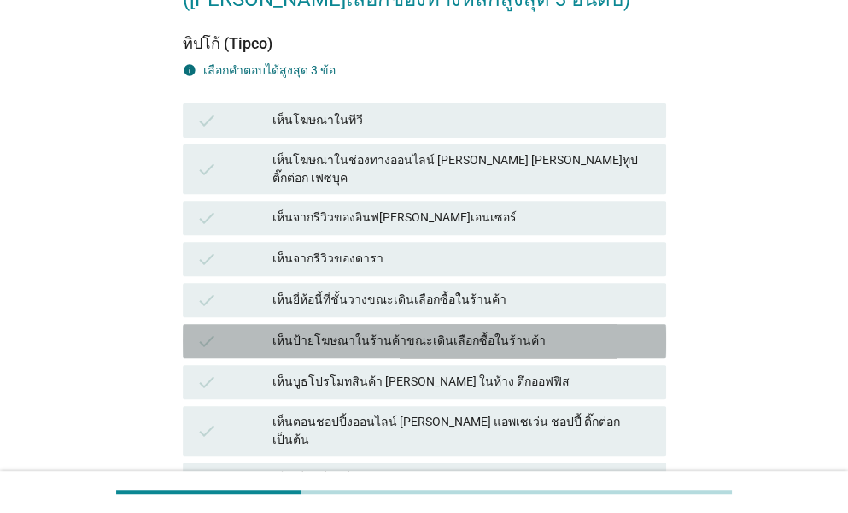
click at [331, 331] on div "เห็นป้ายโฆษณาในร้านค้าขณะเดินเลือกซื้อในร้านค้า" at bounding box center [463, 341] width 380 height 21
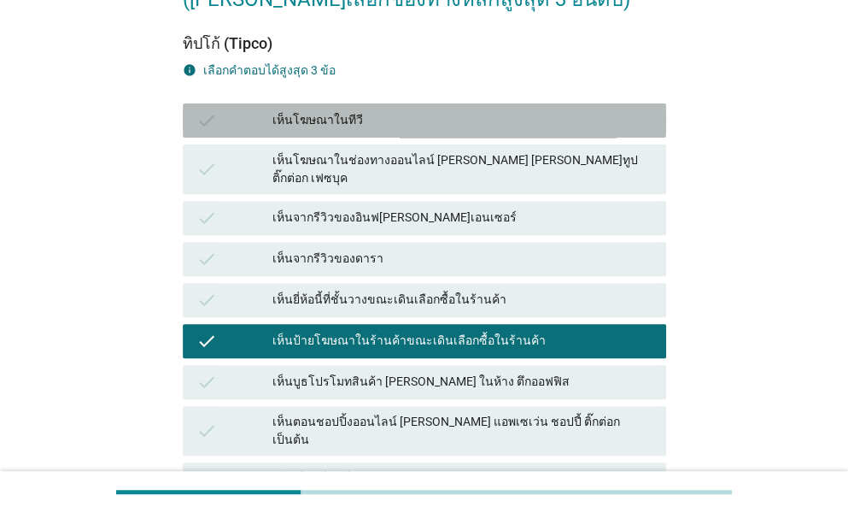
click at [315, 115] on div "เห็นโฆษณาในทีวี" at bounding box center [463, 120] width 380 height 21
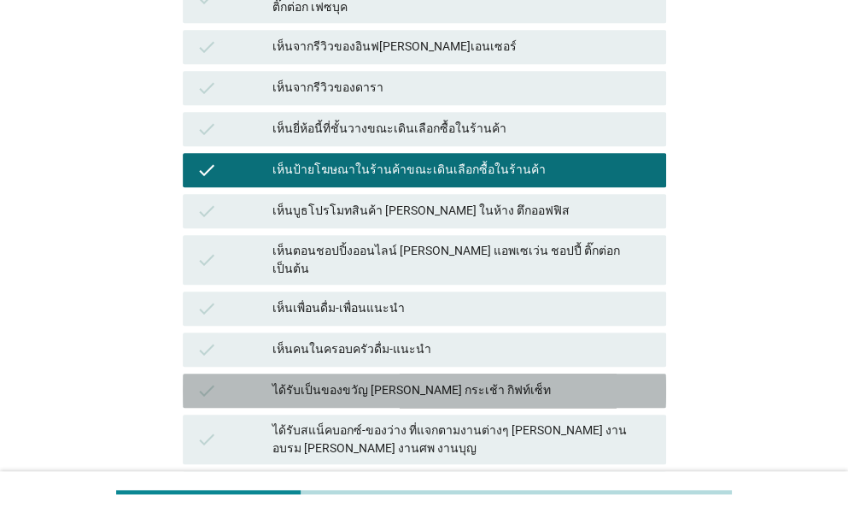
click at [373, 380] on div "ได้รับเป็นของขวัญ [PERSON_NAME] กระเช้า กิฟท์เซ็ท" at bounding box center [463, 390] width 380 height 21
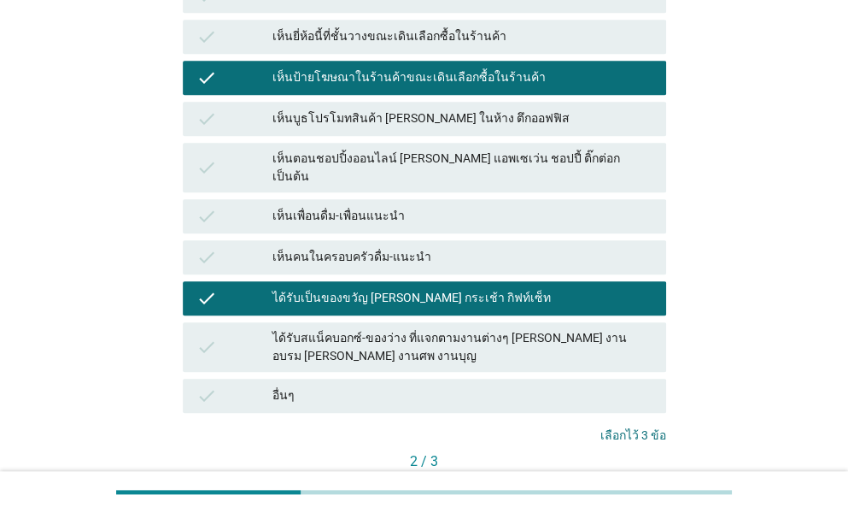
scroll to position [513, 0]
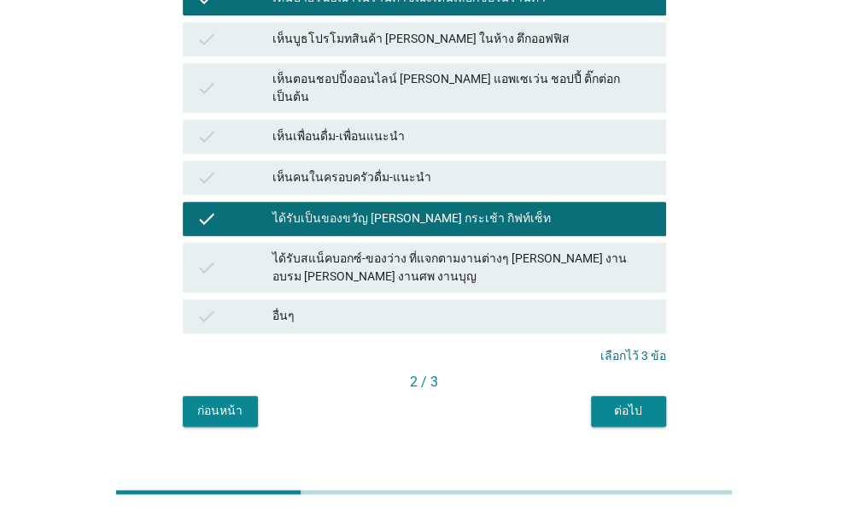
click at [628, 402] on div "ต่อไป" at bounding box center [629, 411] width 48 height 18
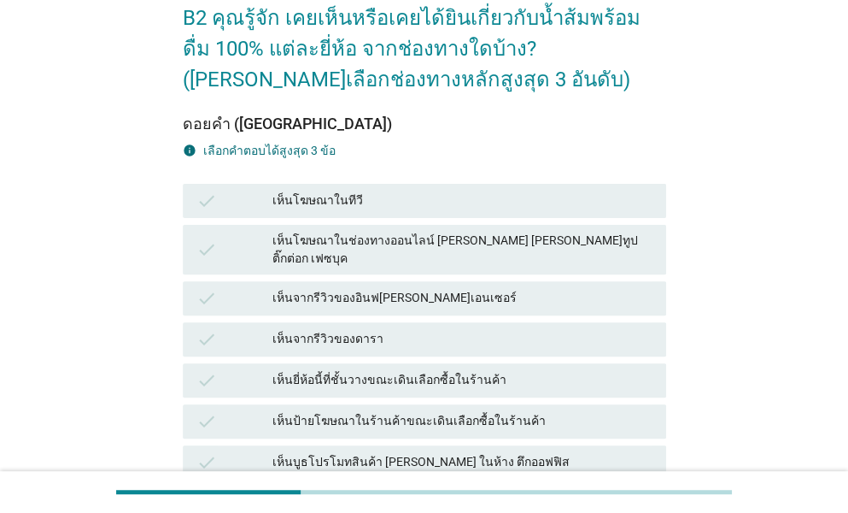
scroll to position [256, 0]
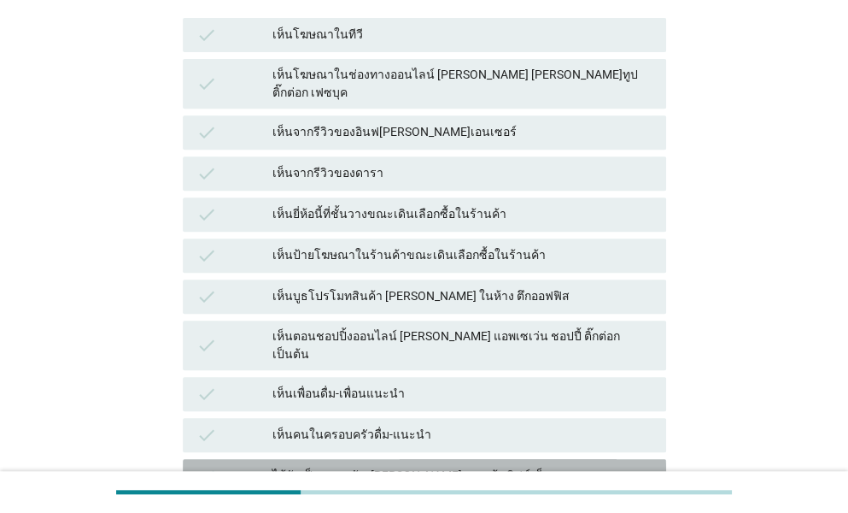
click at [357, 466] on div "ได้รับเป็นของขวัญ [PERSON_NAME] กระเช้า กิฟท์เซ็ท" at bounding box center [463, 476] width 380 height 21
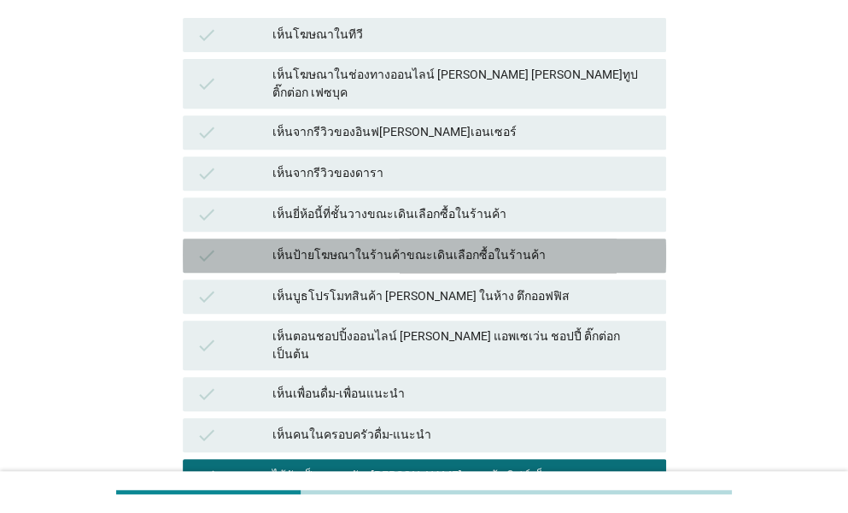
click at [325, 245] on div "เห็นป้ายโฆษณาในร้านค้าขณะเดินเลือกซื้อในร้านค้า" at bounding box center [463, 255] width 380 height 21
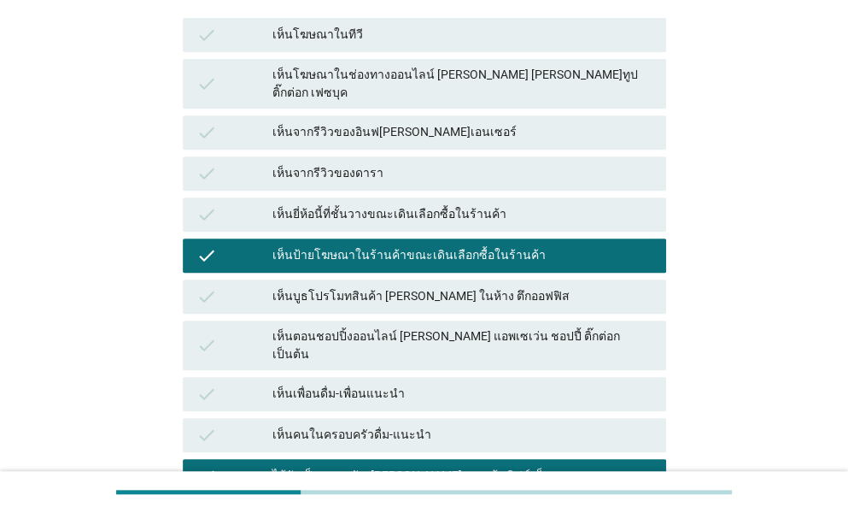
click at [302, 163] on div "เห็นจากรีวิวของดารา" at bounding box center [463, 173] width 380 height 21
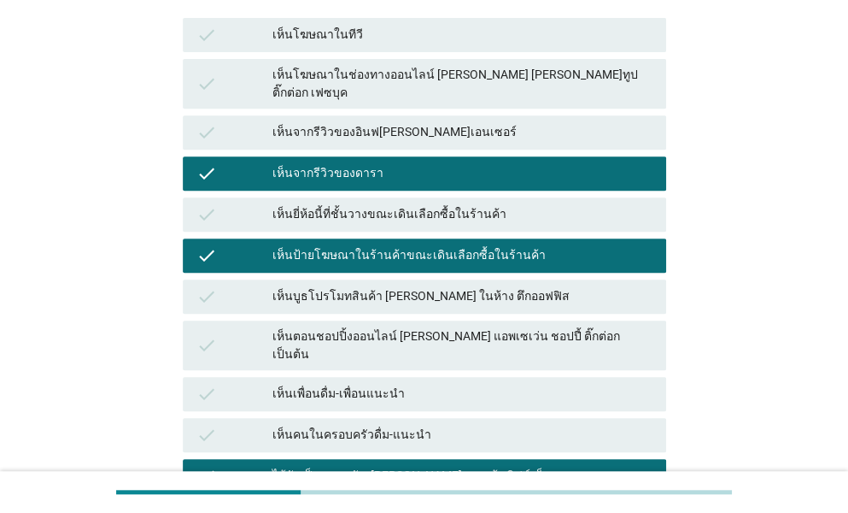
scroll to position [513, 0]
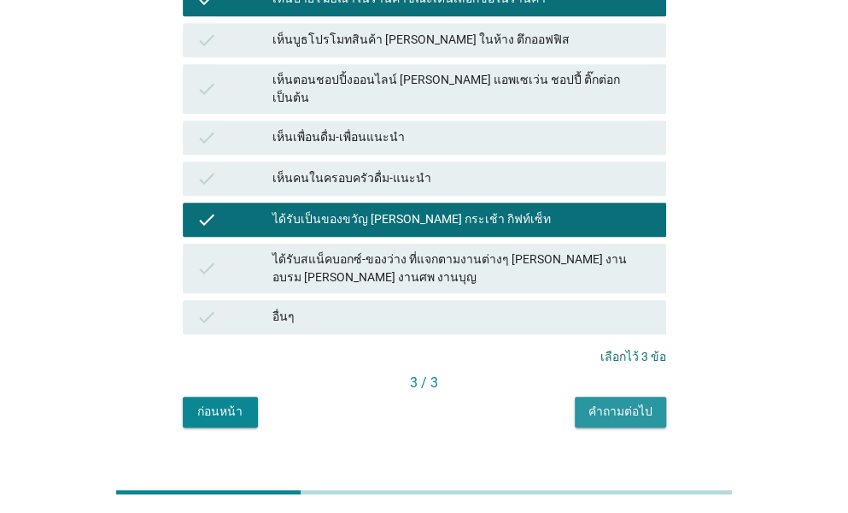
click at [632, 402] on div "คำถามต่อไป" at bounding box center [621, 411] width 64 height 18
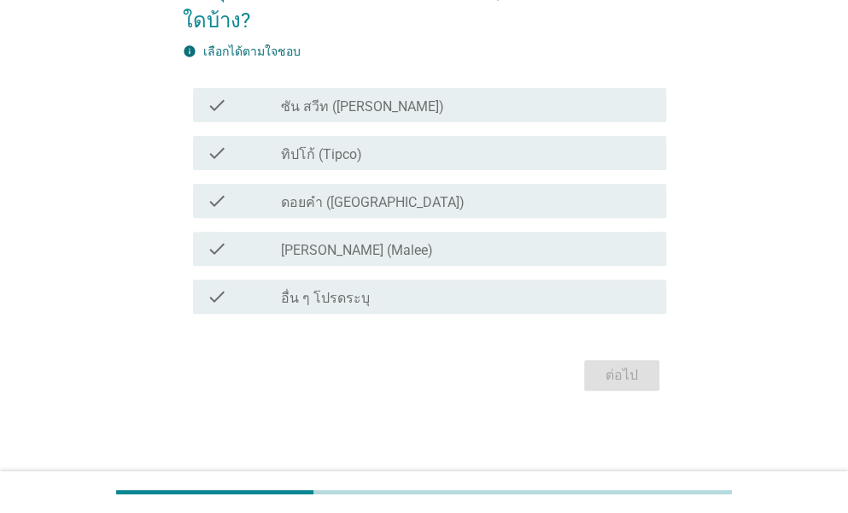
scroll to position [0, 0]
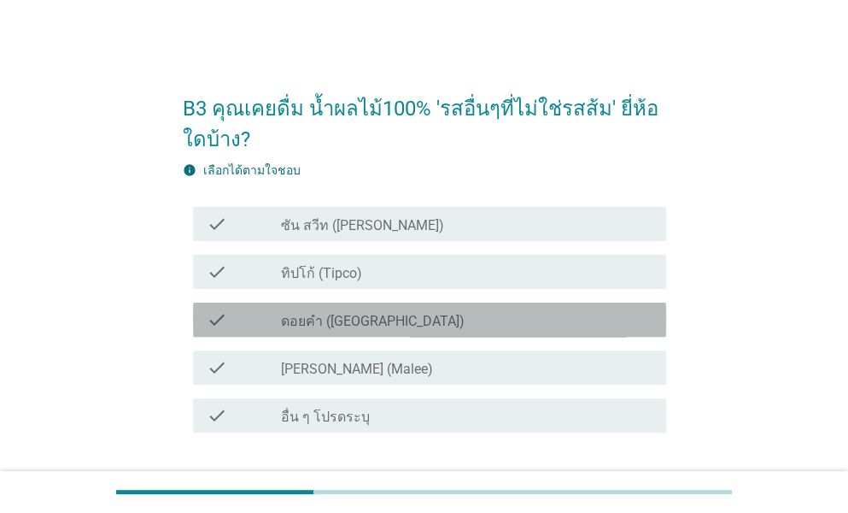
click at [349, 320] on label "ดอยคำ ([GEOGRAPHIC_DATA])" at bounding box center [373, 321] width 184 height 17
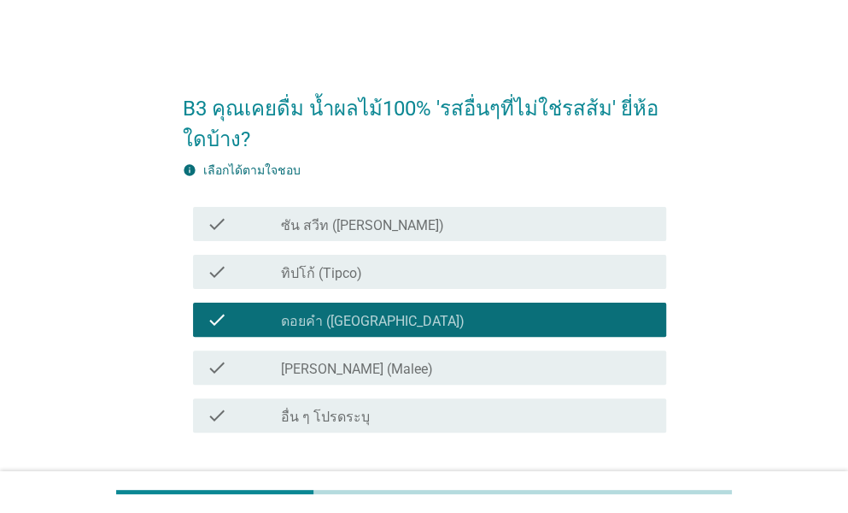
click at [347, 372] on label "[PERSON_NAME] (Malee)" at bounding box center [357, 369] width 152 height 17
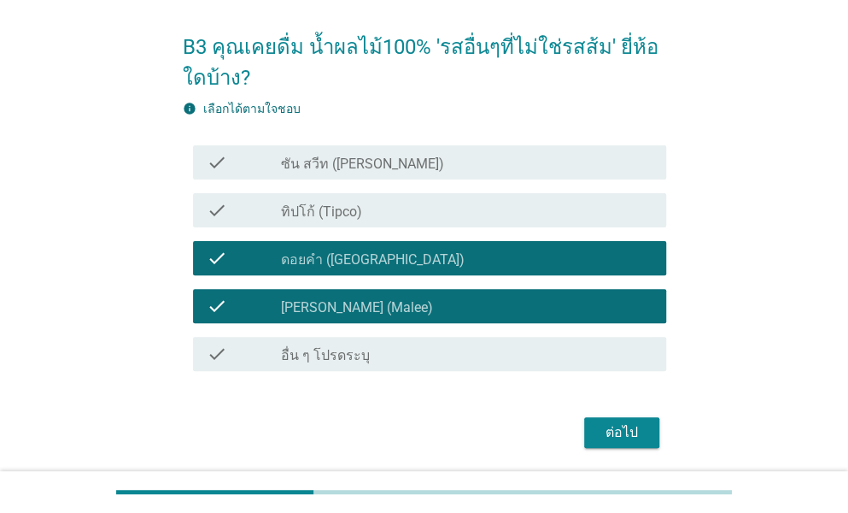
scroll to position [119, 0]
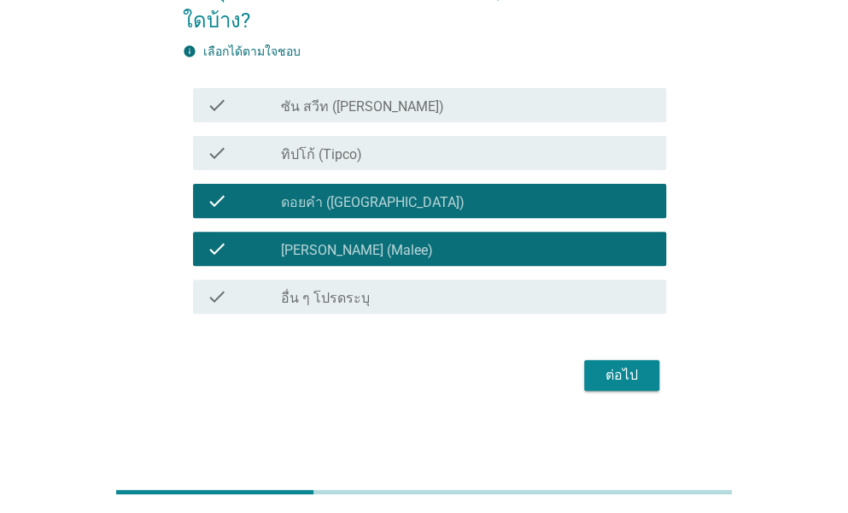
click at [490, 140] on div "check check_box_outline_blank ทิปโก้ (Tipco)" at bounding box center [429, 153] width 473 height 34
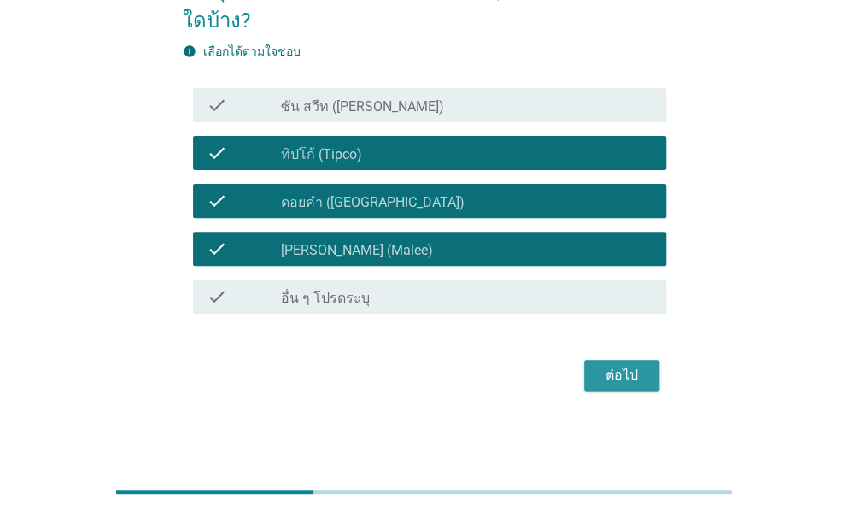
click at [642, 372] on div "ต่อไป" at bounding box center [622, 375] width 48 height 21
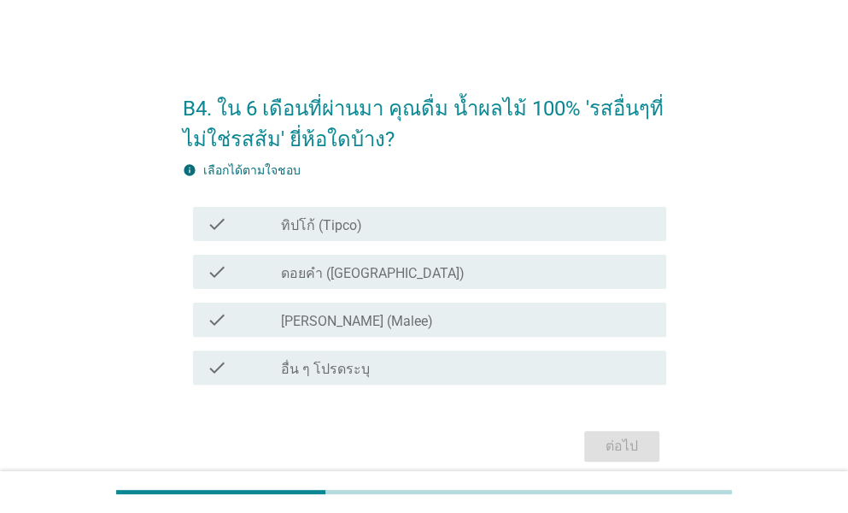
click at [367, 271] on label "ดอยคำ ([GEOGRAPHIC_DATA])" at bounding box center [373, 273] width 184 height 17
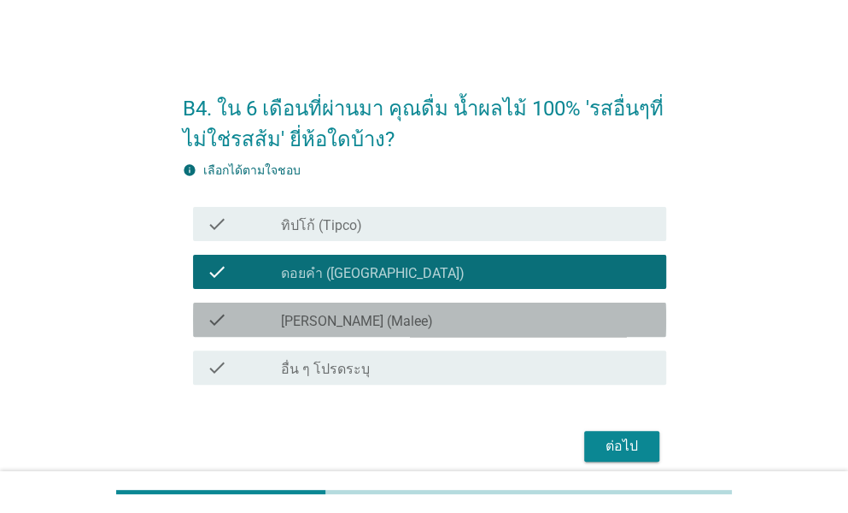
click at [364, 321] on div "check_box [PERSON_NAME] (Malee)" at bounding box center [467, 319] width 372 height 21
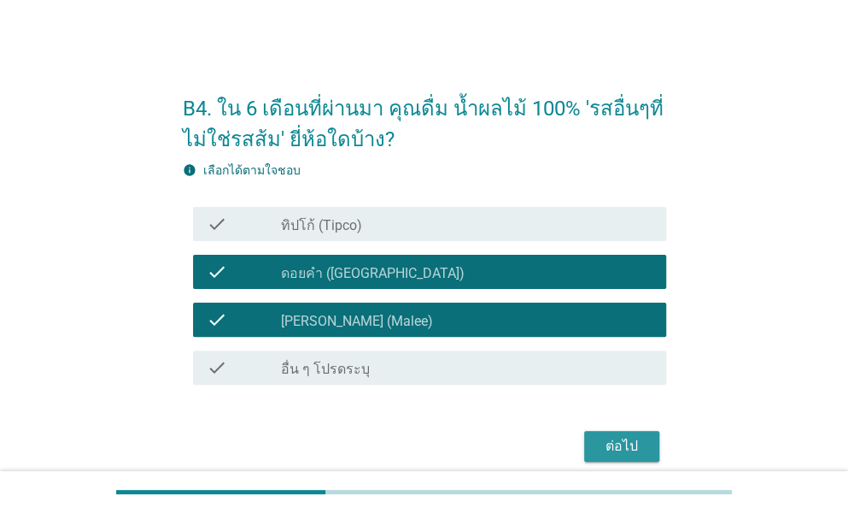
click at [654, 449] on button "ต่อไป" at bounding box center [621, 446] width 75 height 31
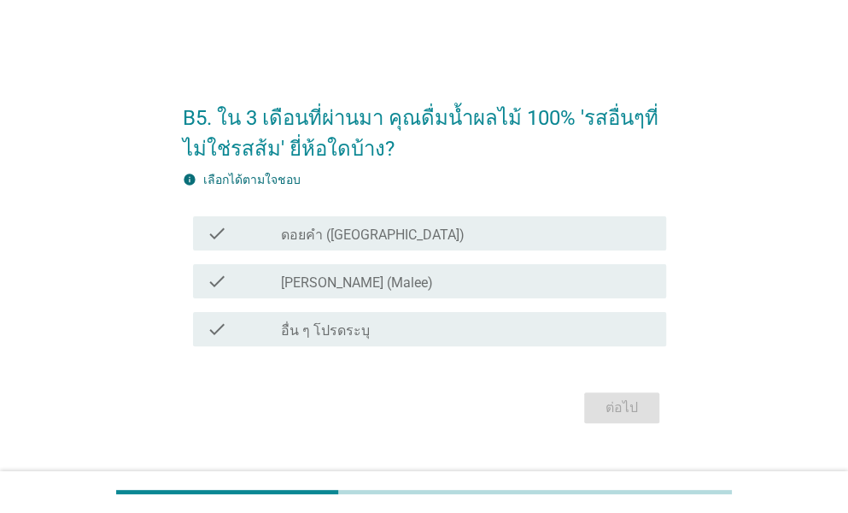
drag, startPoint x: 711, startPoint y: 288, endPoint x: 692, endPoint y: 326, distance: 42.8
click at [692, 326] on div "B5. ใน 3 เดือนที่ผ่านมา คุณดื่มน้ำผลไม้ 100% 'รสอื่นๆที่ไม่ใช่รสส้ม' ยี่ห้อใดบ้…" at bounding box center [424, 257] width 766 height 370
drag, startPoint x: 745, startPoint y: 392, endPoint x: 713, endPoint y: 409, distance: 36.7
click at [713, 409] on div "B5. ใน 3 เดือนที่ผ่านมา คุณดื่มน้ำผลไม้ 100% 'รสอื่นๆที่ไม่ใช่รสส้ม' ยี่ห้อใดบ้…" at bounding box center [424, 257] width 766 height 370
click at [384, 277] on div "check_box [PERSON_NAME] (Malee)" at bounding box center [467, 281] width 372 height 21
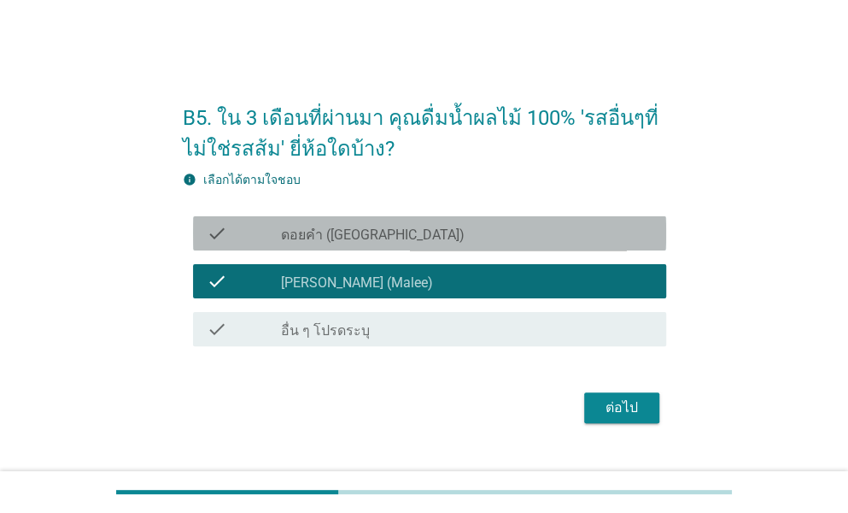
click at [390, 227] on label "ดอยคำ ([GEOGRAPHIC_DATA])" at bounding box center [373, 234] width 184 height 17
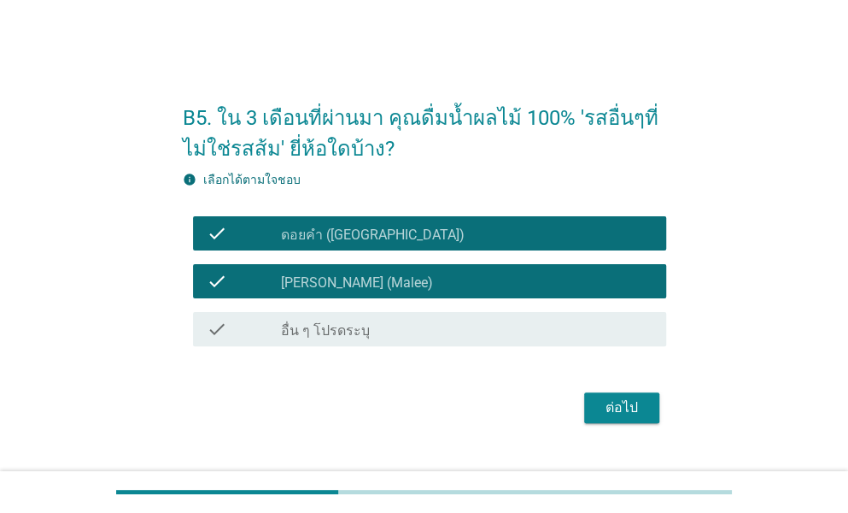
click at [626, 402] on div "ต่อไป" at bounding box center [622, 407] width 48 height 21
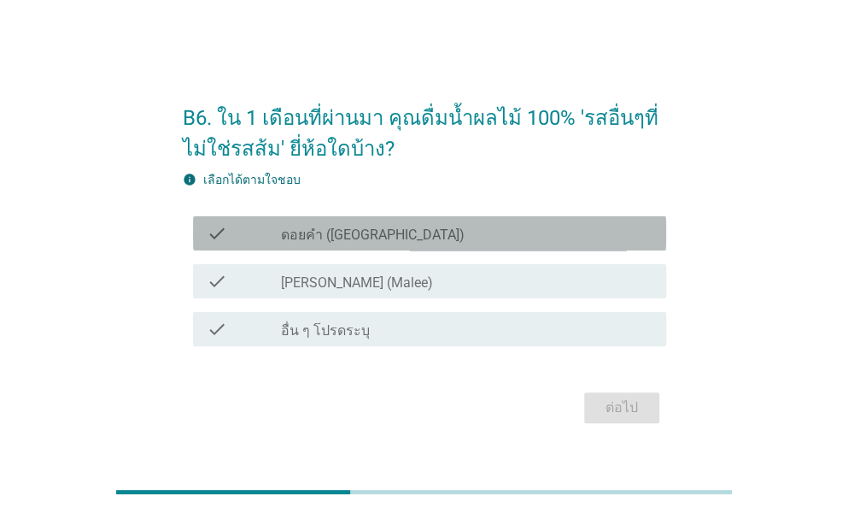
click at [405, 235] on div "check_box_outline_blank ดอยคำ (Doi-Khham)" at bounding box center [467, 233] width 372 height 21
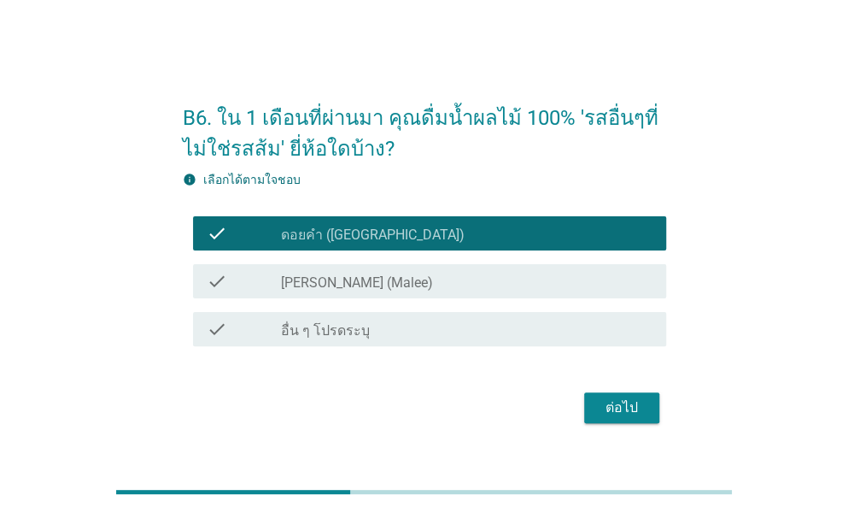
click at [403, 286] on div "check_box [PERSON_NAME] (Malee)" at bounding box center [467, 281] width 372 height 21
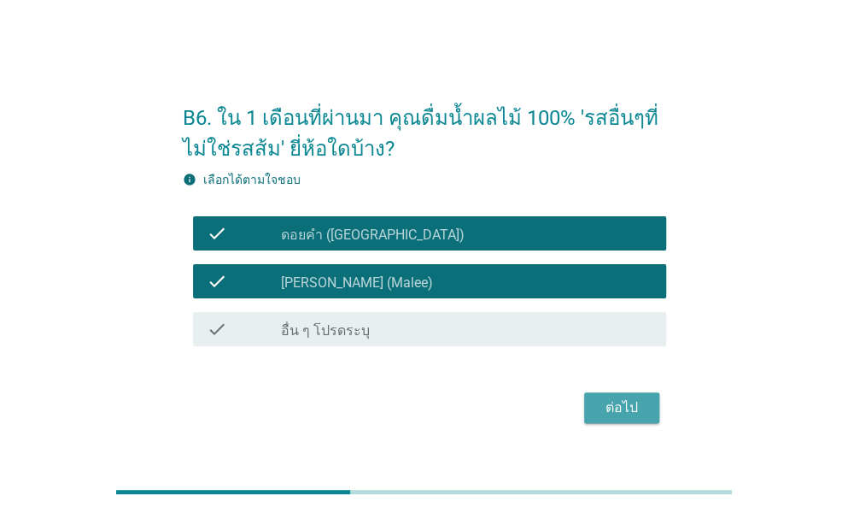
click at [604, 412] on div "ต่อไป" at bounding box center [622, 407] width 48 height 21
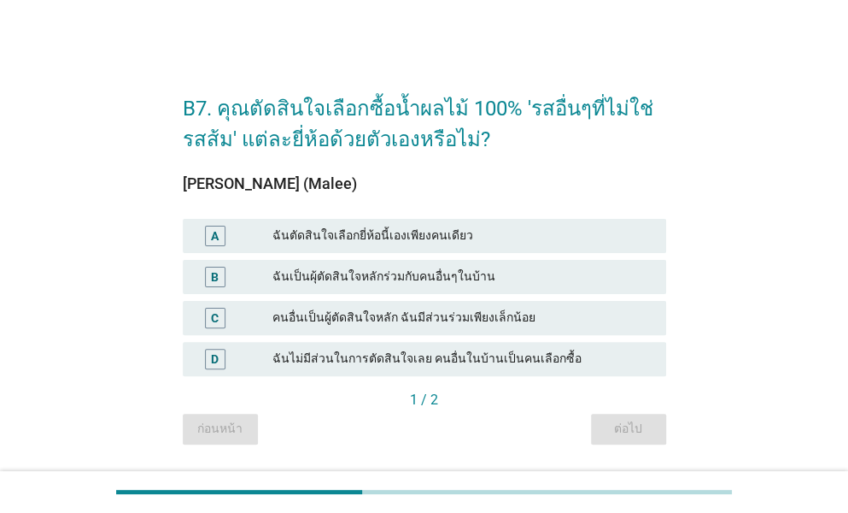
click at [376, 274] on div "ฉันเป็นผุ้ตัดสินใจหลักร่วมกับคนอื่นๆในบ้าน" at bounding box center [463, 277] width 380 height 21
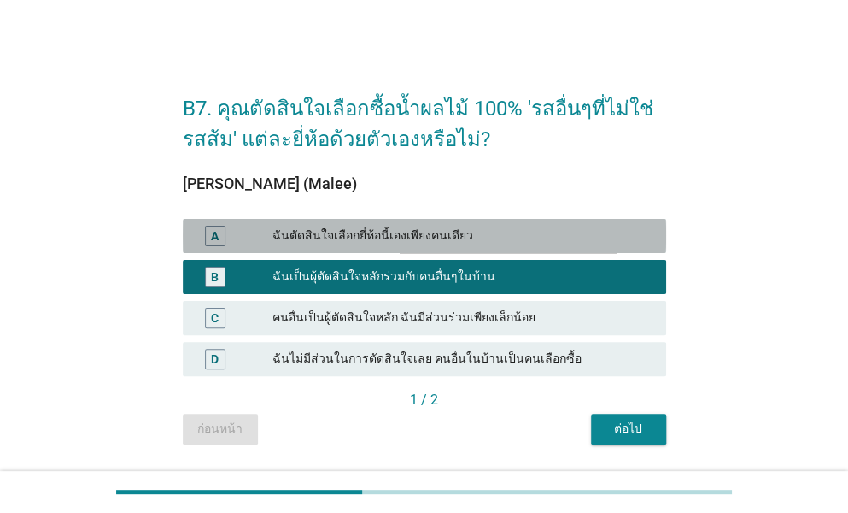
click at [396, 235] on div "ฉันตัดสินใจเลือกยี่ห้อนี้เองเพียงคนเดียว" at bounding box center [463, 236] width 380 height 21
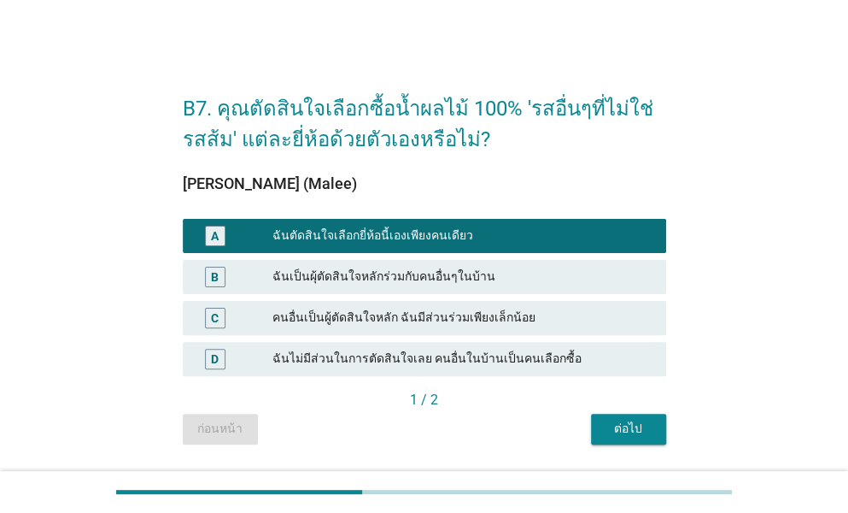
click at [630, 419] on div "ต่อไป" at bounding box center [629, 428] width 48 height 18
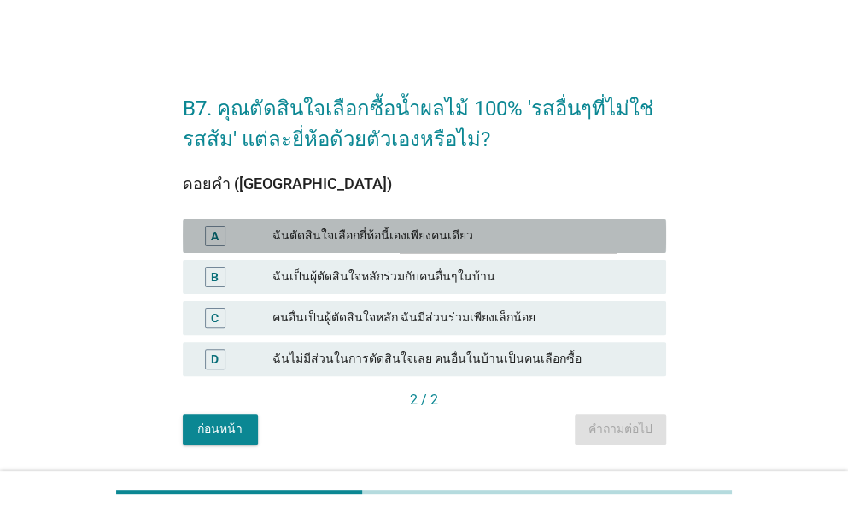
click at [410, 236] on div "ฉันตัดสินใจเลือกยี่ห้อนี้เองเพียงคนเดียว" at bounding box center [463, 236] width 380 height 21
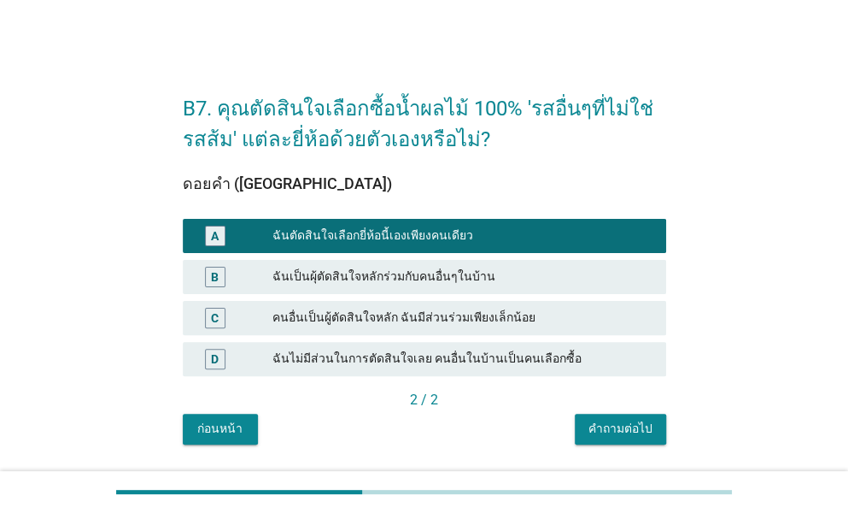
click at [603, 435] on div "คำถามต่อไป" at bounding box center [621, 428] width 64 height 18
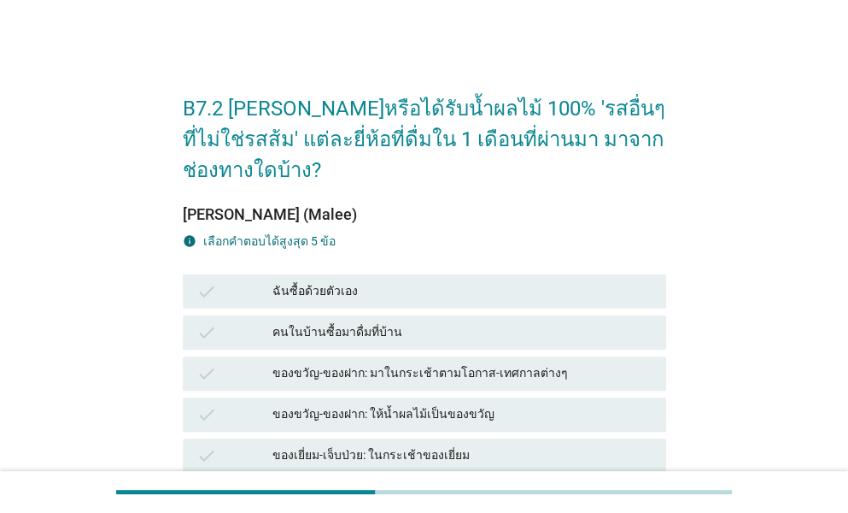
click at [393, 281] on div "ฉันซื้อด้วยตัวเอง" at bounding box center [463, 291] width 380 height 21
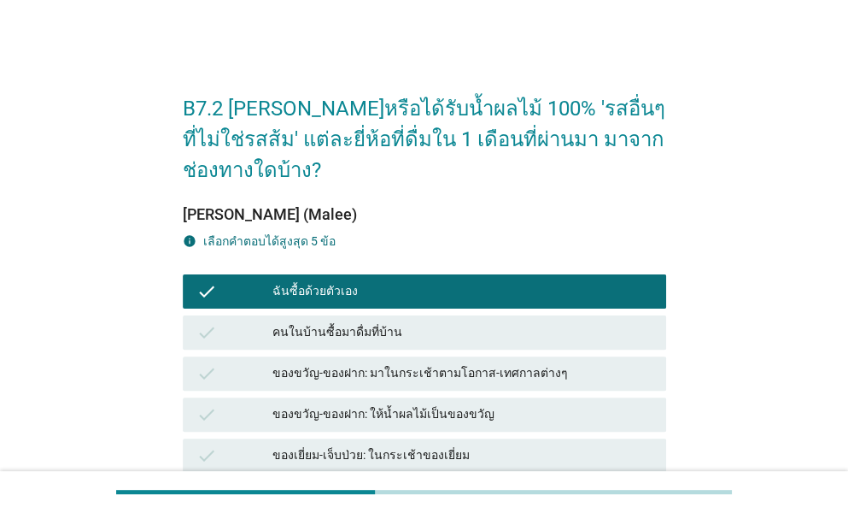
click at [374, 322] on div "คนในบ้านซื้อมาดื่มที่บ้าน" at bounding box center [463, 332] width 380 height 21
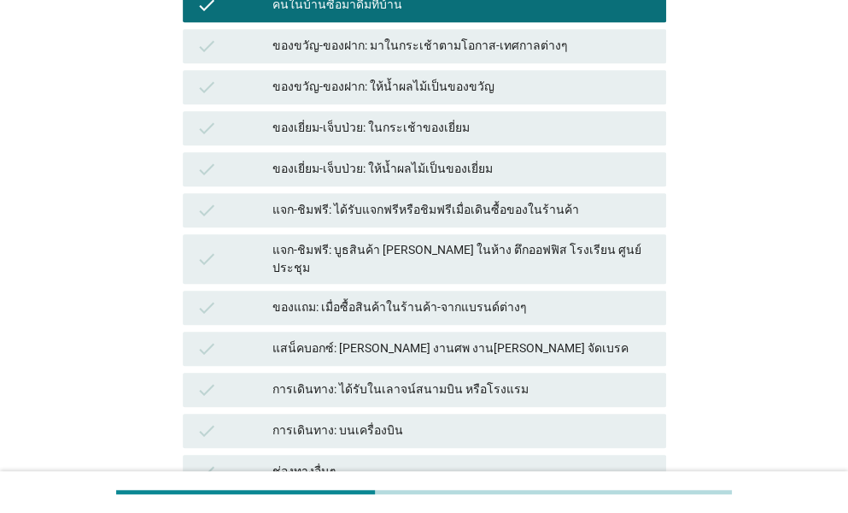
scroll to position [427, 0]
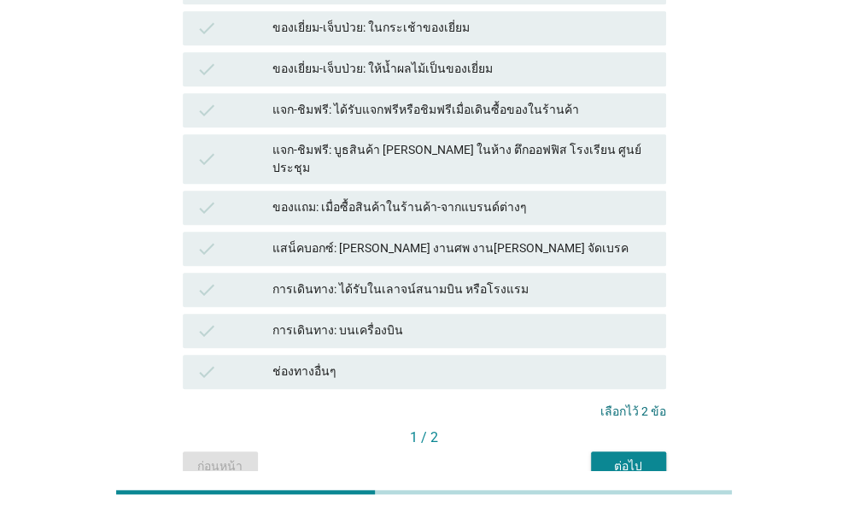
click at [607, 457] on div "ต่อไป" at bounding box center [629, 466] width 48 height 18
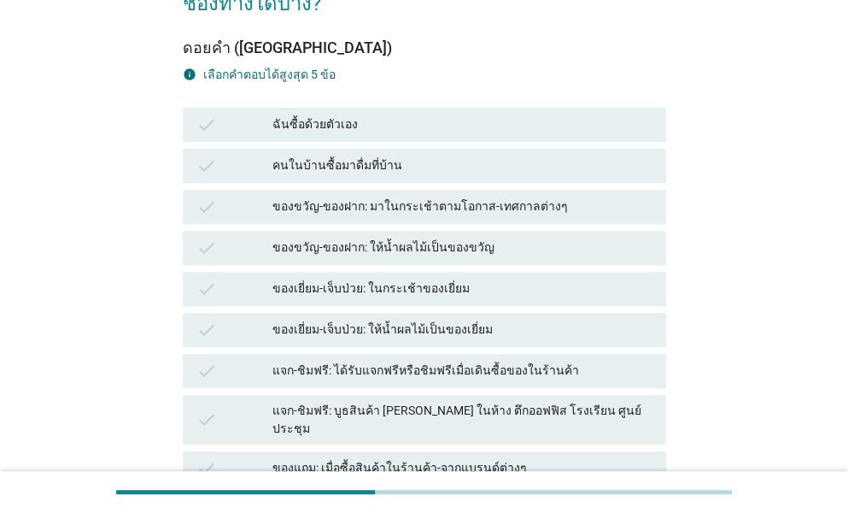
scroll to position [171, 0]
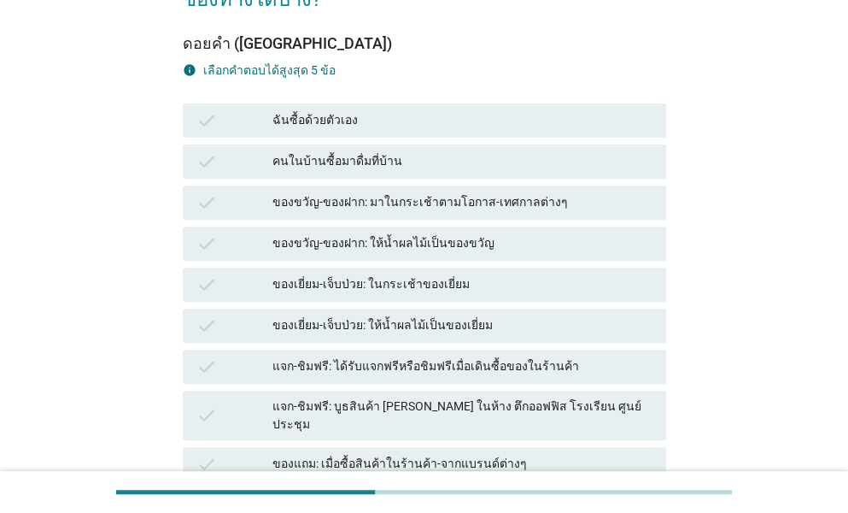
click at [352, 110] on div "ฉันซื้อด้วยตัวเอง" at bounding box center [463, 120] width 380 height 21
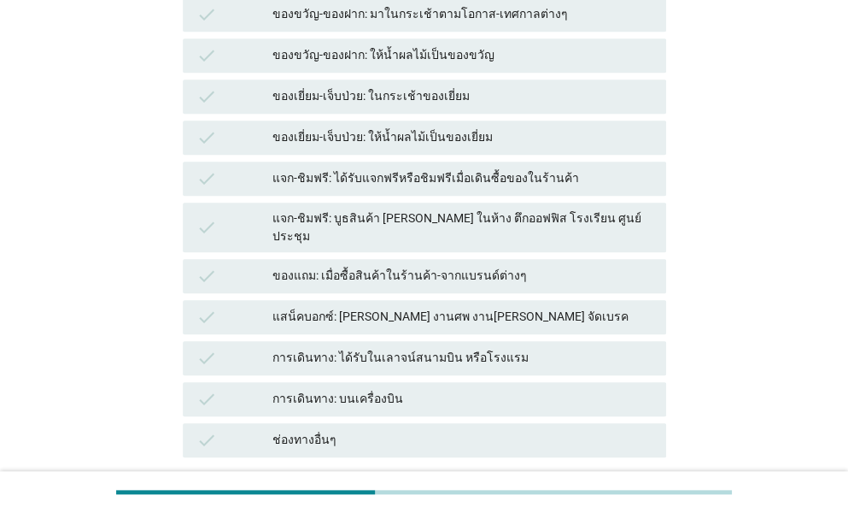
scroll to position [427, 0]
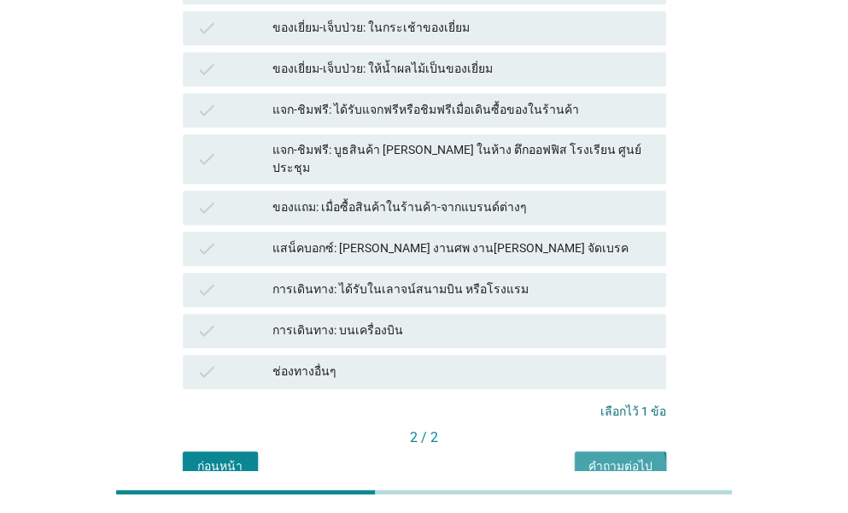
click at [648, 457] on div "คำถามต่อไป" at bounding box center [621, 466] width 64 height 18
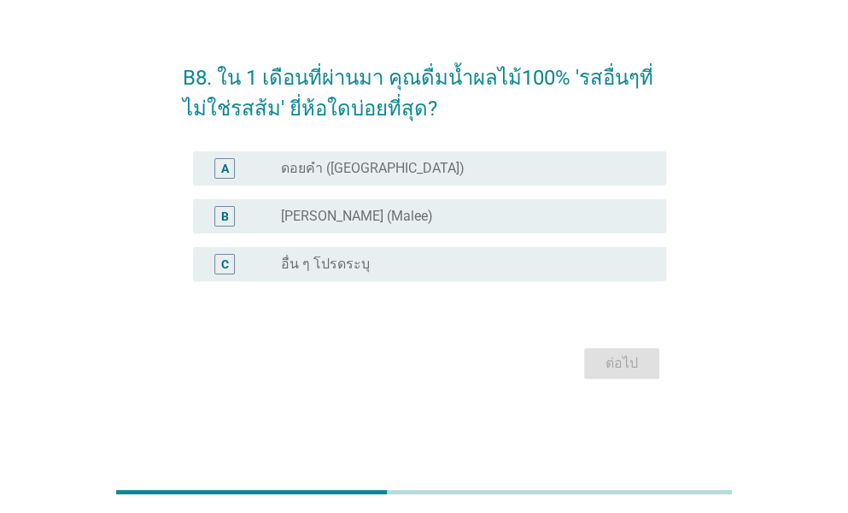
scroll to position [0, 0]
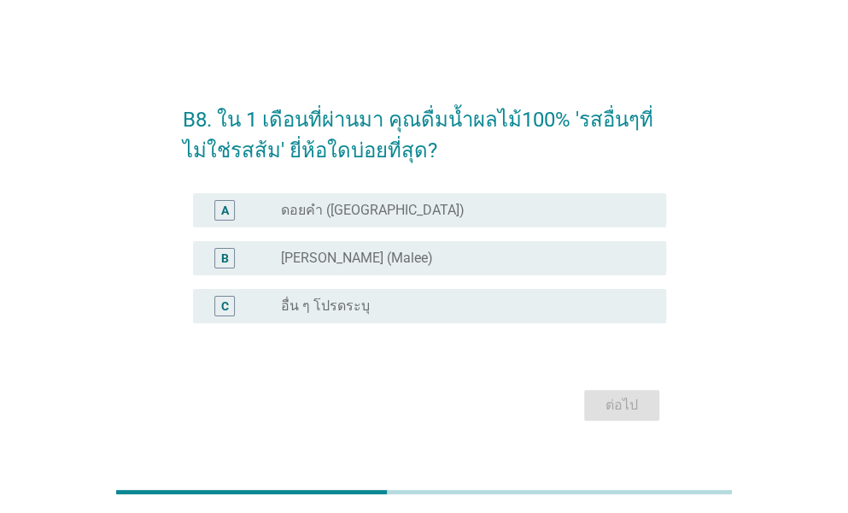
click at [387, 204] on label "ดอยคำ ([GEOGRAPHIC_DATA])" at bounding box center [373, 210] width 184 height 17
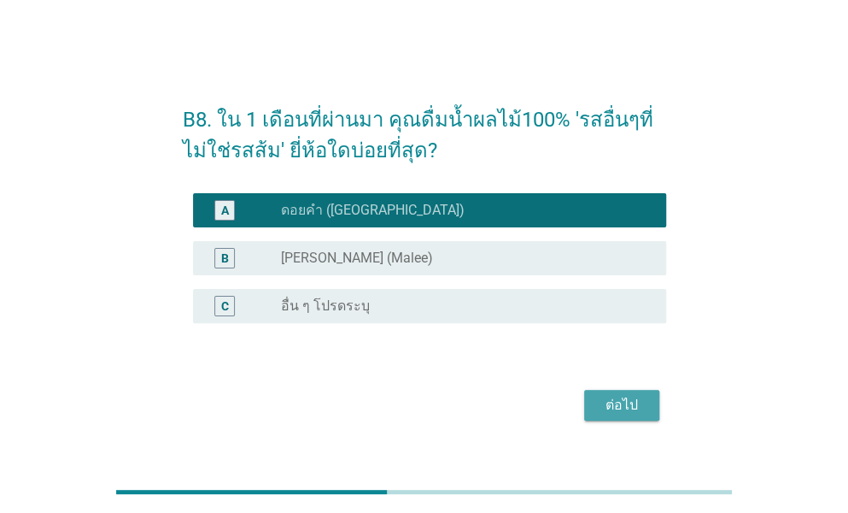
click at [618, 404] on div "ต่อไป" at bounding box center [622, 405] width 48 height 21
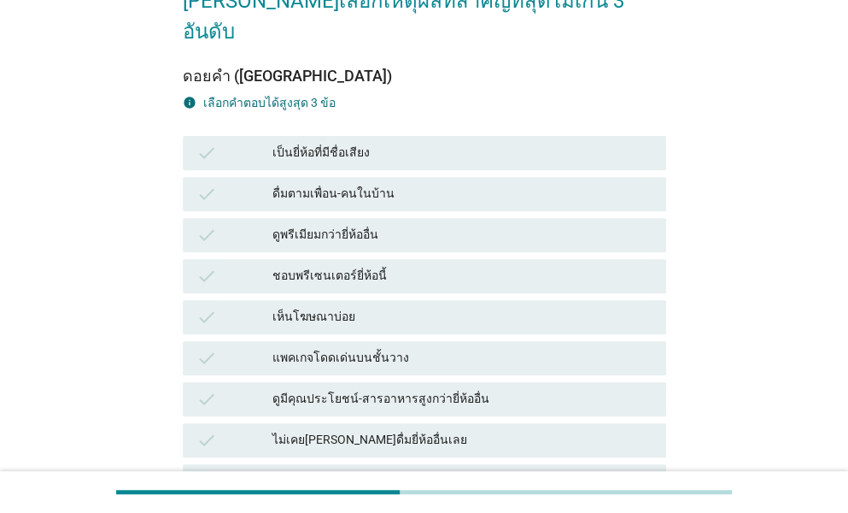
scroll to position [171, 0]
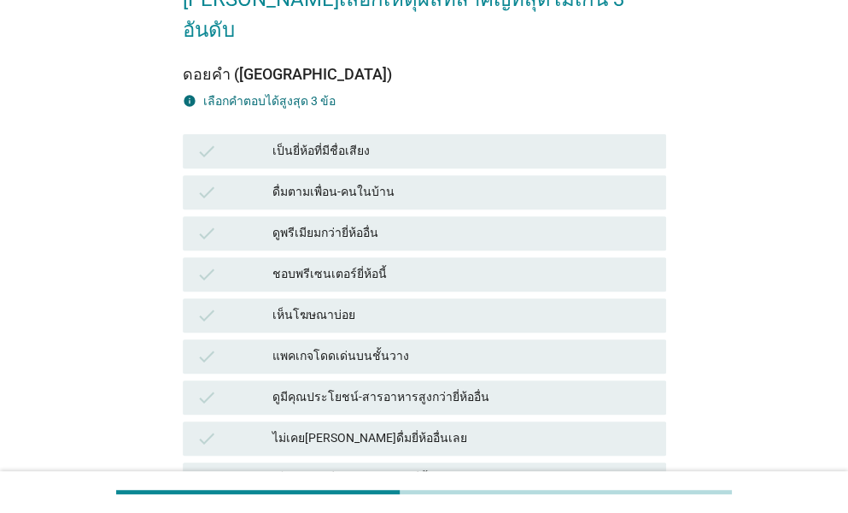
click at [345, 223] on div "ดูพรีเมียมกว่ายี่ห้ออื่น" at bounding box center [463, 233] width 380 height 21
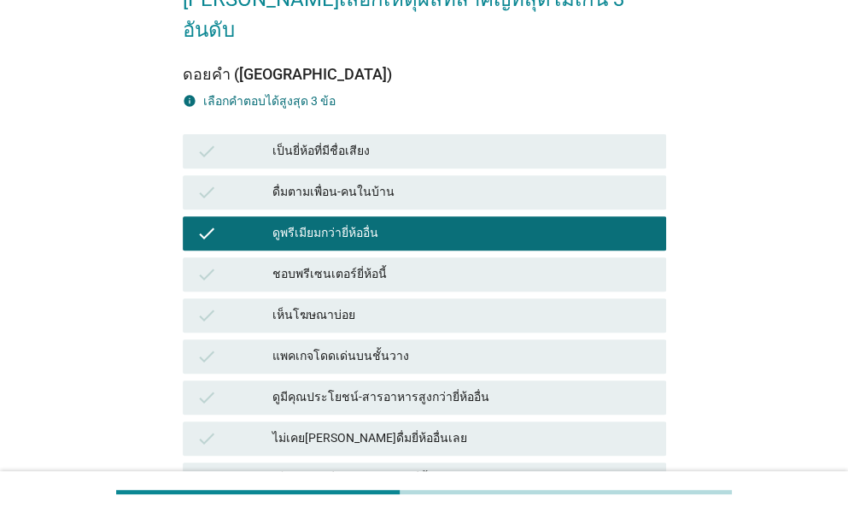
click at [384, 387] on div "ดูมีคุณประโยชน์-สารอาหารสูงกว่ายี่ห้ออื่น" at bounding box center [463, 397] width 380 height 21
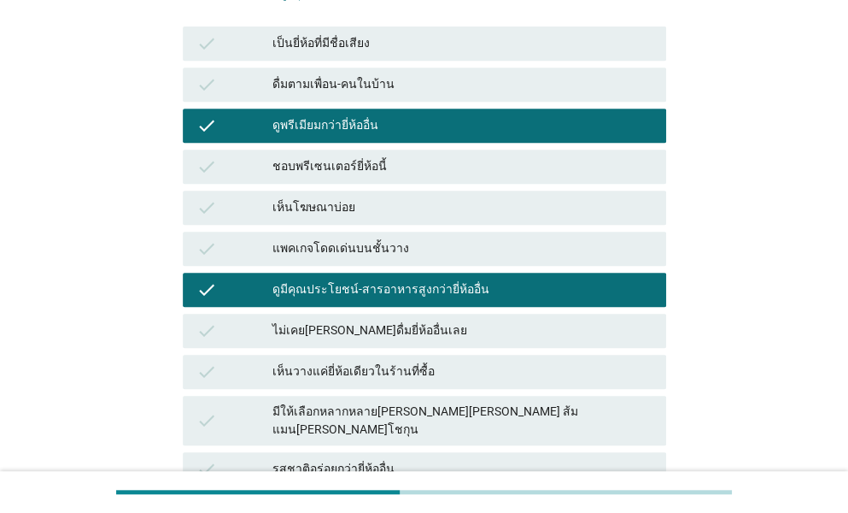
scroll to position [342, 0]
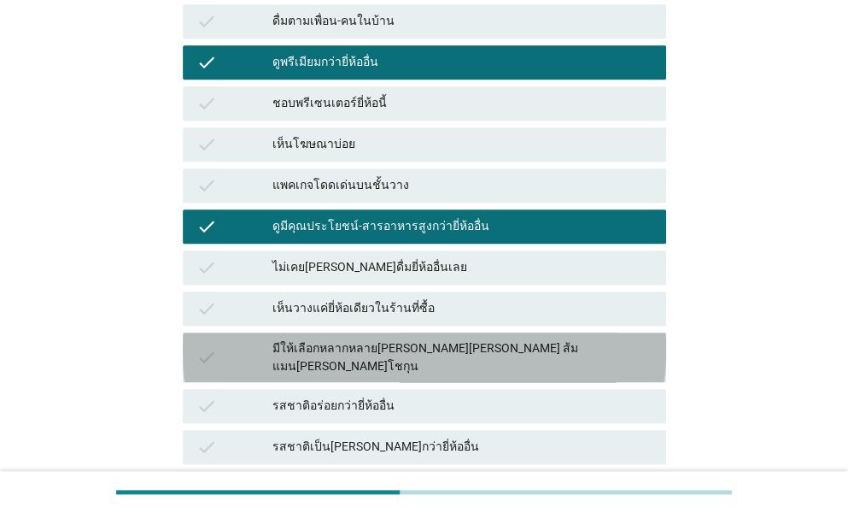
click at [395, 339] on div "มีให้เลือกหลากหลาย[PERSON_NAME][PERSON_NAME] ส้มแมน[PERSON_NAME]โชกุน" at bounding box center [463, 357] width 380 height 36
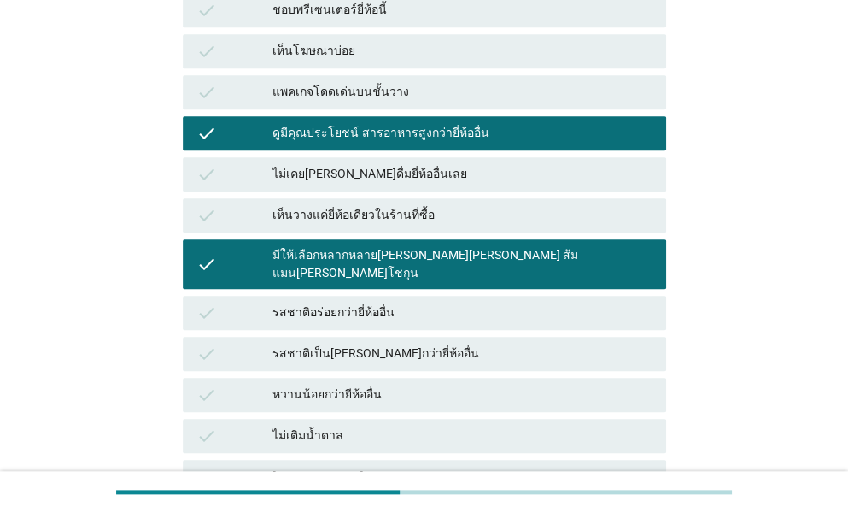
scroll to position [513, 0]
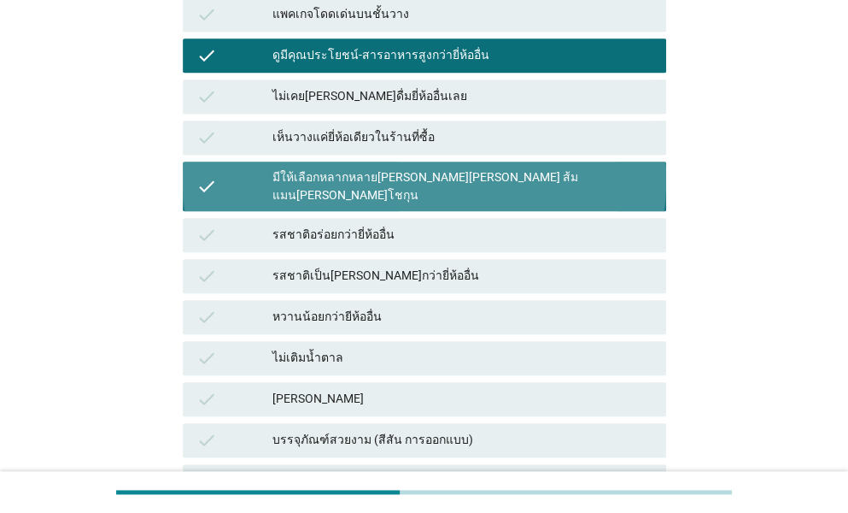
click at [349, 161] on div "check มีให้เลือกหลากหลาย[PERSON_NAME][PERSON_NAME] ส้มแมน[PERSON_NAME]โชกุน" at bounding box center [425, 186] width 484 height 50
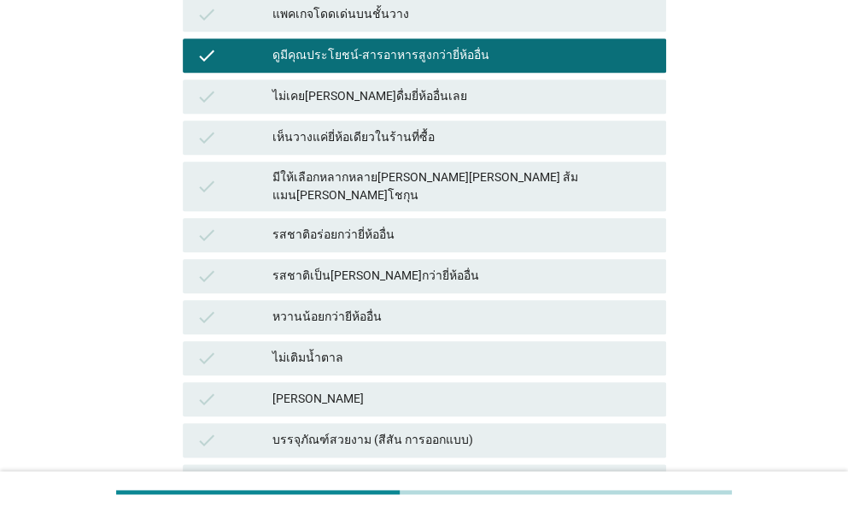
click at [378, 266] on div "รสชาติเป็น[PERSON_NAME]กว่ายี่ห้ออื่น" at bounding box center [463, 276] width 380 height 21
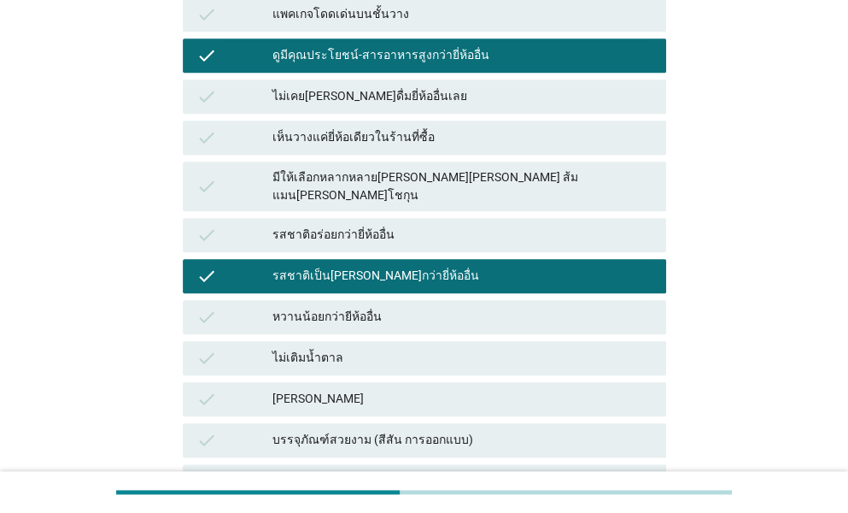
scroll to position [769, 0]
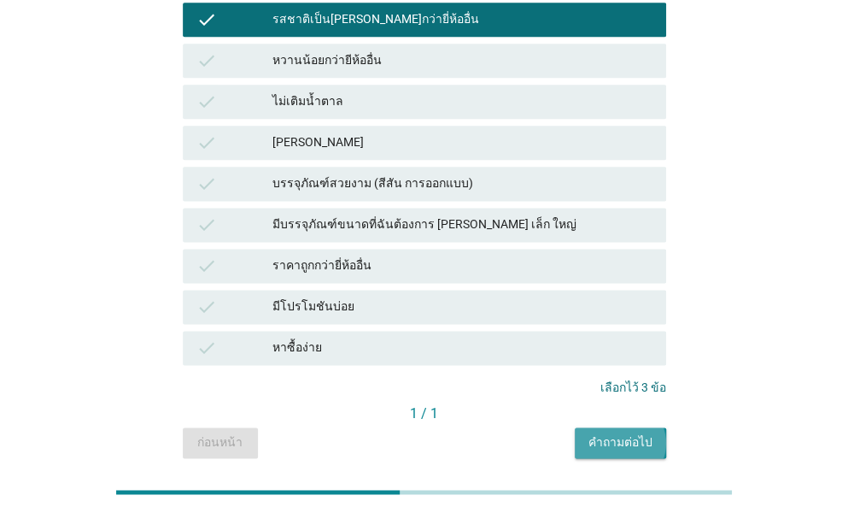
click at [612, 433] on div "คำถามต่อไป" at bounding box center [621, 442] width 64 height 18
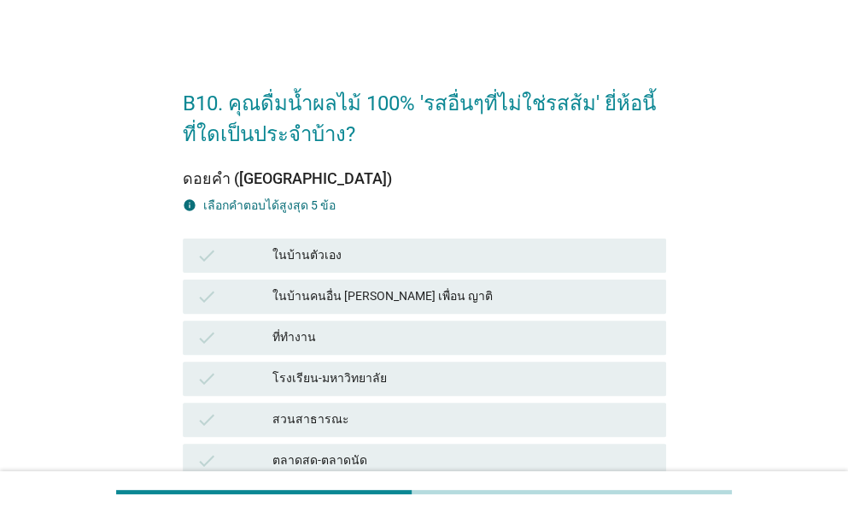
scroll to position [0, 0]
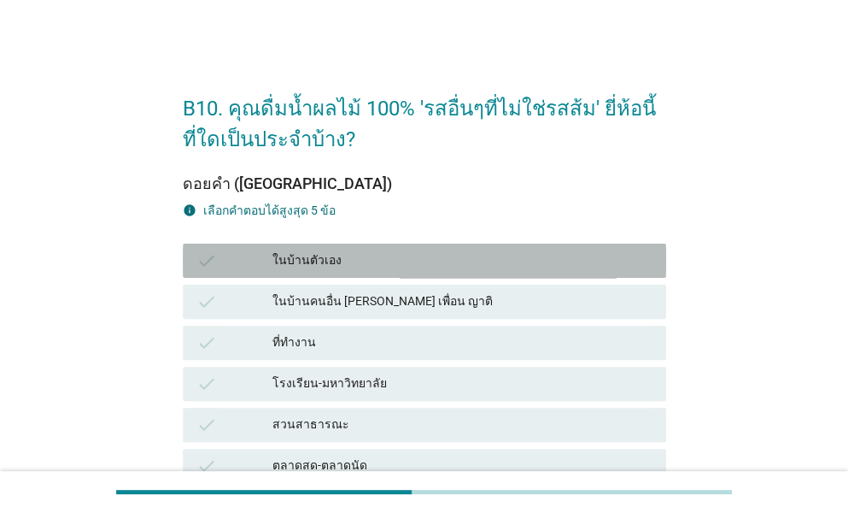
click at [331, 261] on div "ในบ้านตัวเอง" at bounding box center [463, 260] width 380 height 21
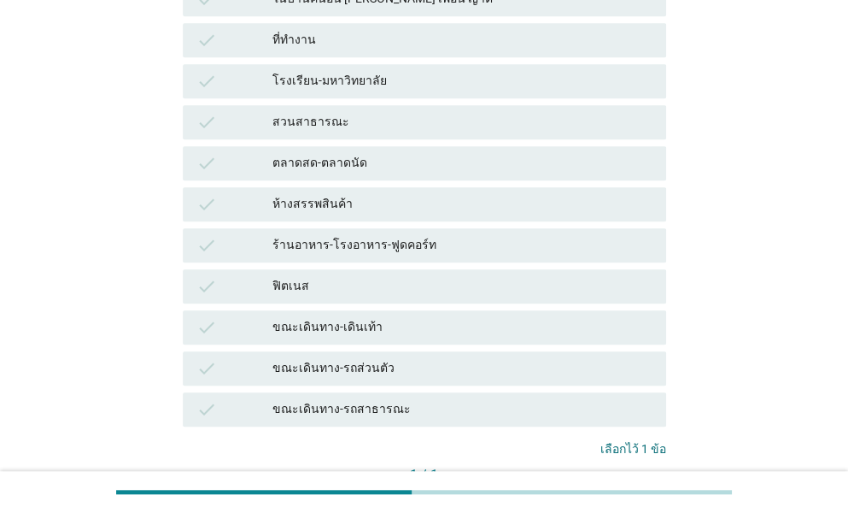
scroll to position [426, 0]
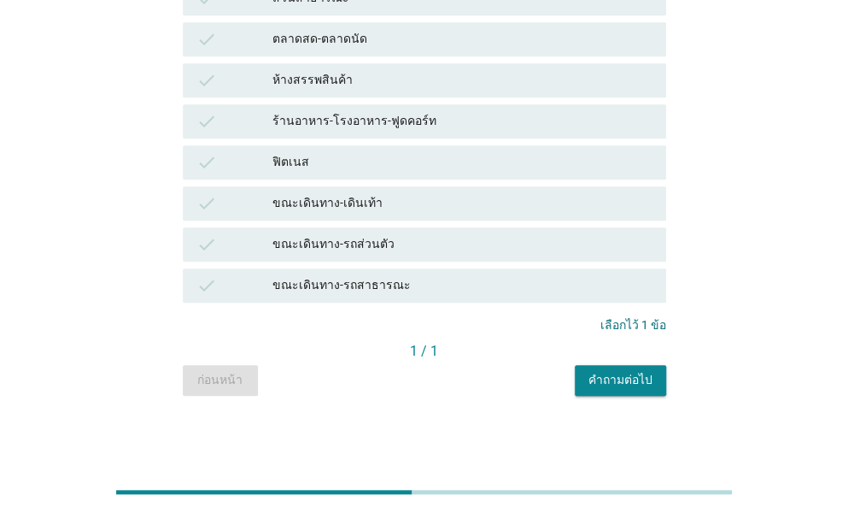
click at [607, 378] on div "คำถามต่อไป" at bounding box center [621, 380] width 64 height 18
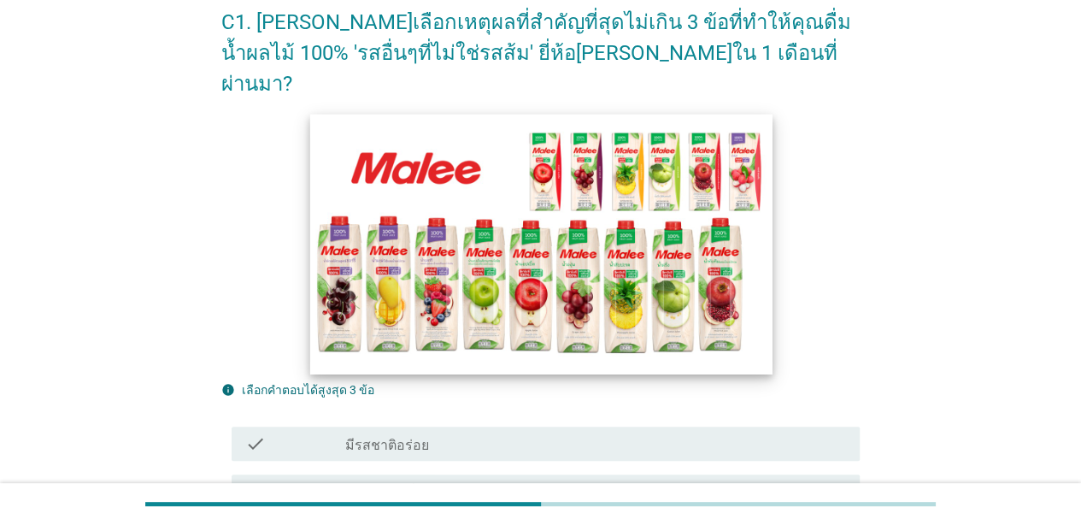
scroll to position [256, 0]
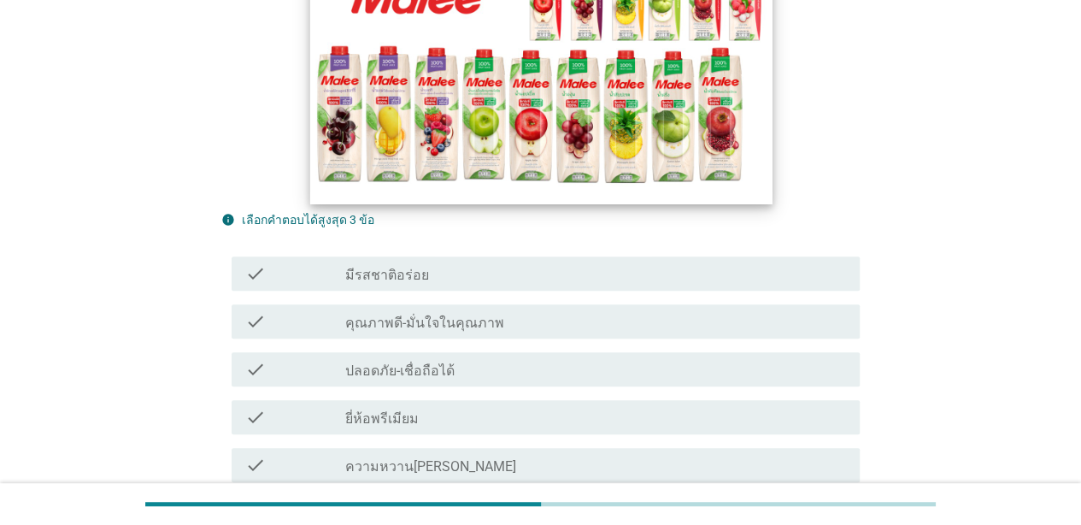
click at [466, 263] on div "check_box_outline_blank มีรสชาติอร่อย" at bounding box center [595, 273] width 501 height 21
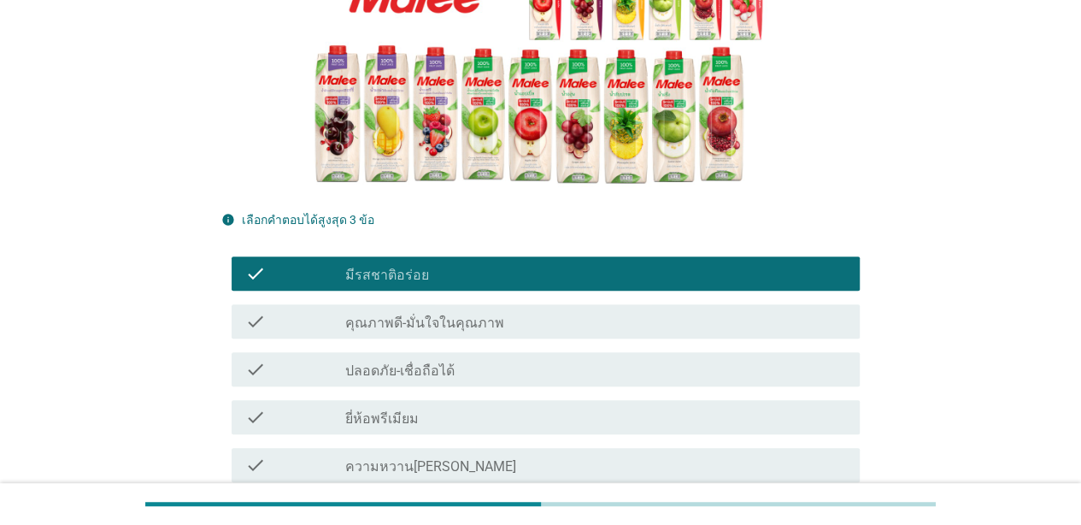
click at [451, 314] on label "คุณภาพดี-มั่นใจในคุณภาพ" at bounding box center [424, 322] width 159 height 17
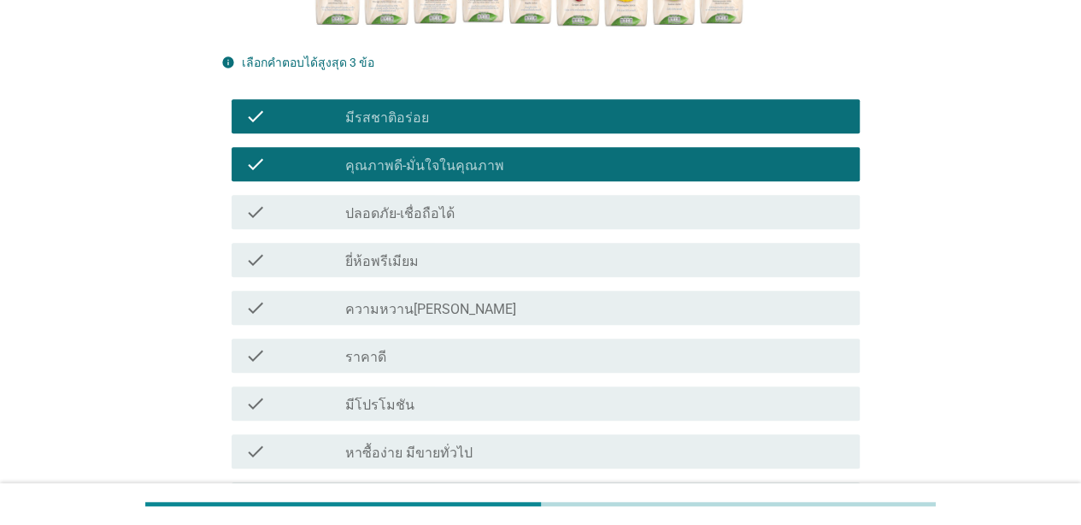
scroll to position [513, 0]
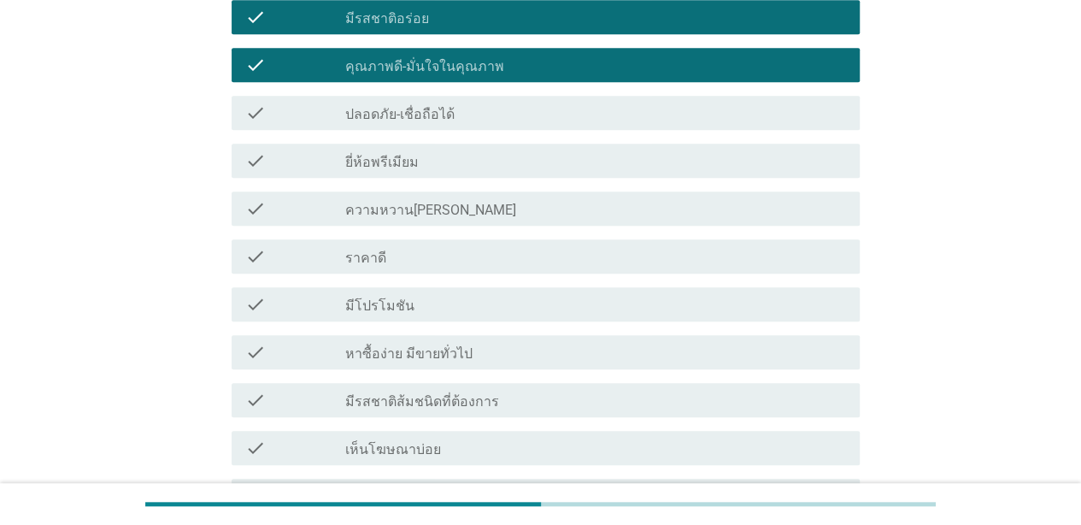
click at [456, 345] on label "หาซื้อง่าย มีขายทั่วไป" at bounding box center [408, 353] width 127 height 17
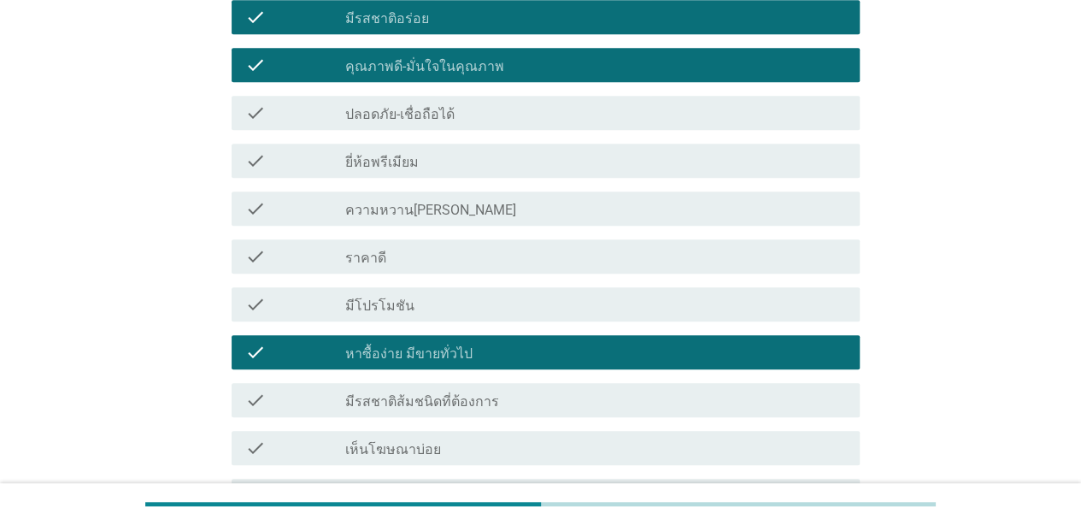
scroll to position [742, 0]
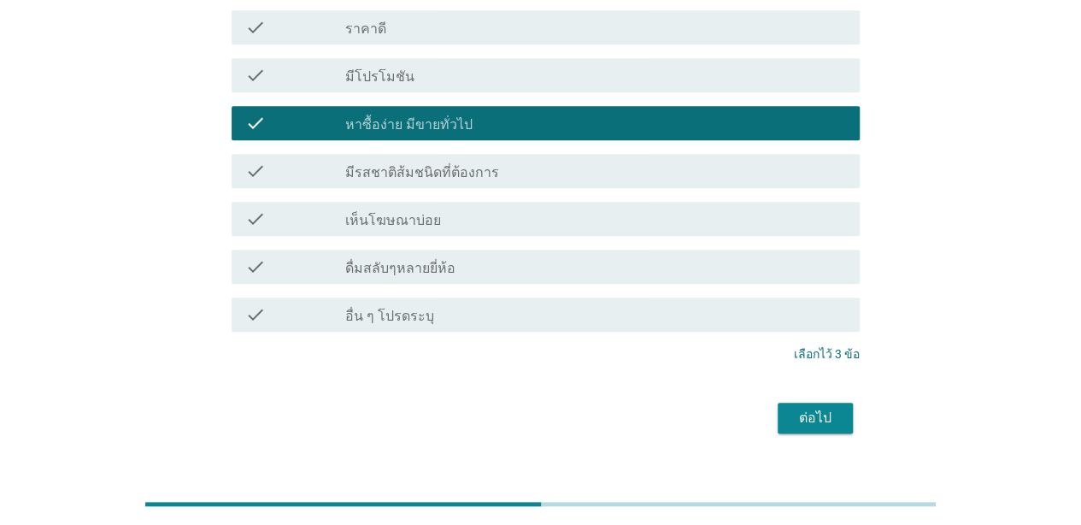
click at [815, 408] on div "ต่อไป" at bounding box center [815, 418] width 48 height 21
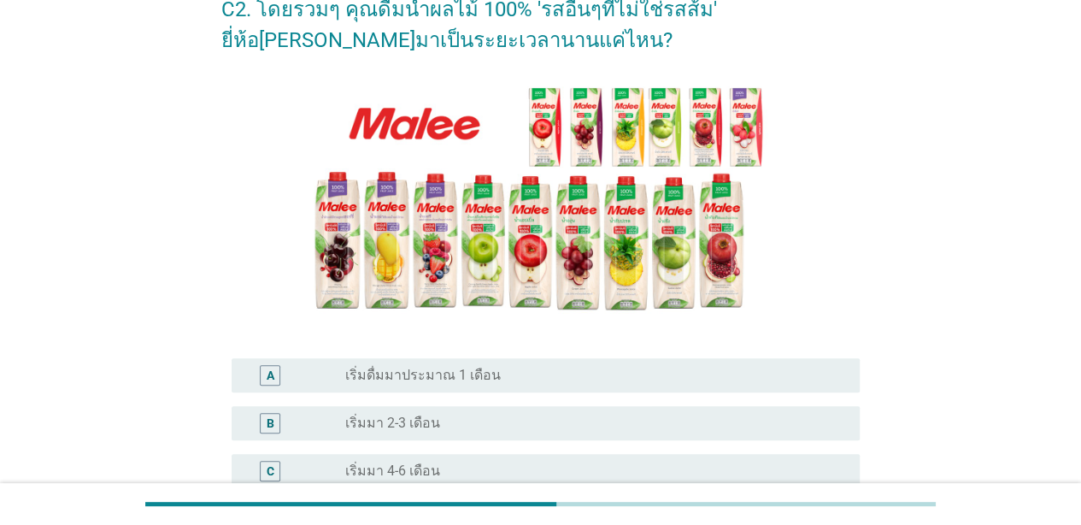
scroll to position [256, 0]
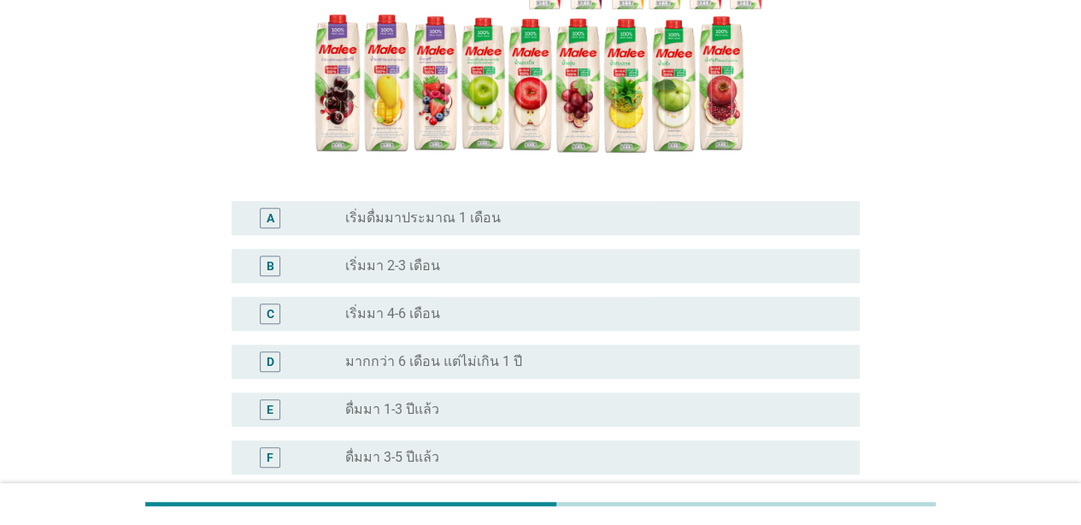
click at [435, 461] on div "radio_button_unchecked ดื่มมา 3-5 ปีแล้ว" at bounding box center [588, 457] width 487 height 17
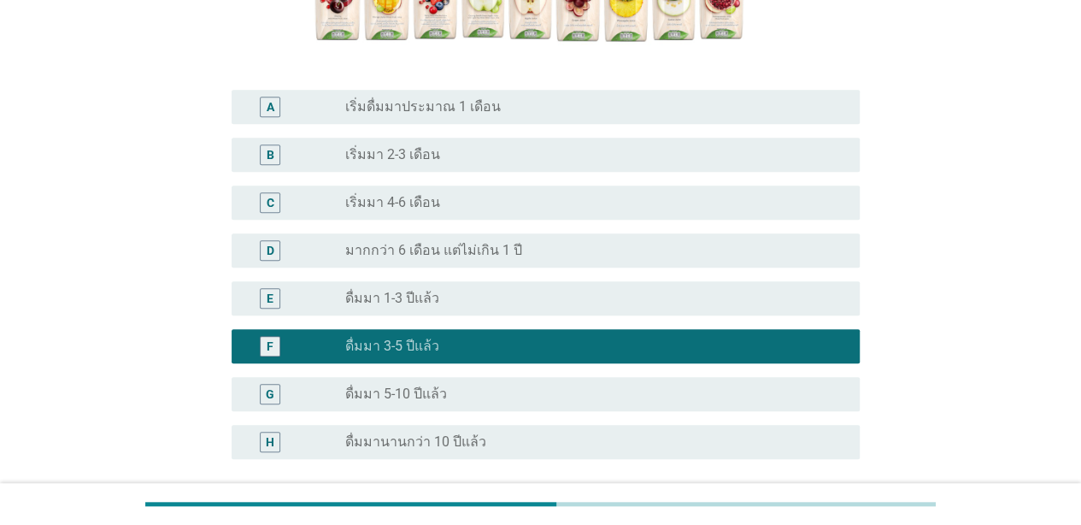
scroll to position [427, 0]
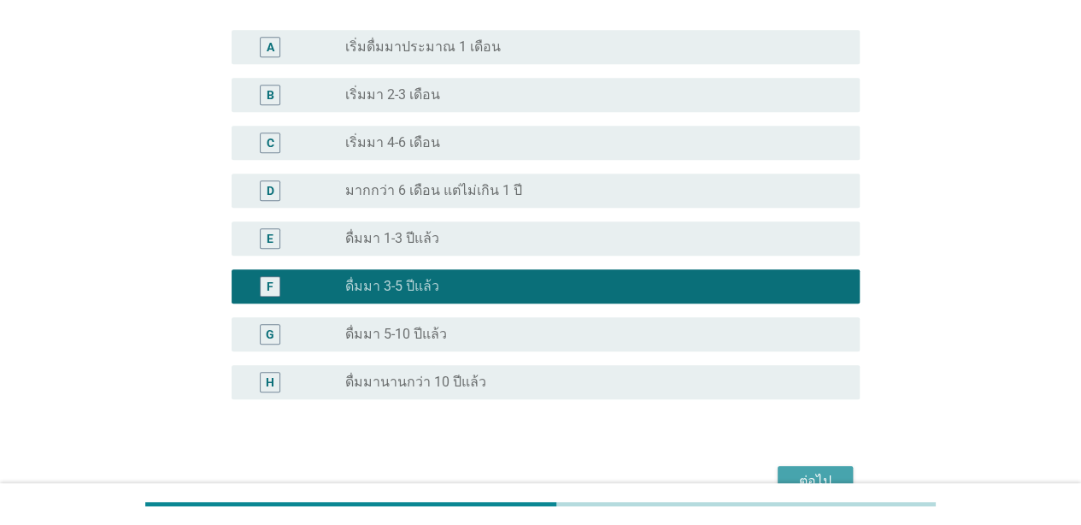
click at [837, 468] on button "ต่อไป" at bounding box center [814, 481] width 75 height 31
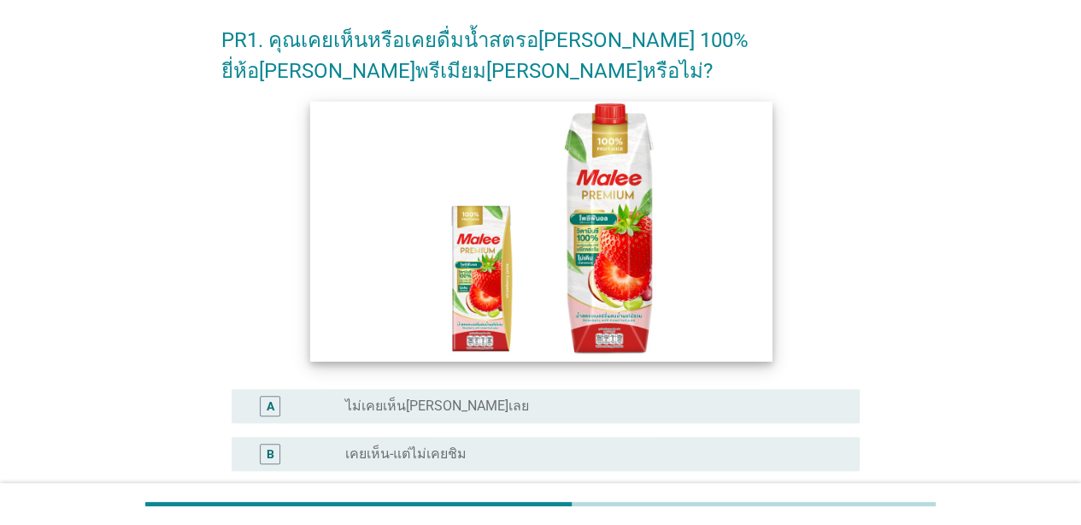
scroll to position [256, 0]
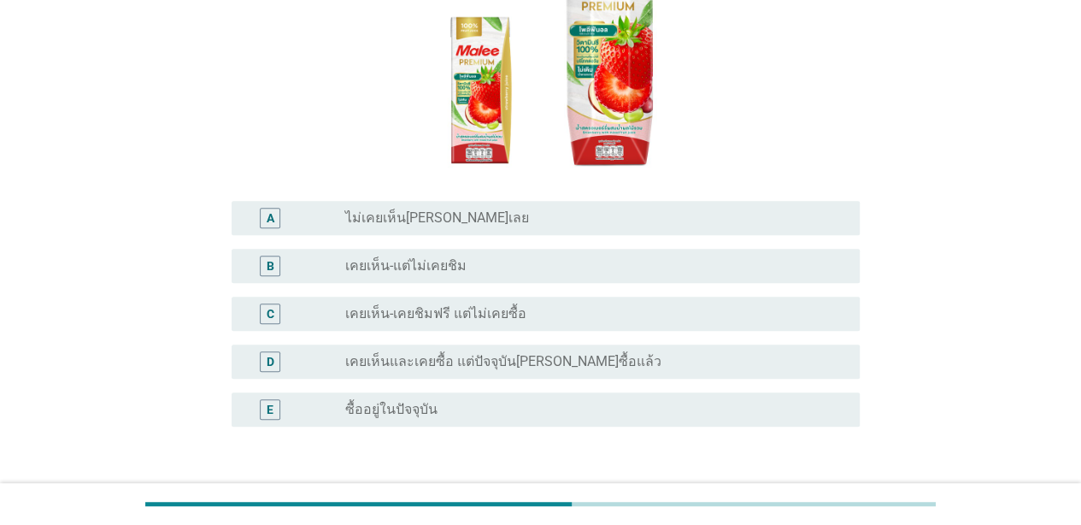
click at [526, 214] on div "radio_button_unchecked ไม่เคยเห็น[PERSON_NAME]เลย" at bounding box center [588, 217] width 487 height 17
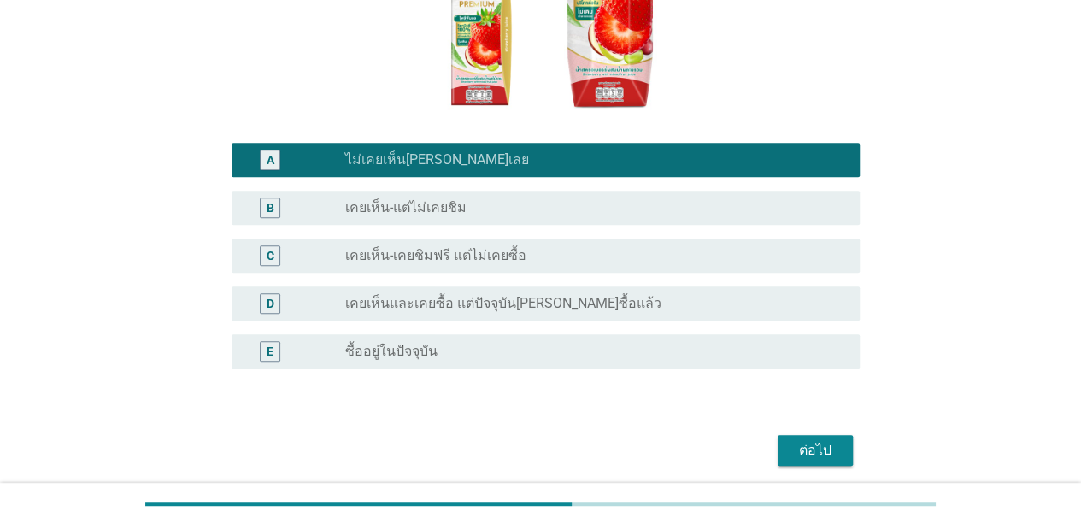
scroll to position [342, 0]
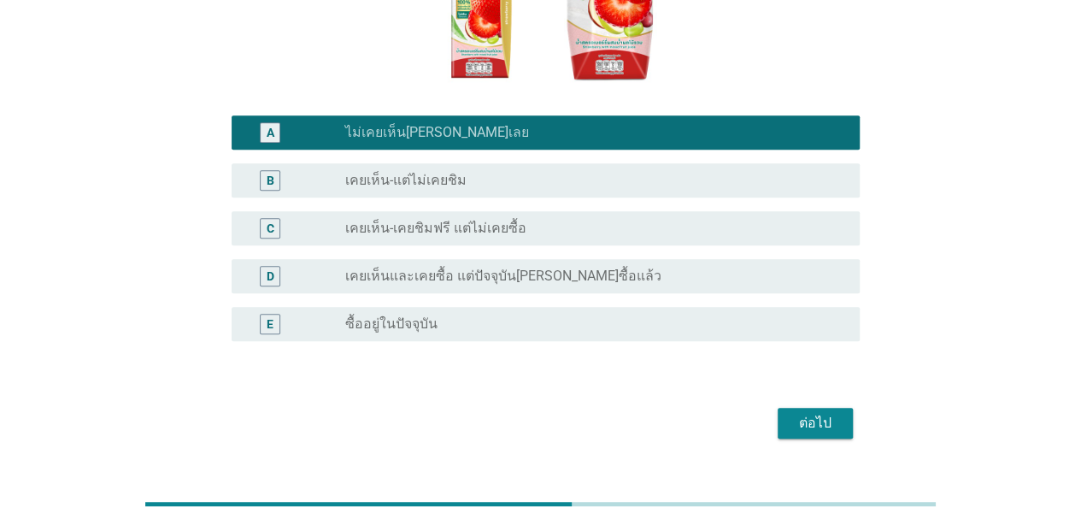
click at [815, 421] on div "ต่อไป" at bounding box center [815, 423] width 48 height 21
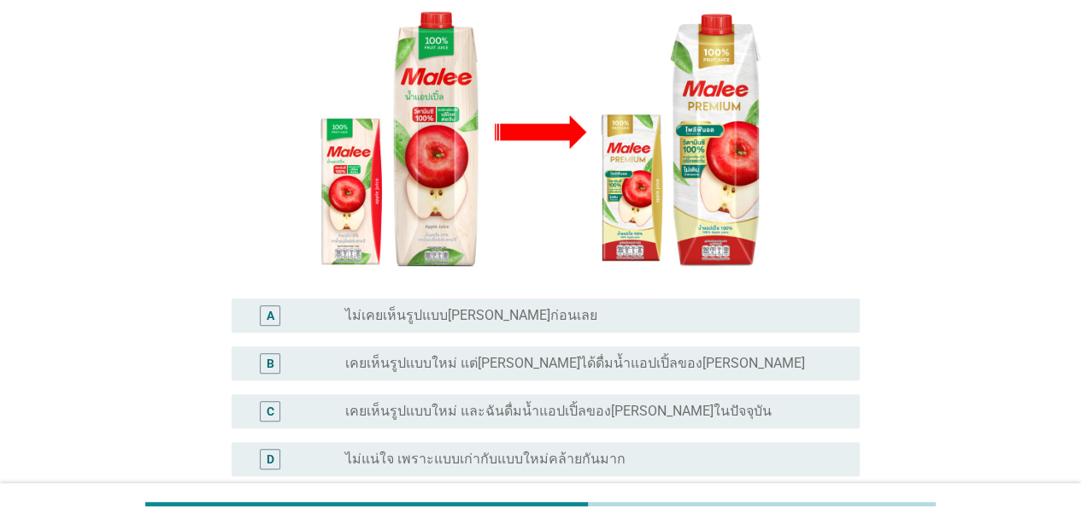
scroll to position [256, 0]
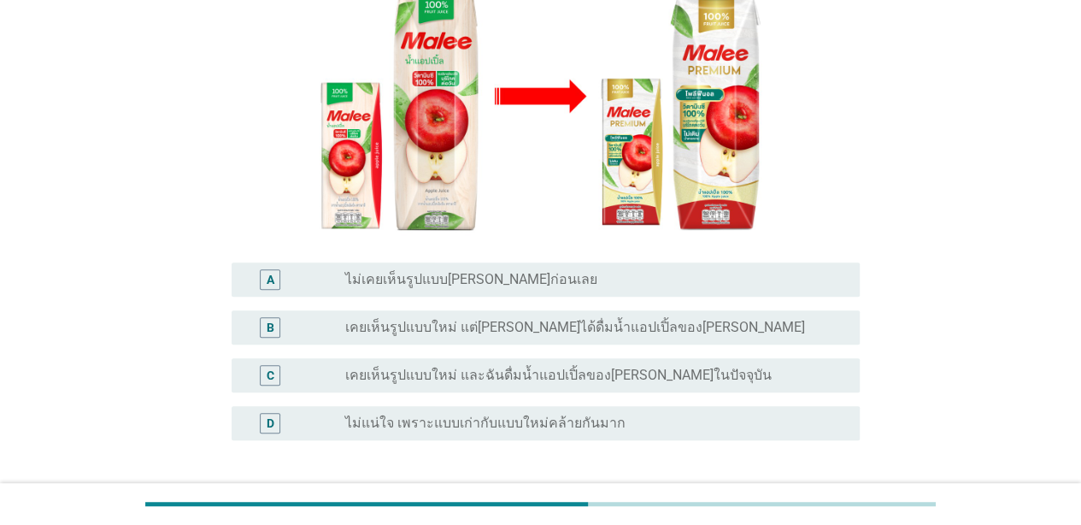
click at [449, 271] on label "ไม่เคยเห็นรูปแบบ[PERSON_NAME]ก่อนเลย" at bounding box center [471, 279] width 252 height 17
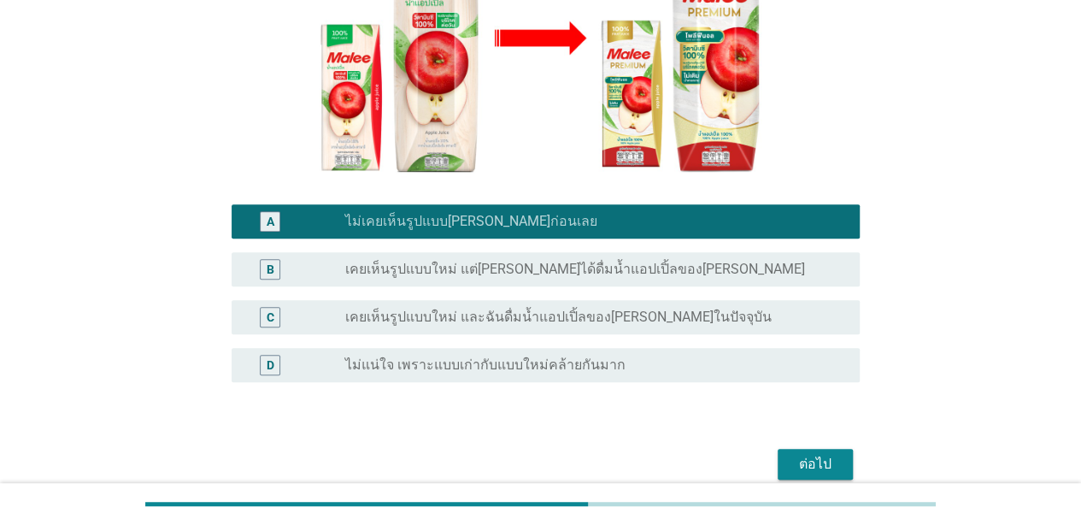
scroll to position [342, 0]
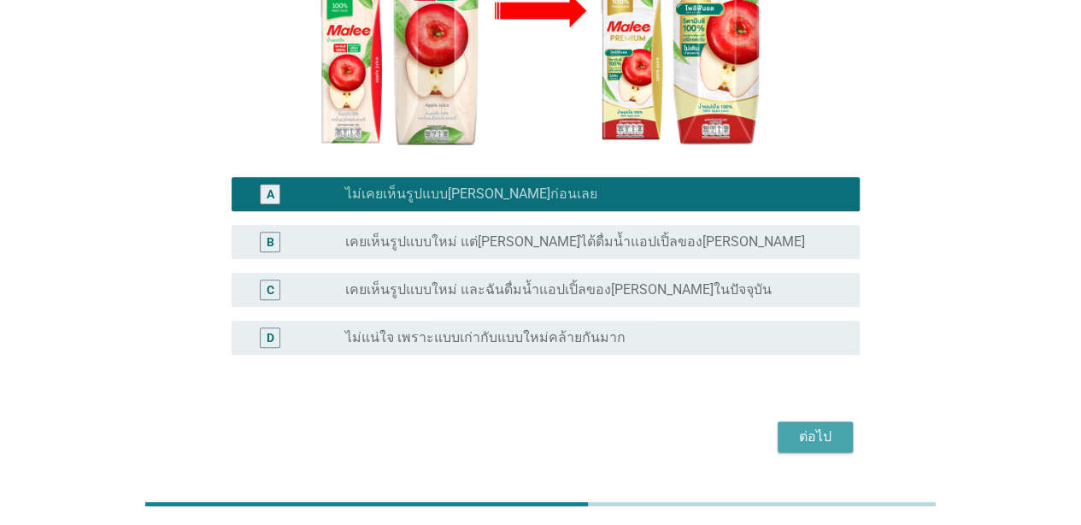
click at [817, 426] on div "ต่อไป" at bounding box center [815, 436] width 48 height 21
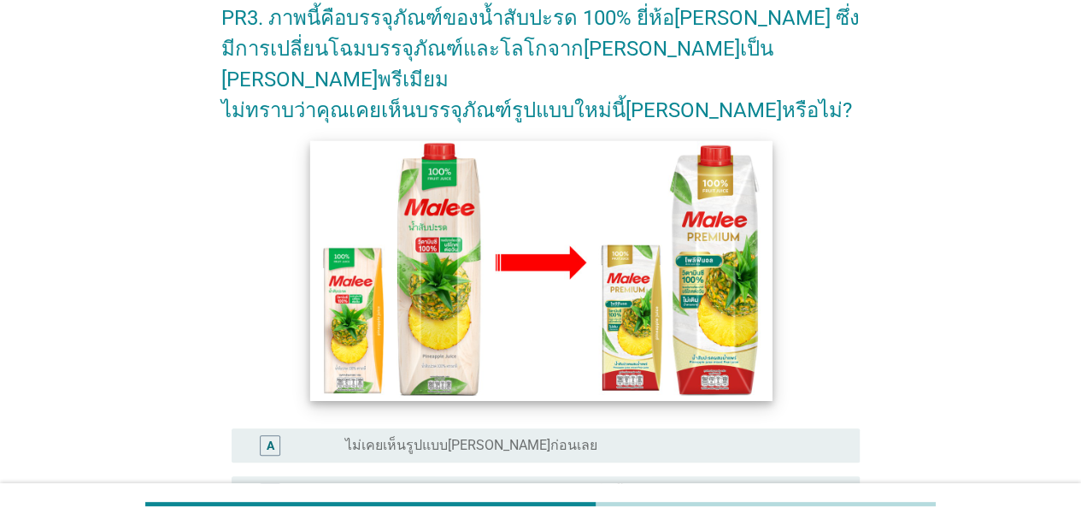
scroll to position [256, 0]
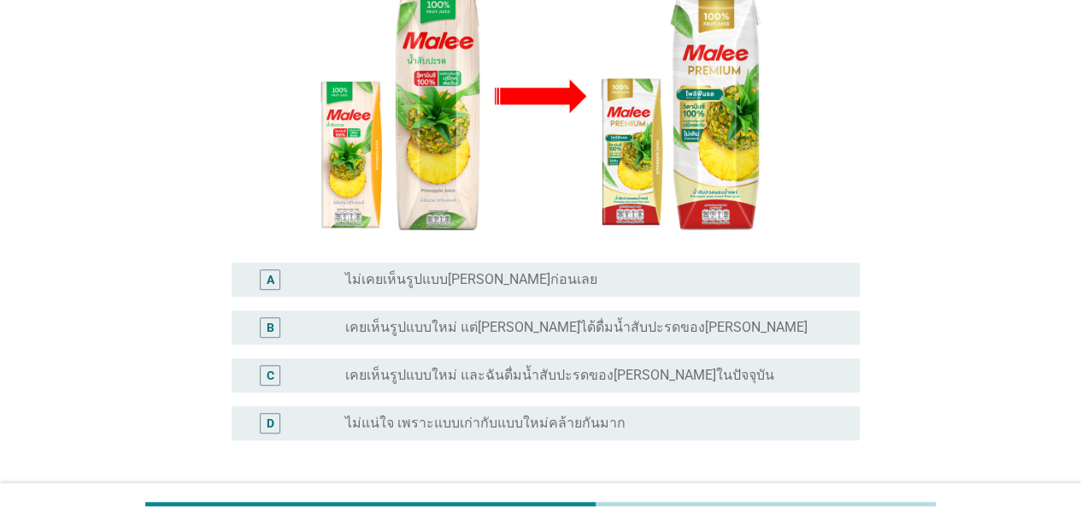
click at [471, 271] on label "ไม่เคยเห็นรูปแบบ[PERSON_NAME]ก่อนเลย" at bounding box center [471, 279] width 252 height 17
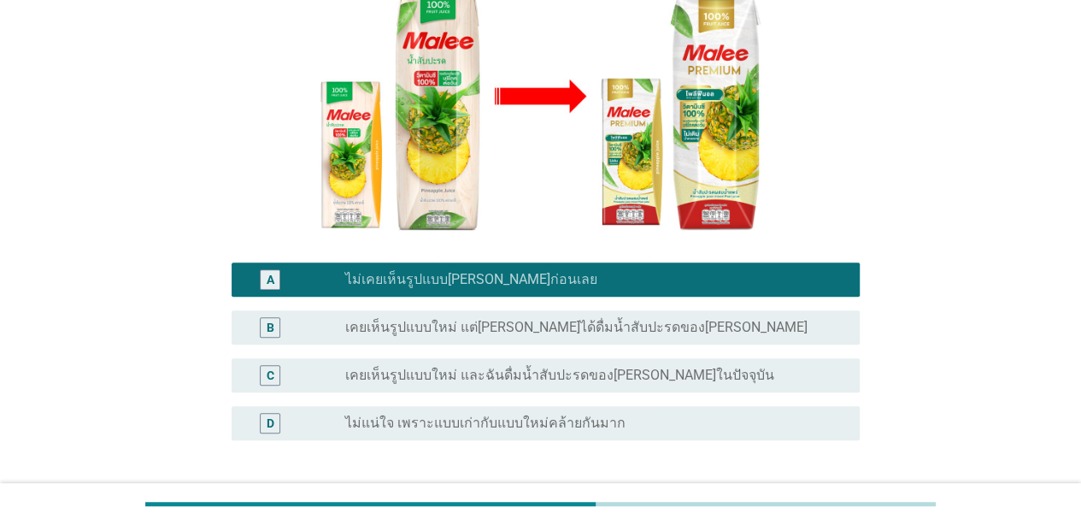
click at [810, 507] on button "ต่อไป" at bounding box center [814, 522] width 75 height 31
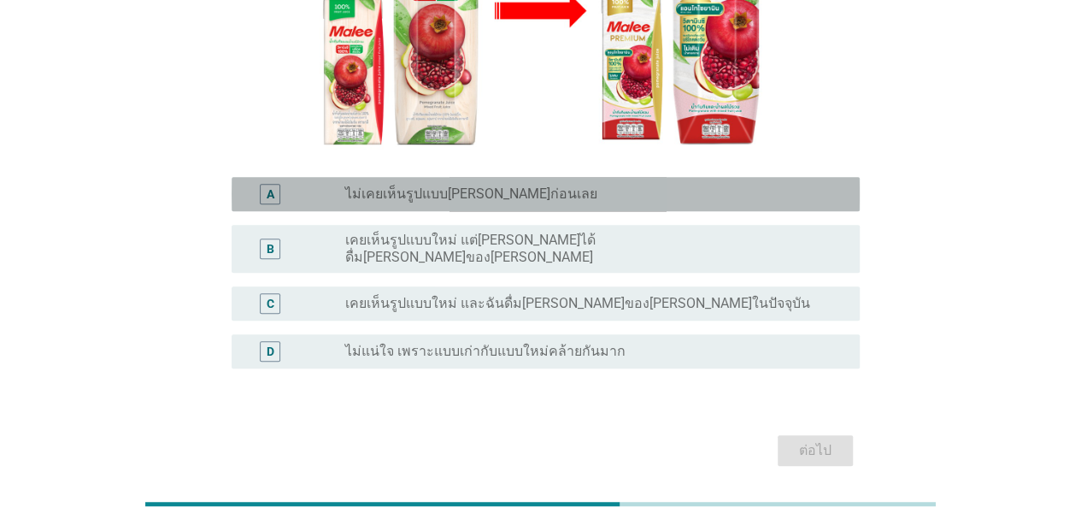
click at [404, 185] on label "ไม่เคยเห็นรูปแบบ[PERSON_NAME]ก่อนเลย" at bounding box center [471, 193] width 252 height 17
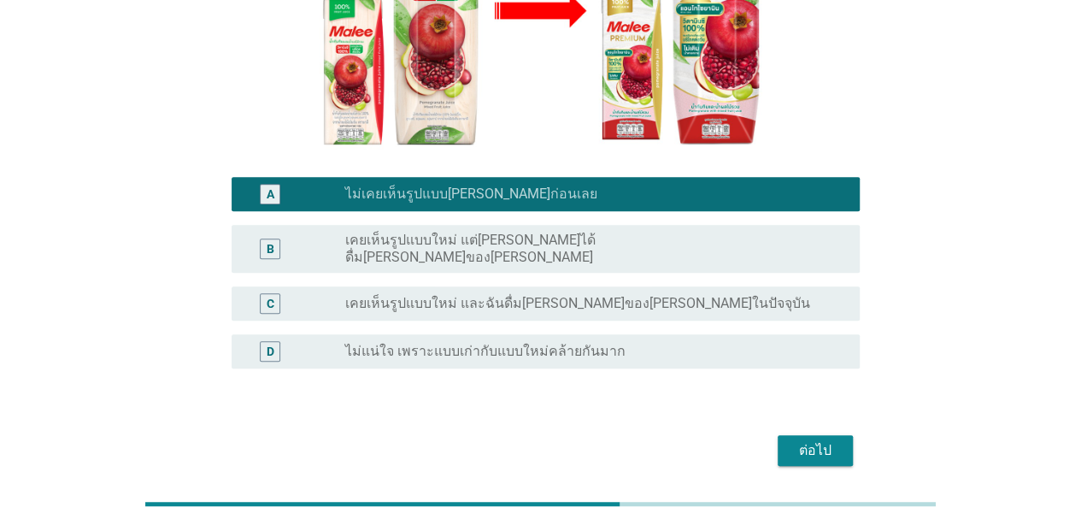
click at [812, 440] on div "ต่อไป" at bounding box center [815, 450] width 48 height 21
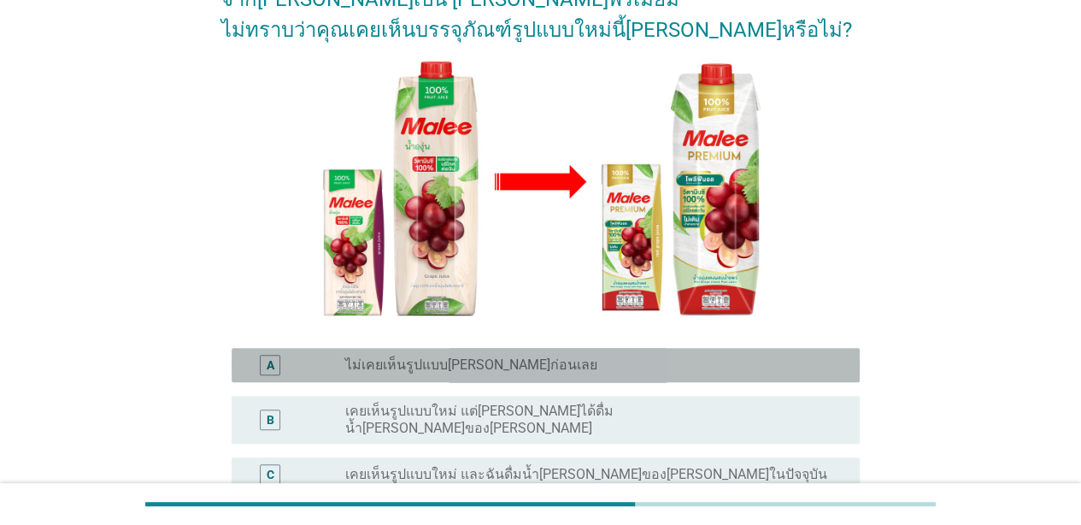
click at [439, 356] on label "ไม่เคยเห็นรูปแบบ[PERSON_NAME]ก่อนเลย" at bounding box center [471, 364] width 252 height 17
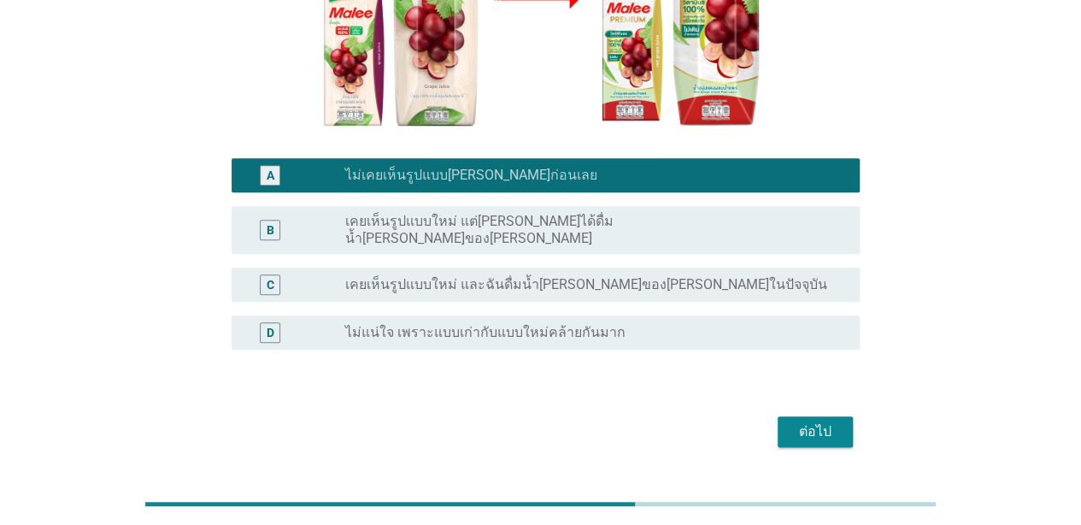
click at [805, 421] on div "ต่อไป" at bounding box center [815, 431] width 48 height 21
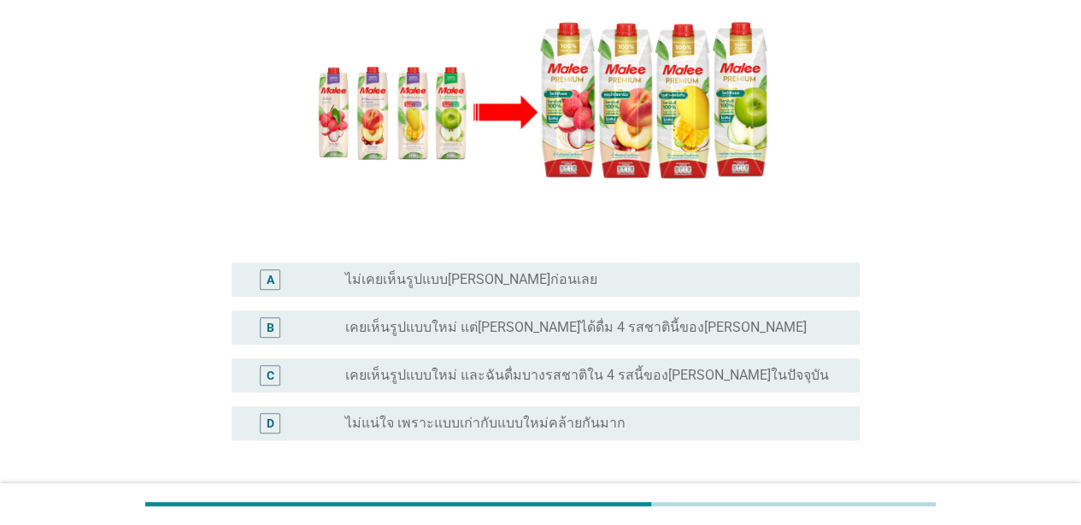
click at [446, 271] on label "ไม่เคยเห็นรูปแบบ[PERSON_NAME]ก่อนเลย" at bounding box center [471, 279] width 252 height 17
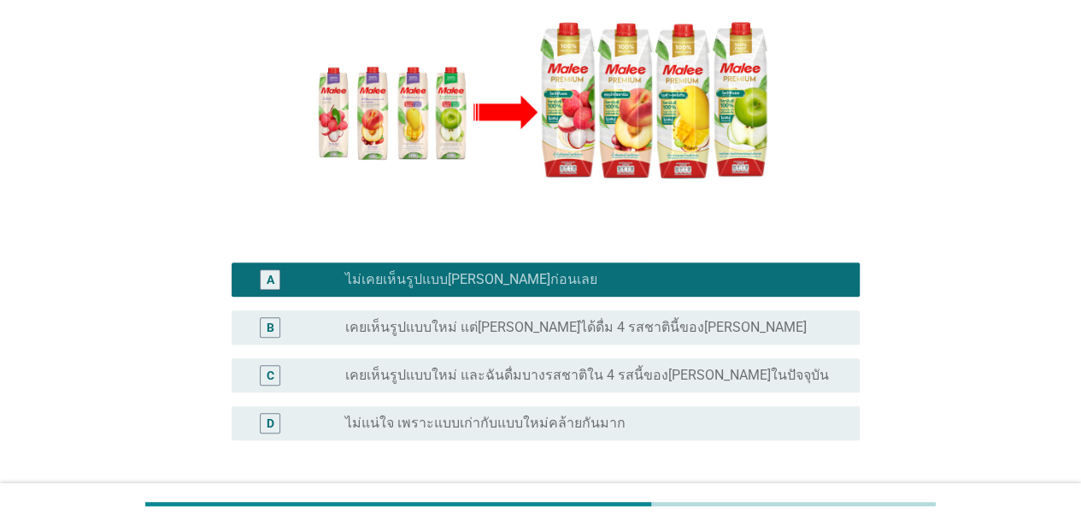
click at [818, 502] on div "ต่อไป" at bounding box center [540, 522] width 638 height 41
click at [822, 484] on div at bounding box center [540, 504] width 1081 height 42
click at [815, 502] on div "ต่อไป" at bounding box center [540, 522] width 638 height 41
click at [819, 507] on button "ต่อไป" at bounding box center [814, 522] width 75 height 31
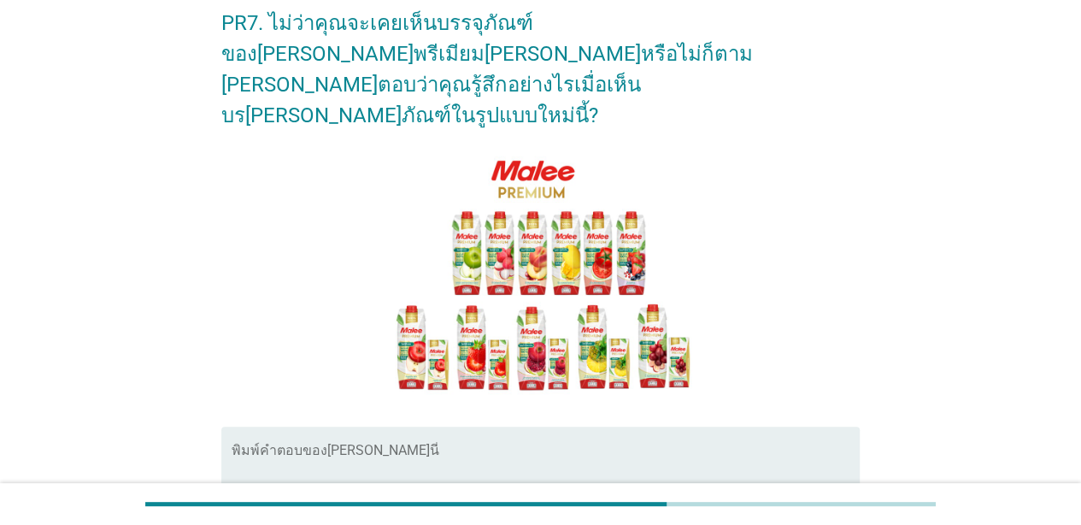
click at [510, 426] on div "พิมพ์คำตอบของ[PERSON_NAME]นี่" at bounding box center [546, 481] width 628 height 110
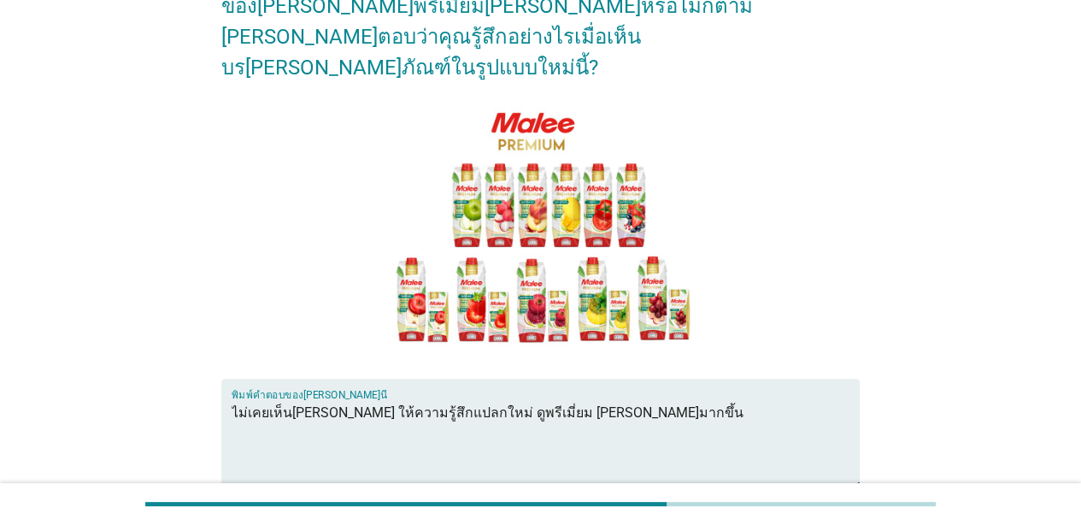
scroll to position [171, 0]
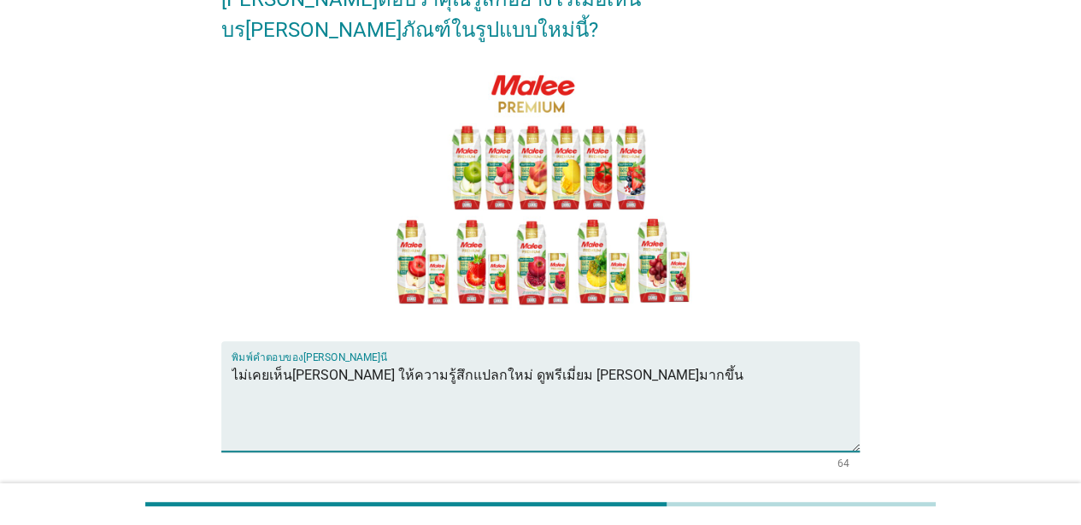
type textarea "ไม่เคยเห็น[PERSON_NAME] ให้ความรู้สึกแปลกใหม่ ดูพรีเมี่ยม [PERSON_NAME]มากขึ้น"
click at [793, 512] on button "ต่อไป" at bounding box center [814, 529] width 75 height 31
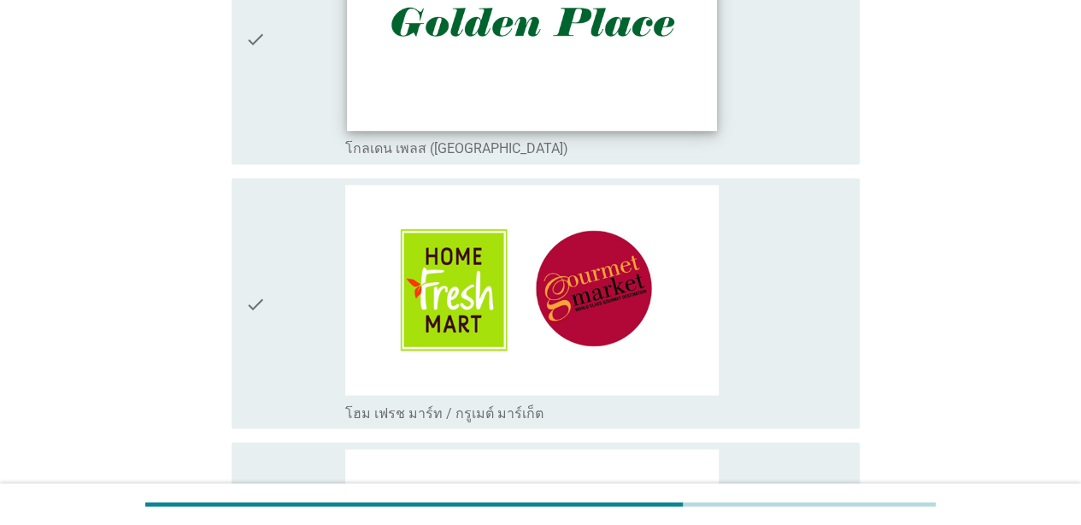
scroll to position [1538, 0]
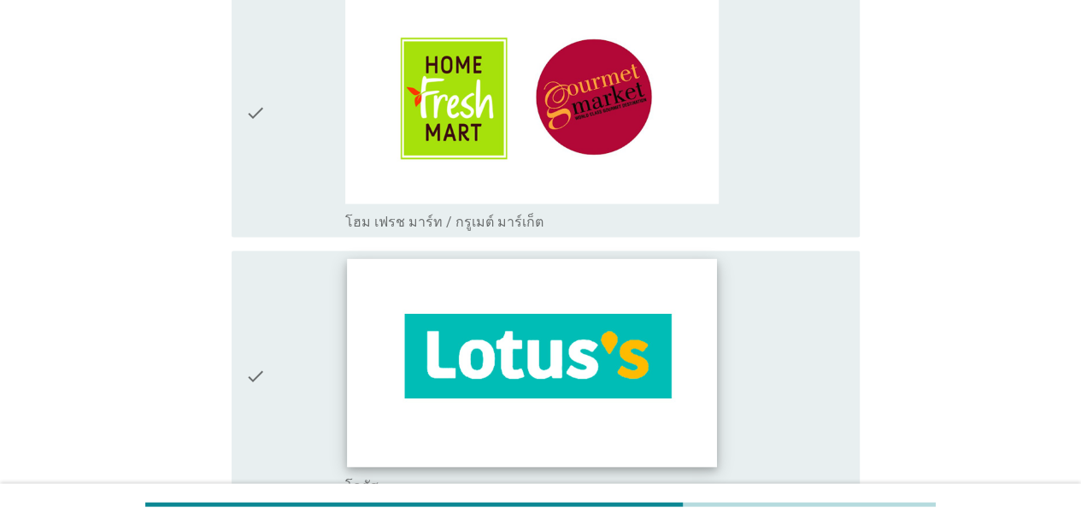
click at [584, 361] on img at bounding box center [531, 362] width 369 height 208
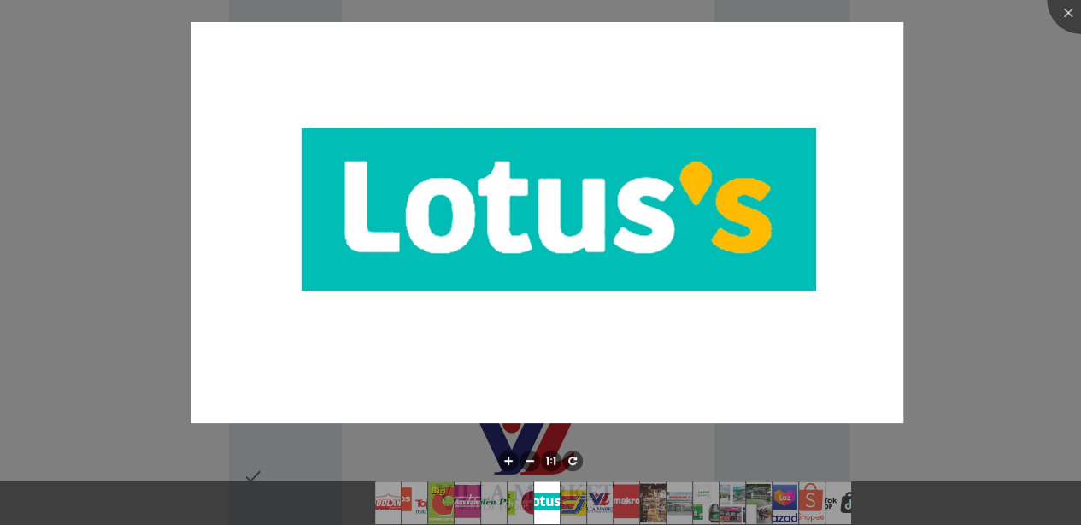
scroll to position [2423, 0]
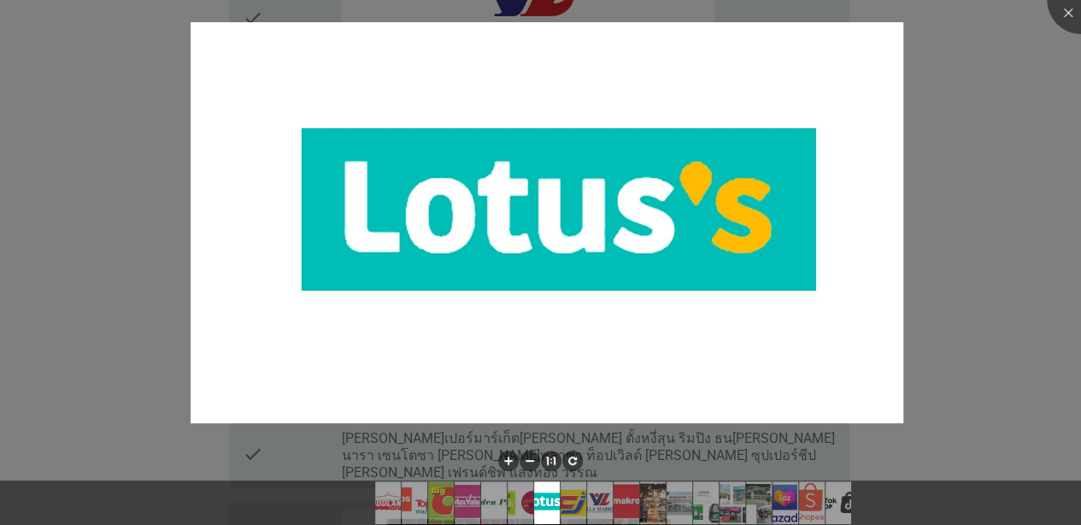
click at [848, 374] on div at bounding box center [540, 262] width 1081 height 525
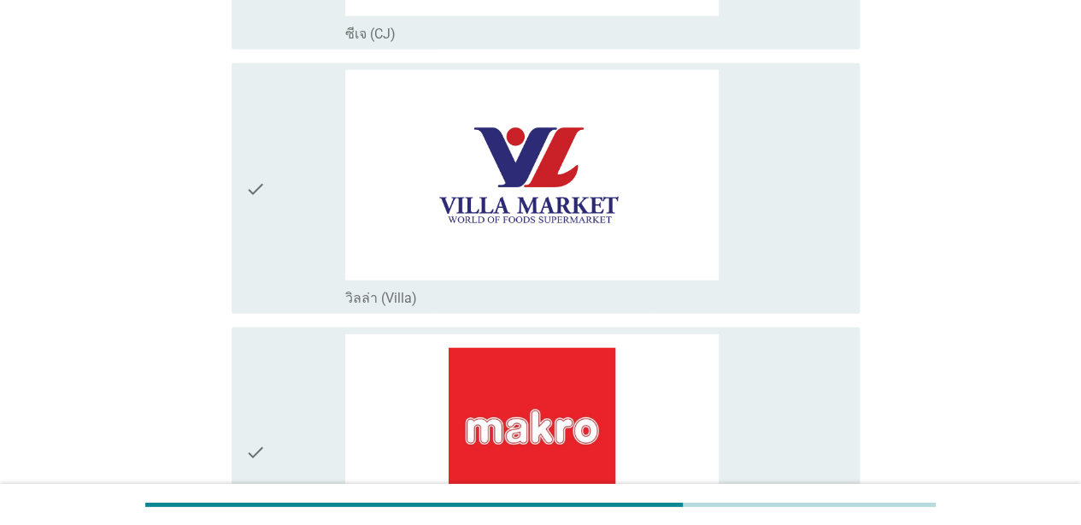
click at [290, 398] on div "check" at bounding box center [295, 452] width 100 height 237
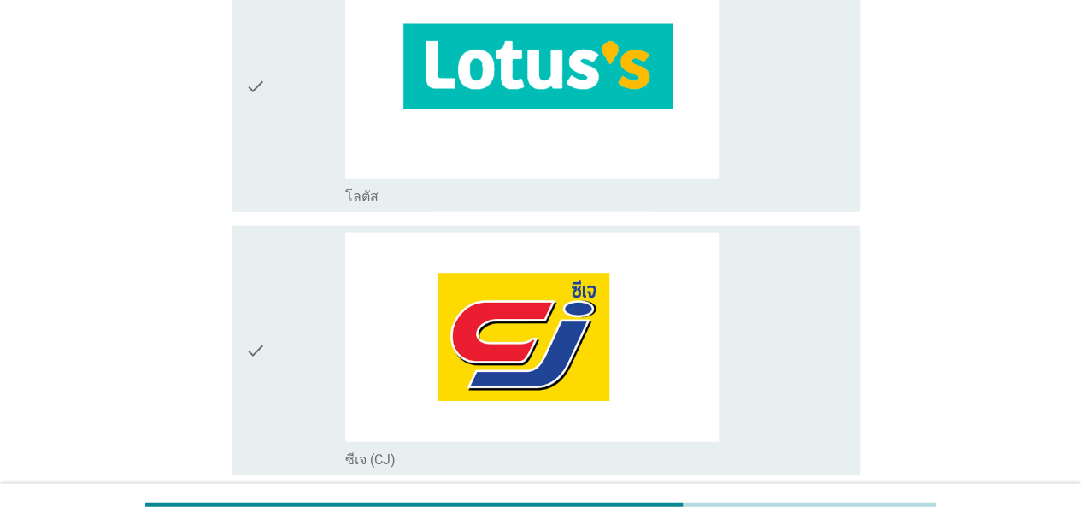
scroll to position [1739, 0]
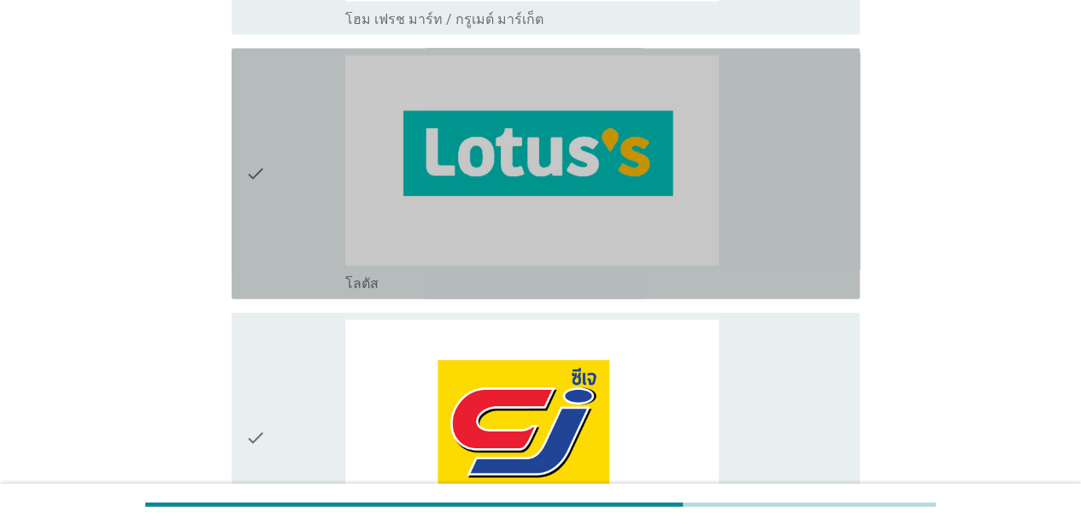
click at [302, 202] on div "check" at bounding box center [295, 174] width 100 height 237
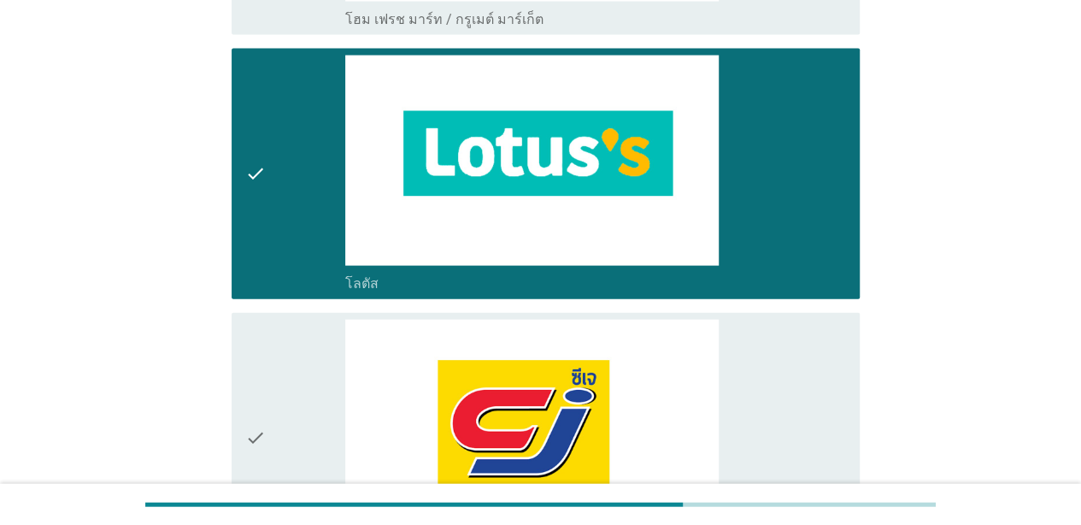
click at [292, 383] on div "check" at bounding box center [295, 438] width 100 height 237
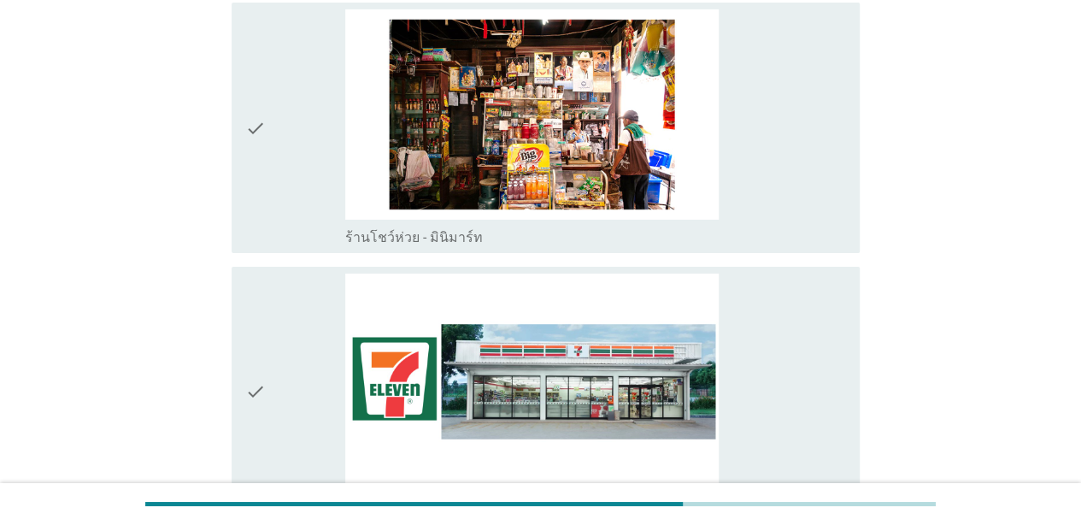
scroll to position [3192, 0]
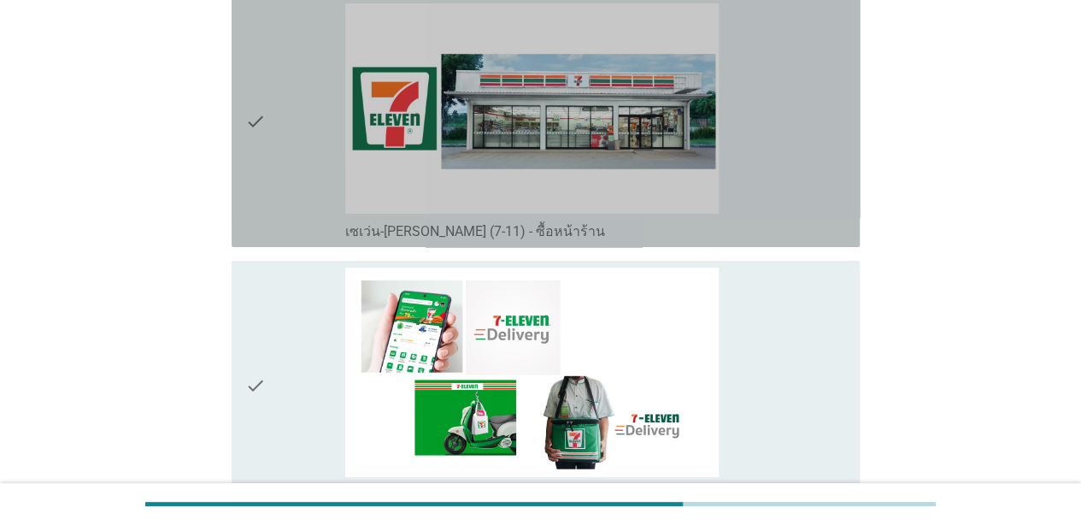
click at [279, 121] on div "check" at bounding box center [295, 121] width 100 height 237
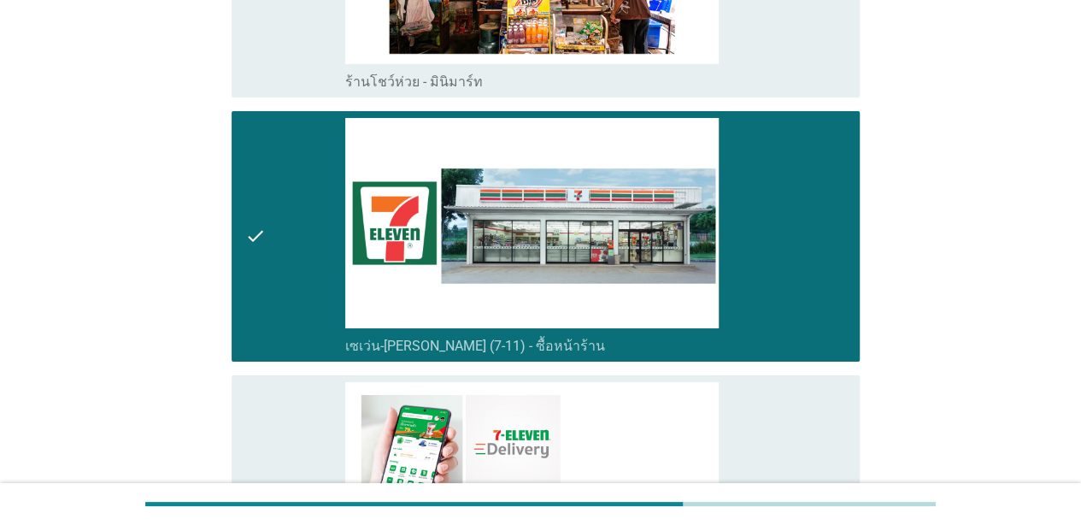
scroll to position [2835, 0]
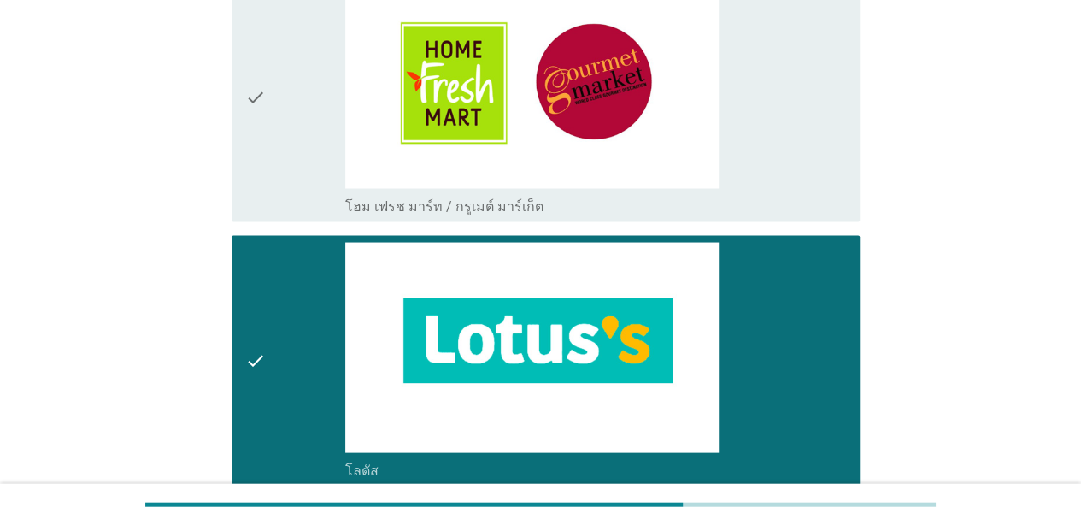
click at [305, 379] on div "check" at bounding box center [295, 360] width 100 height 237
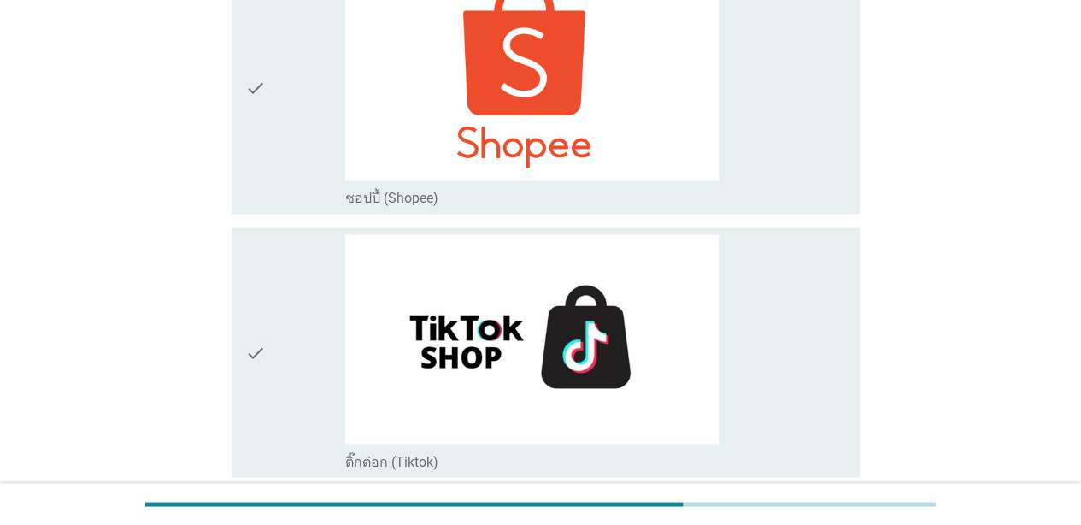
scroll to position [4714, 0]
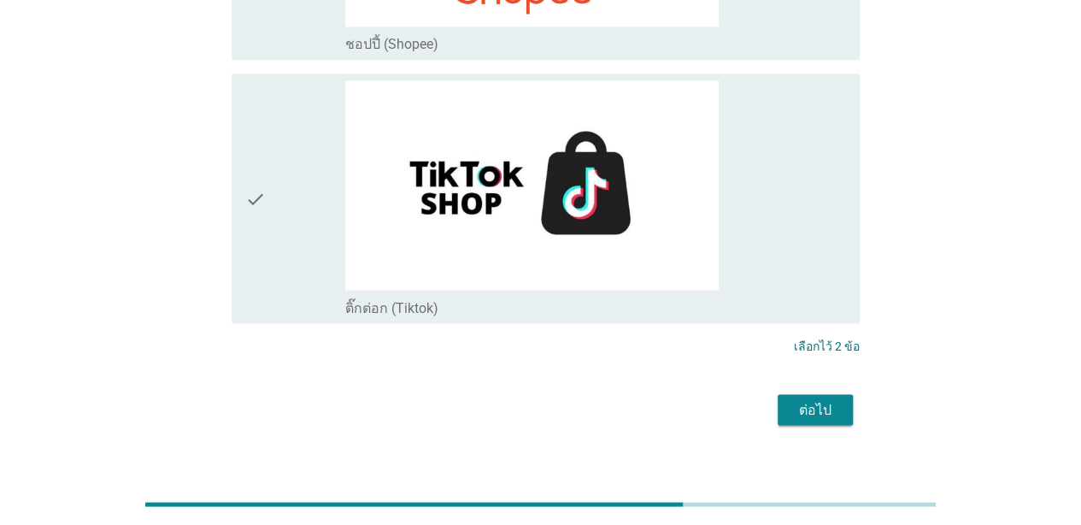
click at [841, 394] on button "ต่อไป" at bounding box center [814, 409] width 75 height 31
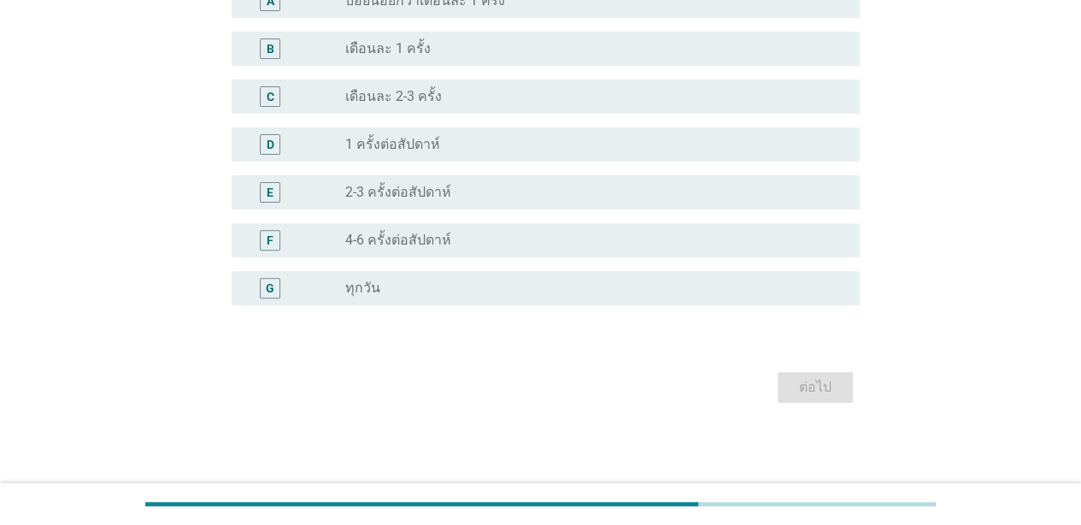
scroll to position [0, 0]
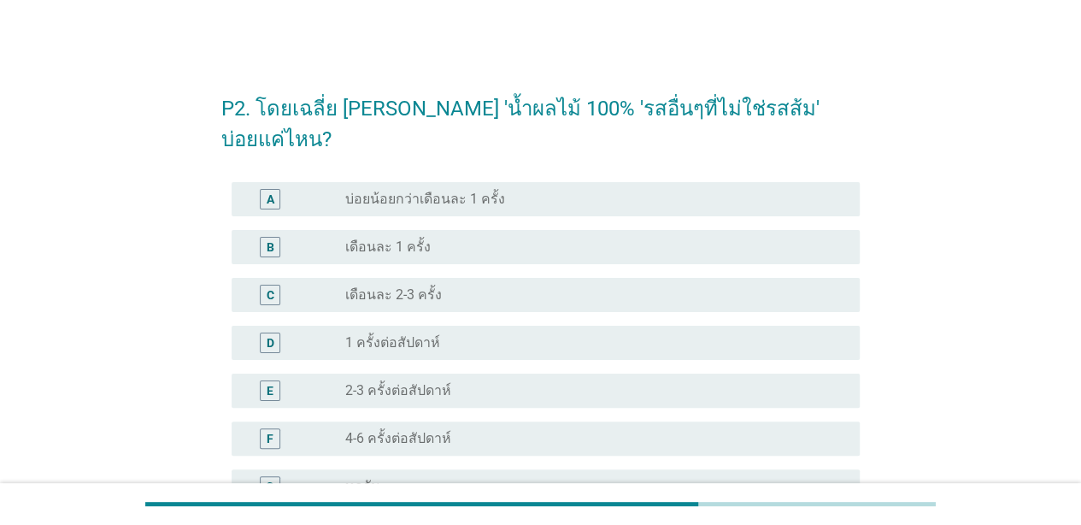
click at [393, 236] on div "B radio_button_unchecked เดือนละ 1 ครั้ง" at bounding box center [540, 247] width 638 height 48
click at [391, 286] on label "เดือนละ 2-3 ครั้ง" at bounding box center [393, 294] width 97 height 17
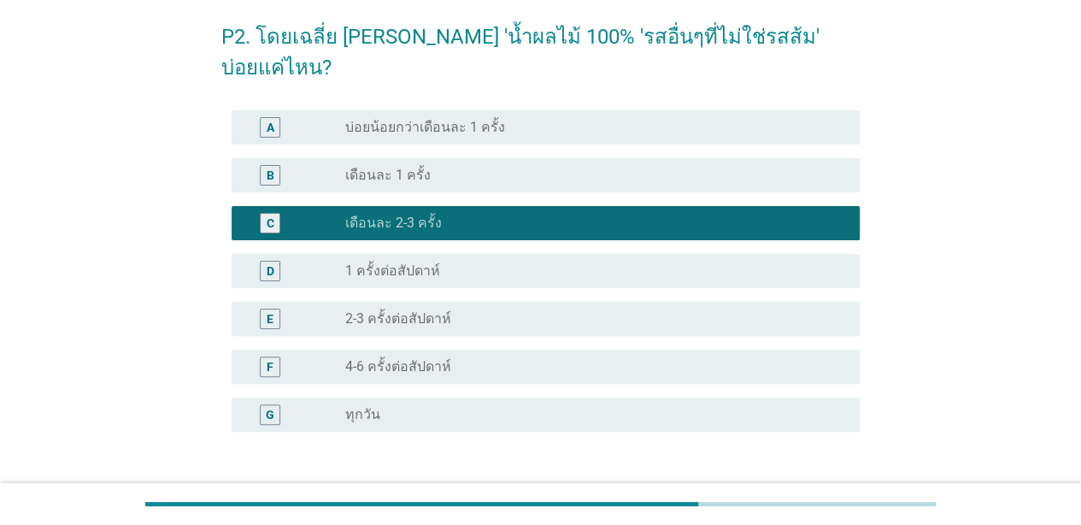
scroll to position [167, 0]
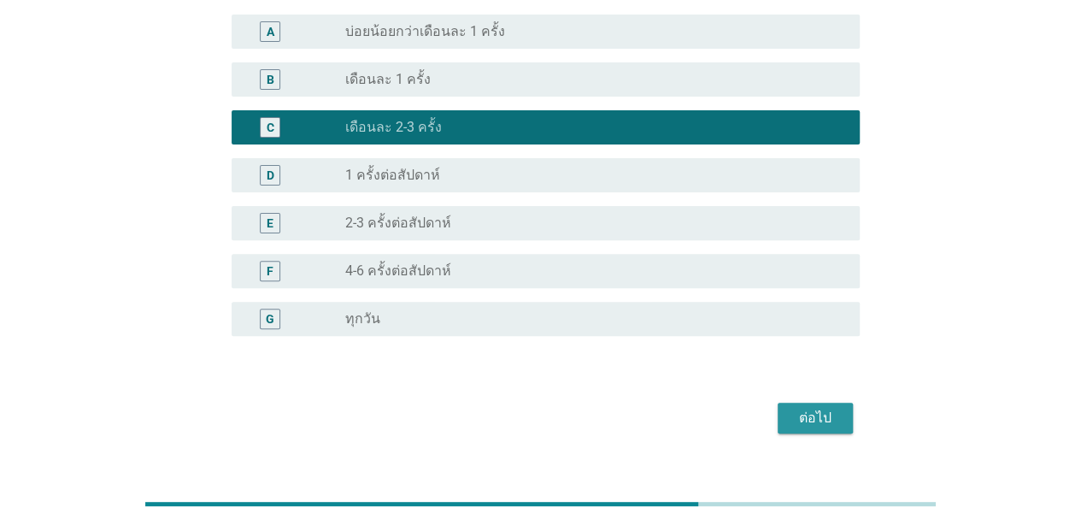
click at [827, 408] on div "ต่อไป" at bounding box center [815, 418] width 48 height 21
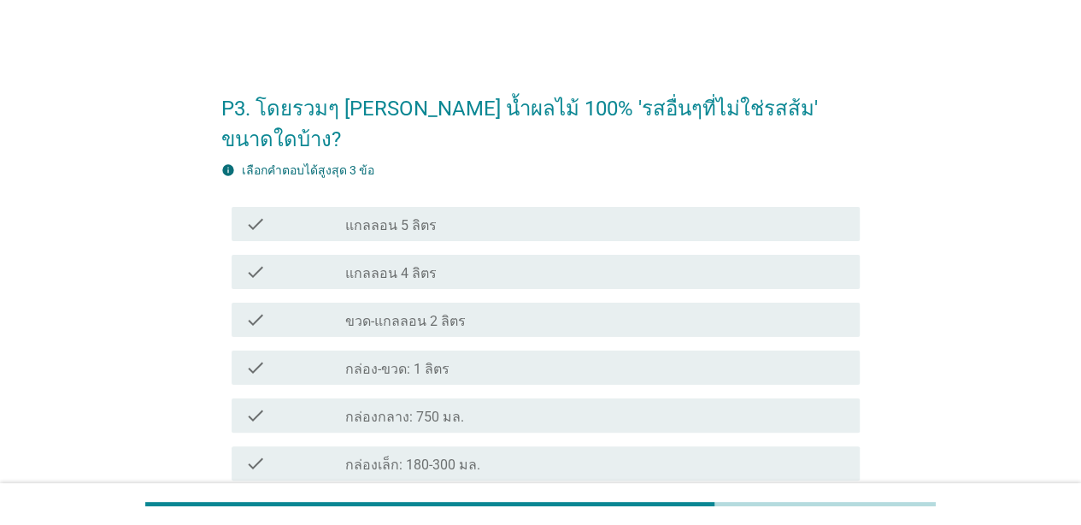
scroll to position [85, 0]
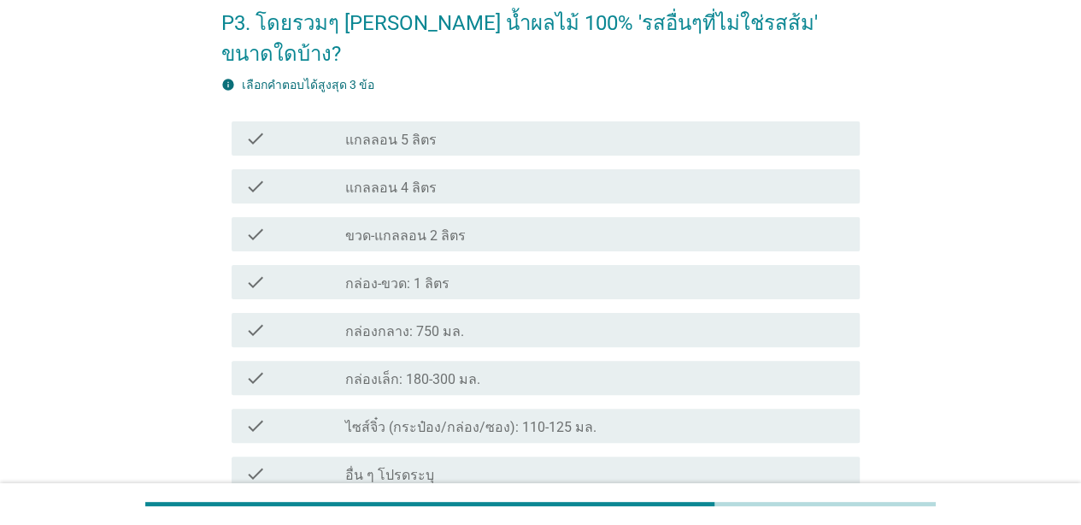
click at [374, 323] on label "กล่องกลาง: 750 มล." at bounding box center [404, 331] width 119 height 17
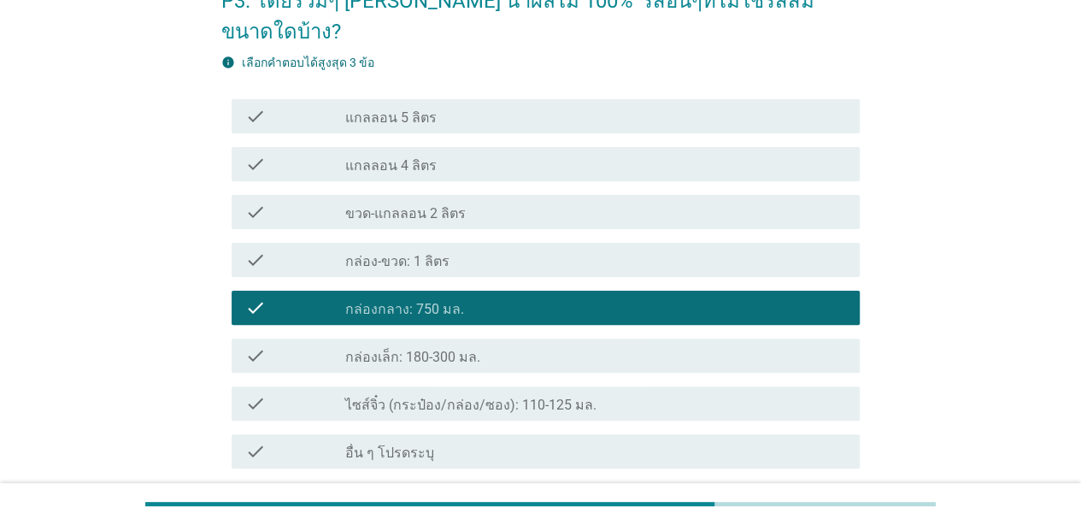
scroll to position [171, 0]
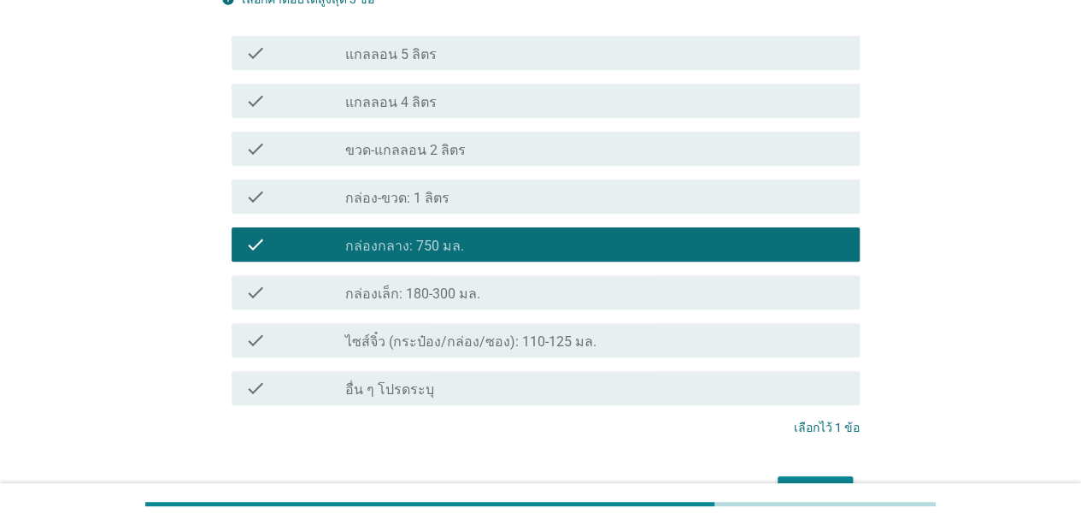
click at [431, 285] on label "กล่องเล็ก: 180-300 มล." at bounding box center [412, 293] width 135 height 17
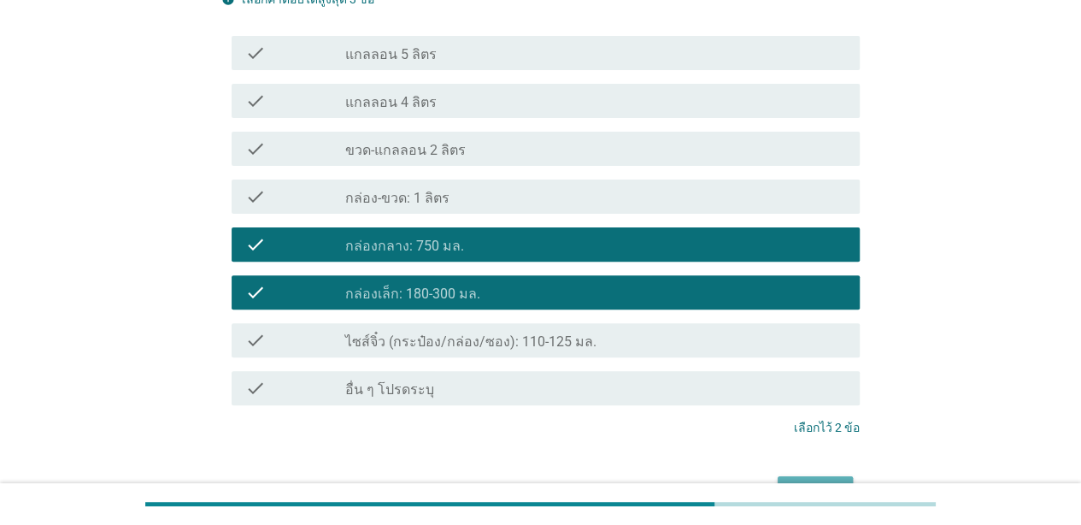
drag, startPoint x: 840, startPoint y: 463, endPoint x: 830, endPoint y: 462, distance: 10.3
click at [837, 476] on button "ต่อไป" at bounding box center [814, 491] width 75 height 31
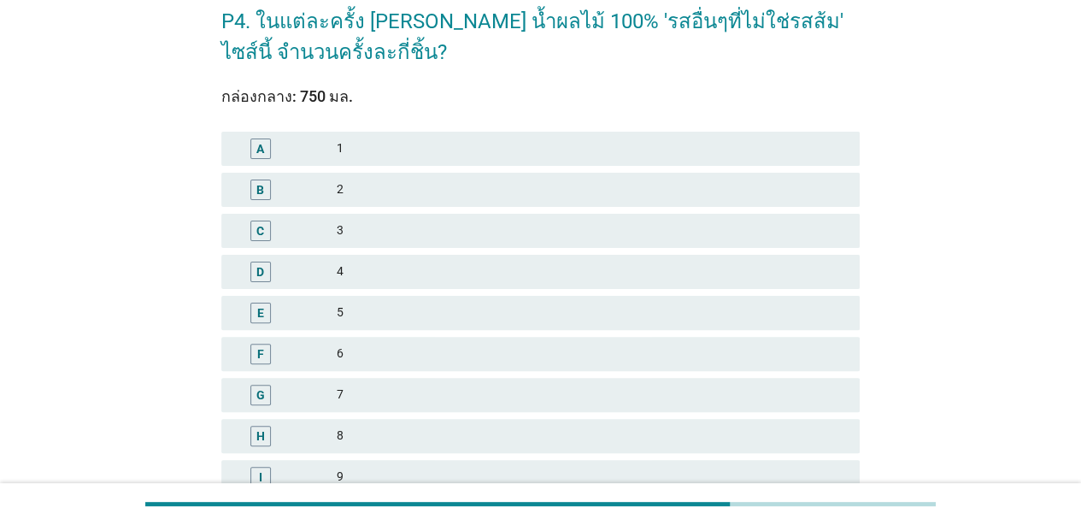
scroll to position [256, 0]
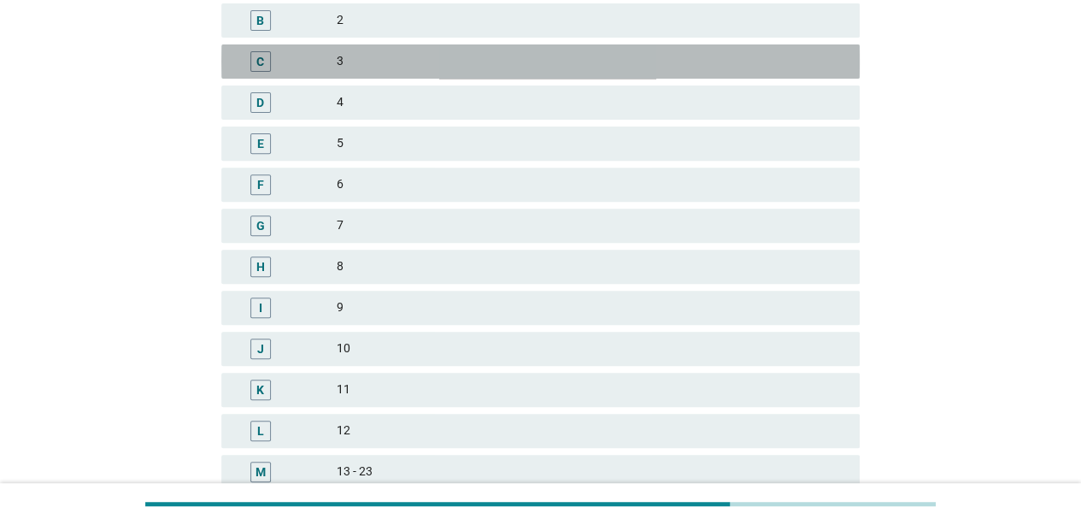
click at [362, 62] on div "3" at bounding box center [591, 61] width 509 height 21
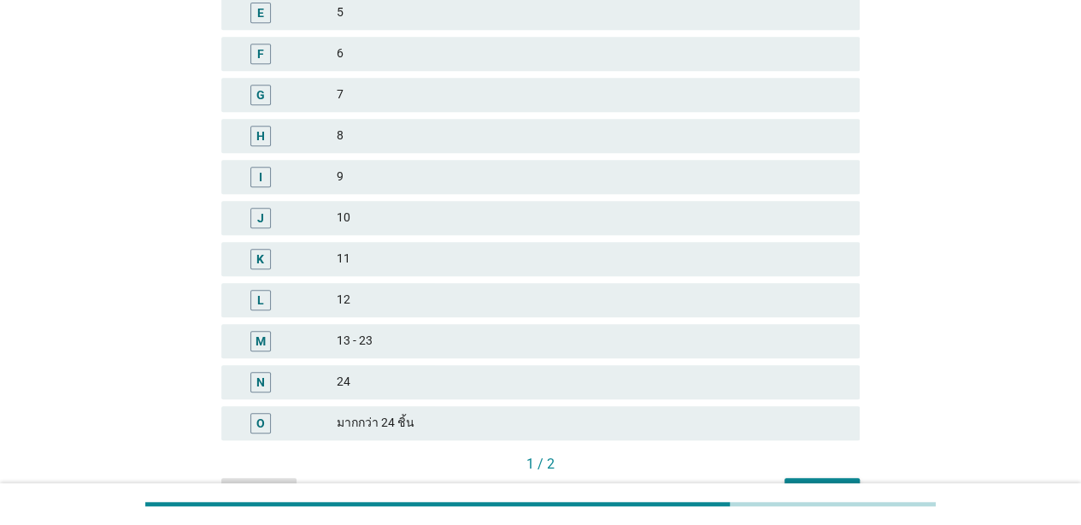
scroll to position [488, 0]
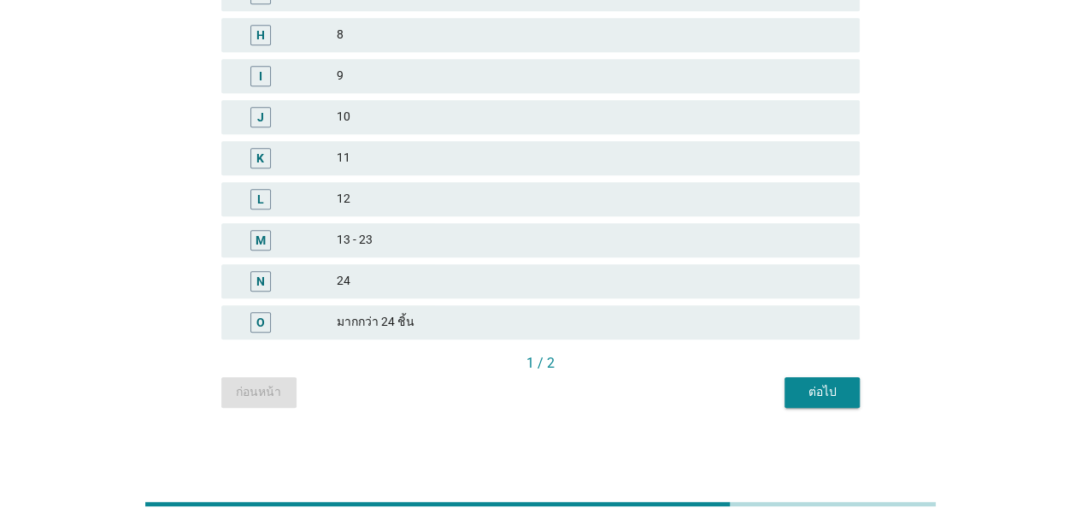
click at [803, 390] on div "ต่อไป" at bounding box center [822, 392] width 48 height 18
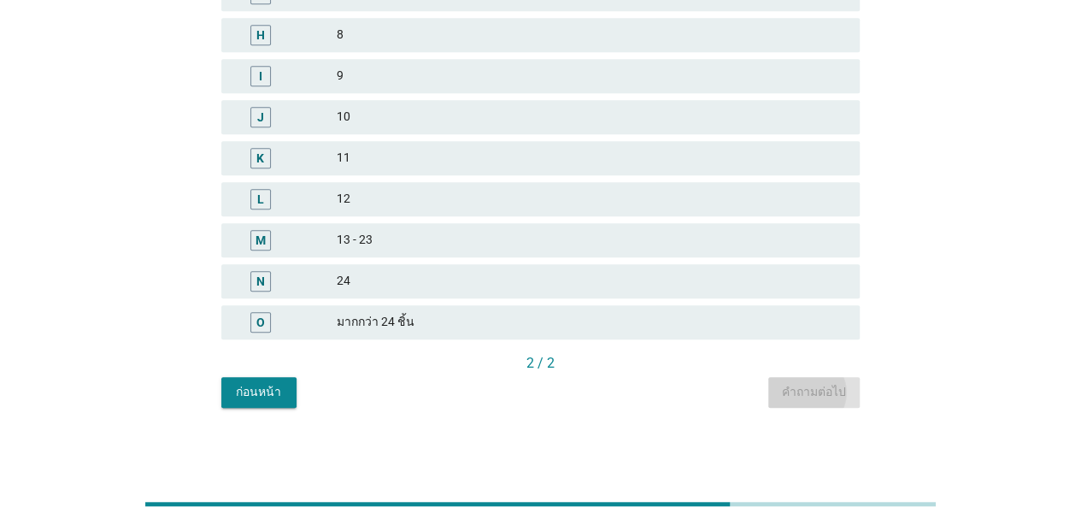
scroll to position [0, 0]
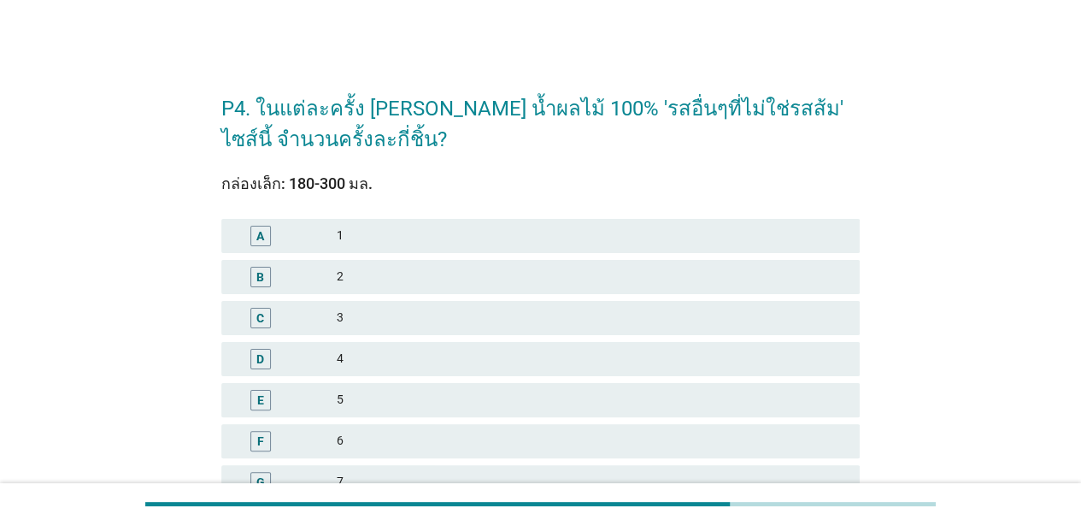
click at [345, 273] on div "2" at bounding box center [591, 277] width 509 height 21
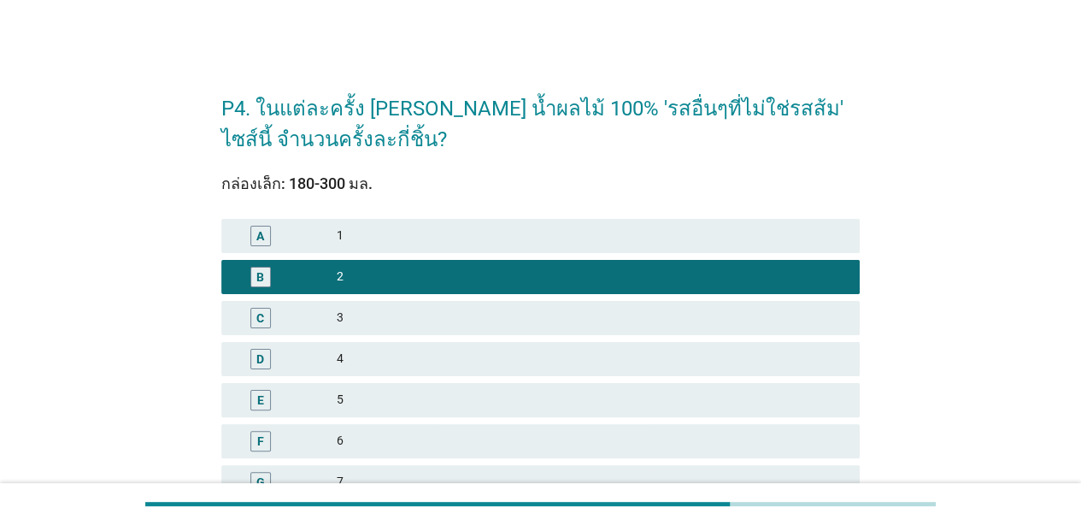
click at [345, 361] on div "4" at bounding box center [591, 359] width 509 height 21
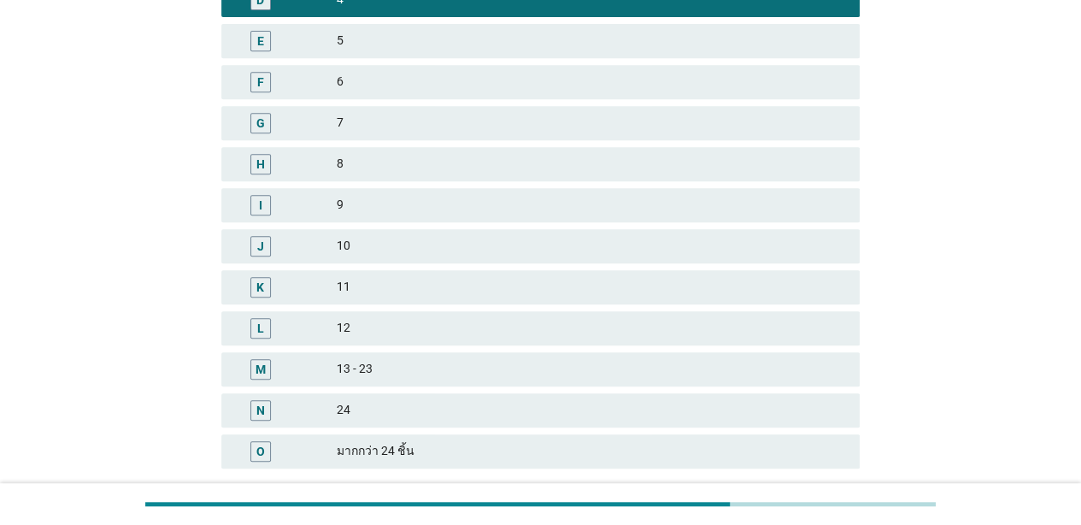
scroll to position [488, 0]
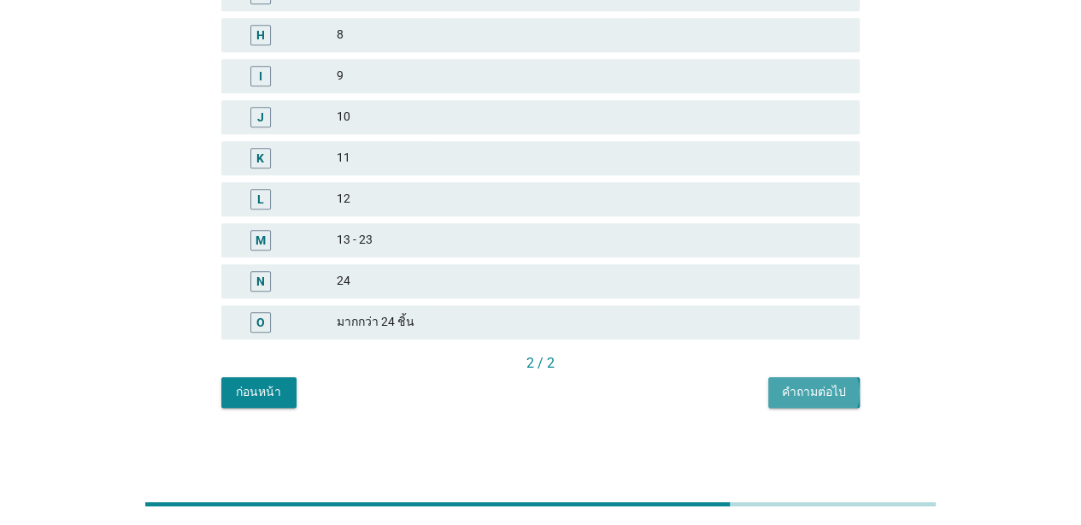
click at [828, 381] on button "คำถามต่อไป" at bounding box center [813, 392] width 91 height 31
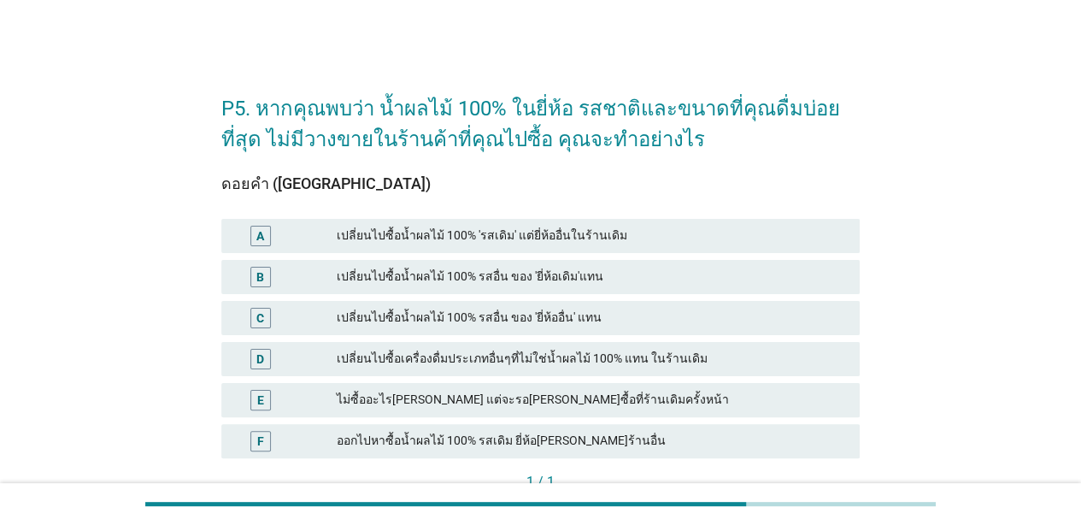
click at [437, 441] on div "ออกไปหาซื้อน้ำผลไม้ 100% รสเดิม ยี่ห้อ[PERSON_NAME]ร้านอื่น" at bounding box center [591, 441] width 509 height 21
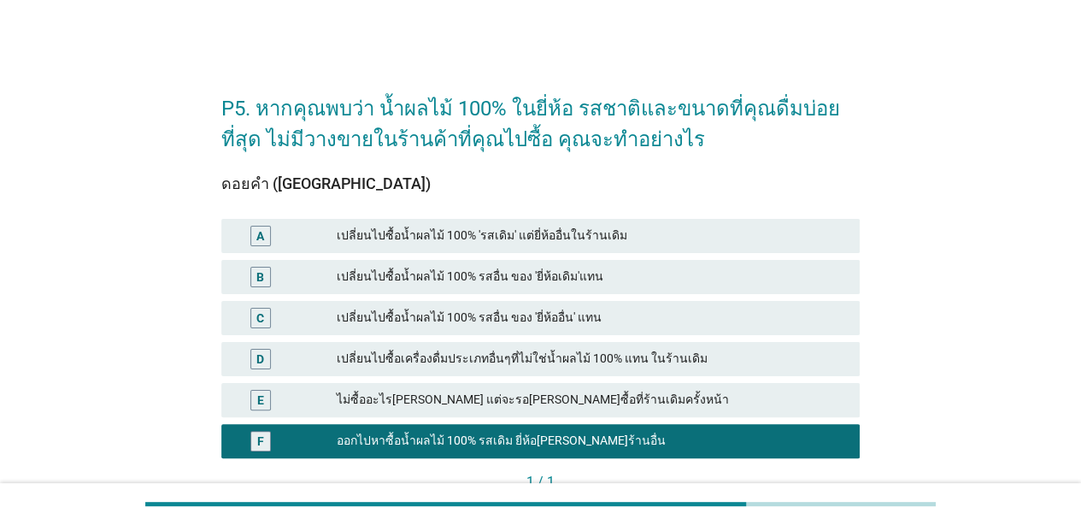
scroll to position [119, 0]
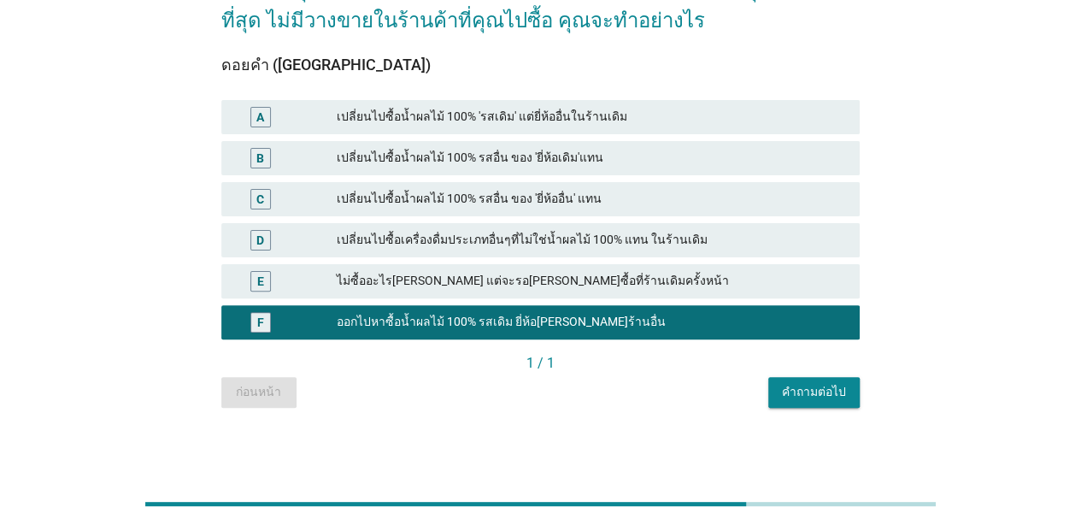
click at [839, 390] on div "คำถามต่อไป" at bounding box center [814, 392] width 64 height 18
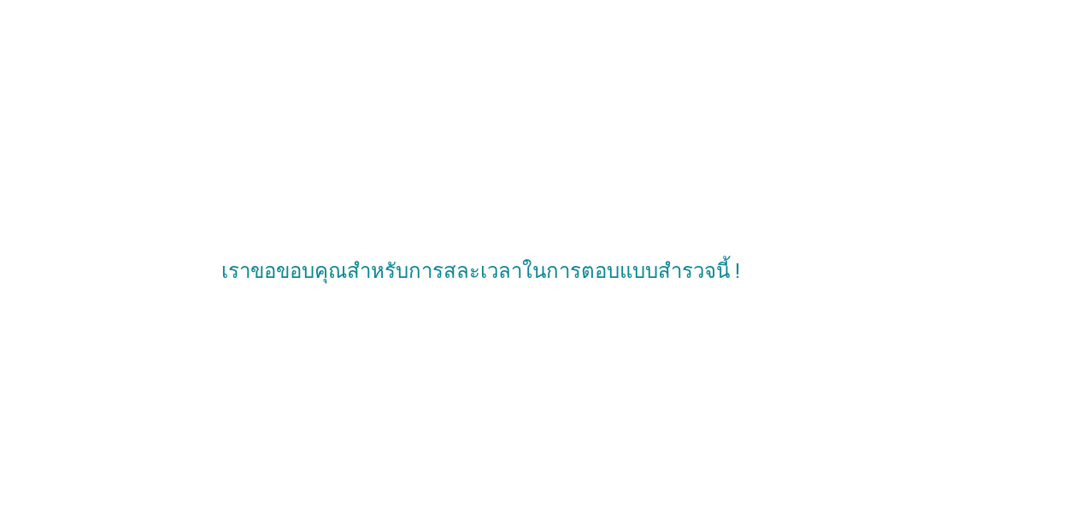
scroll to position [0, 0]
